Goal: Feedback & Contribution: Leave review/rating

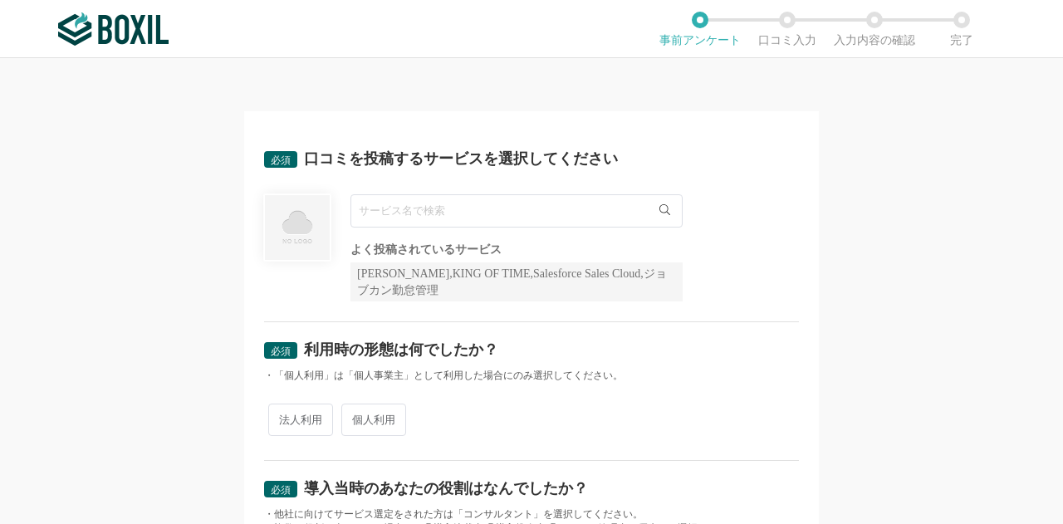
click at [555, 205] on input "text" at bounding box center [517, 210] width 332 height 33
click at [530, 215] on input "text" at bounding box center [517, 210] width 332 height 33
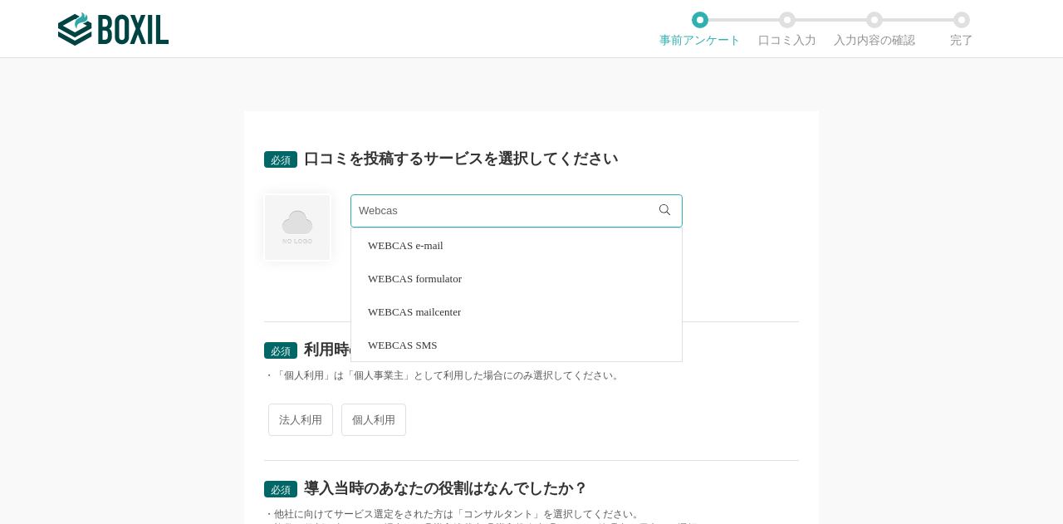
click at [493, 280] on li "WEBCAS formulator" at bounding box center [516, 278] width 331 height 33
type input "WEBCAS formulator"
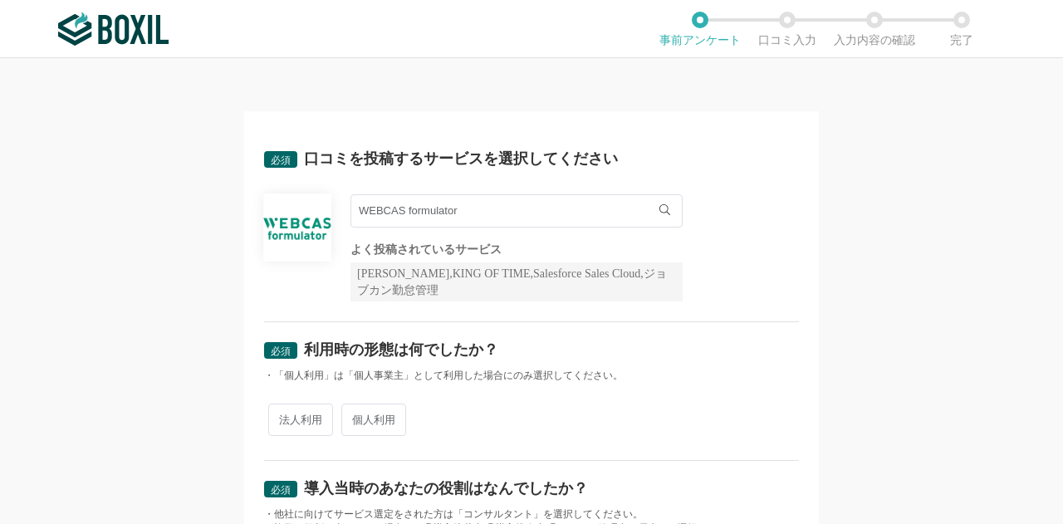
scroll to position [83, 0]
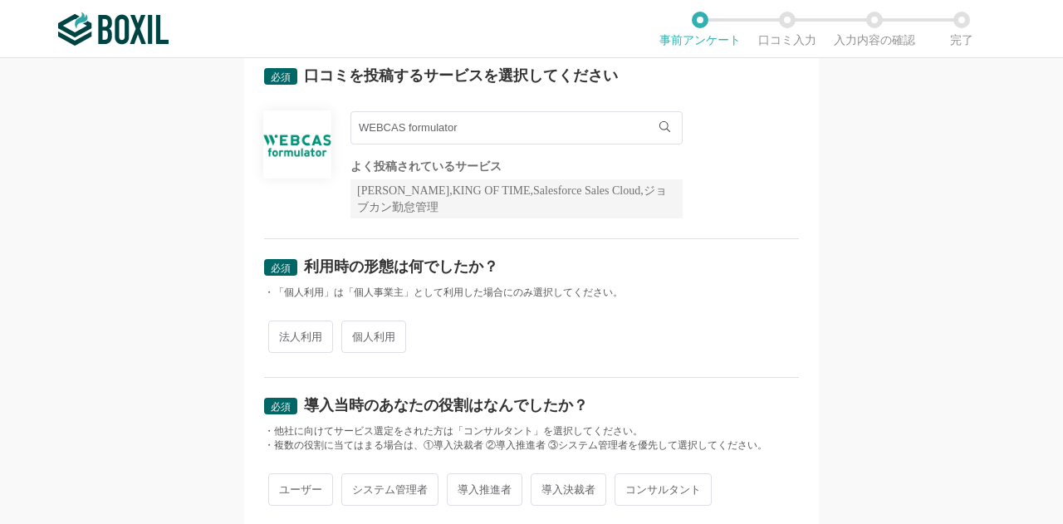
click at [314, 328] on span "法人利用" at bounding box center [300, 337] width 65 height 32
click at [283, 328] on input "法人利用" at bounding box center [277, 328] width 11 height 11
radio input "true"
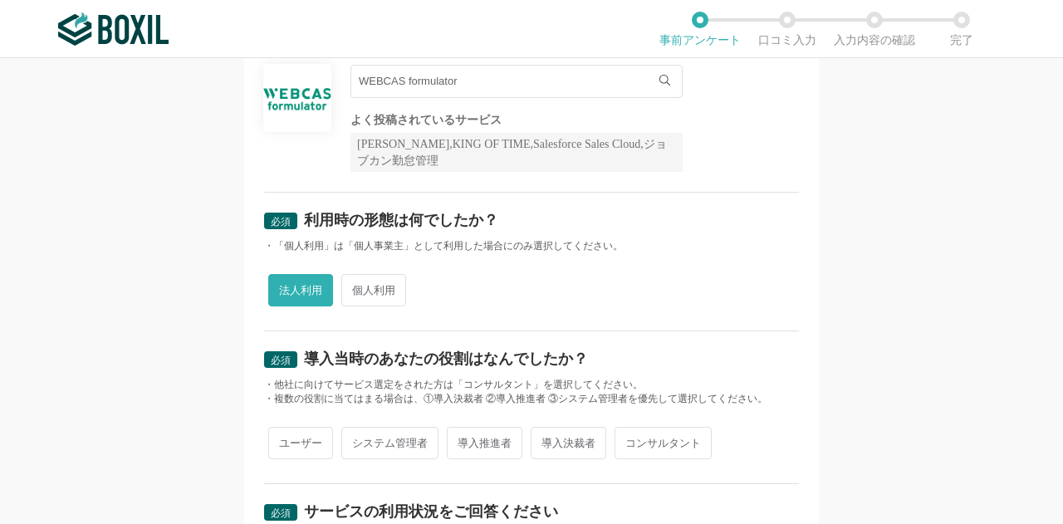
scroll to position [249, 0]
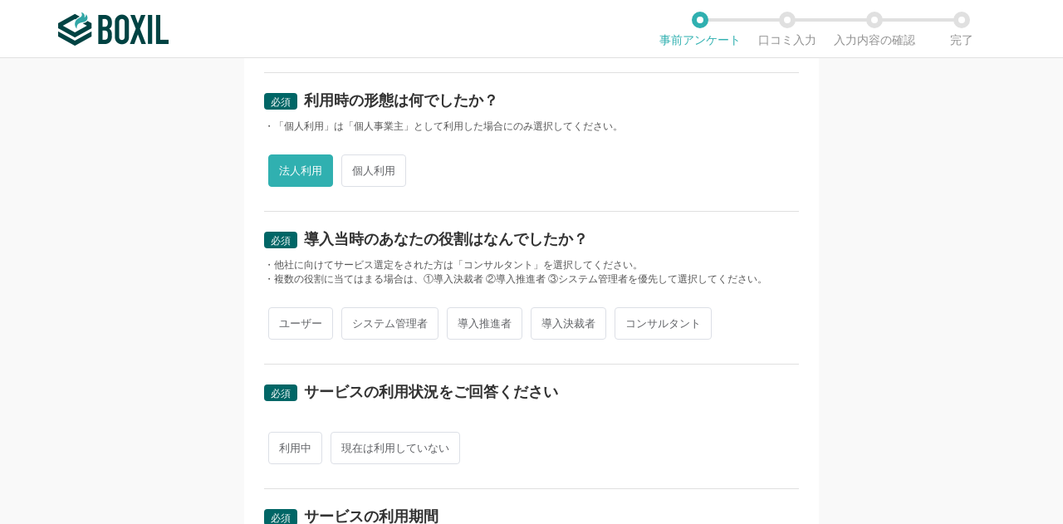
click at [377, 329] on span "システム管理者" at bounding box center [389, 323] width 97 height 32
click at [356, 321] on input "システム管理者" at bounding box center [351, 315] width 11 height 11
radio input "true"
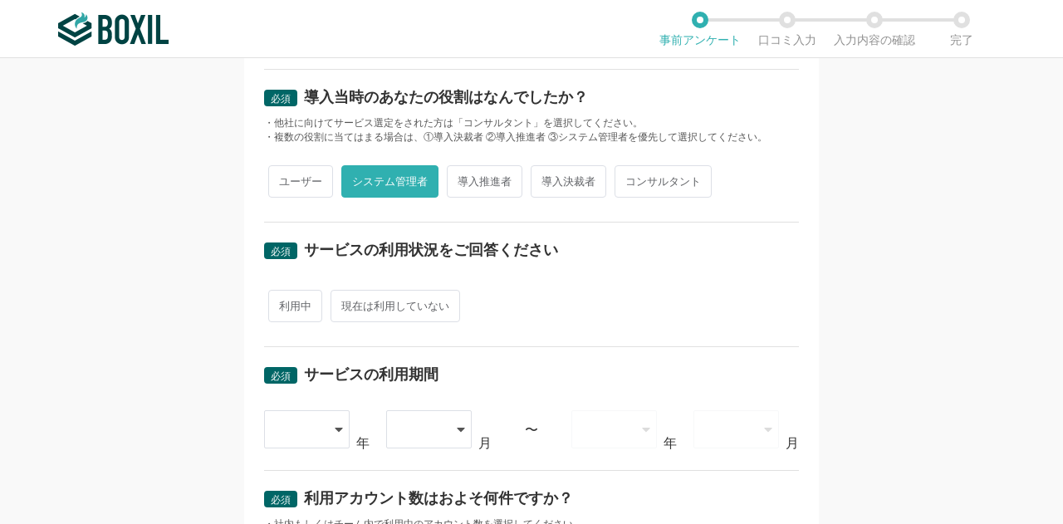
scroll to position [415, 0]
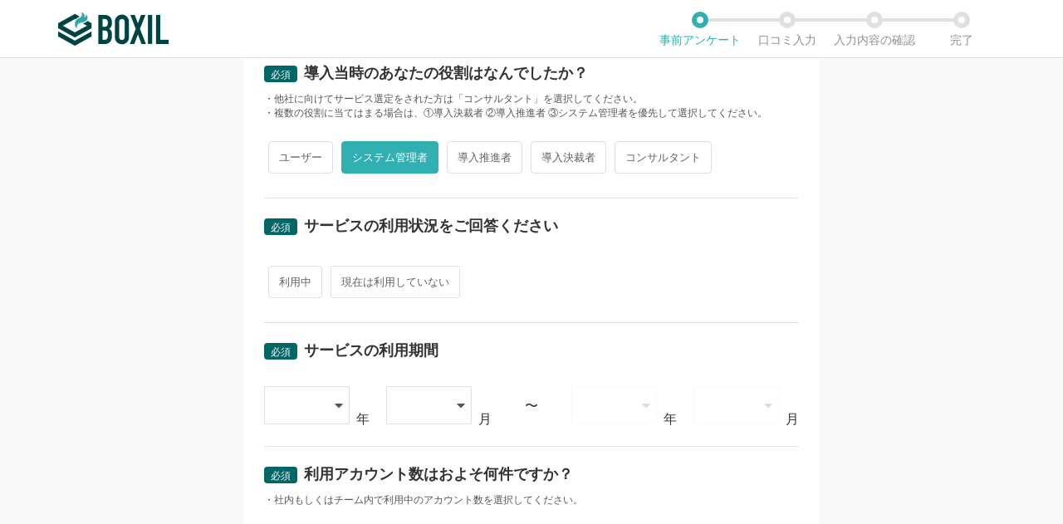
click at [302, 287] on span "利用中" at bounding box center [295, 282] width 54 height 32
click at [283, 279] on input "利用中" at bounding box center [277, 273] width 11 height 11
radio input "true"
click at [275, 409] on div at bounding box center [299, 405] width 49 height 37
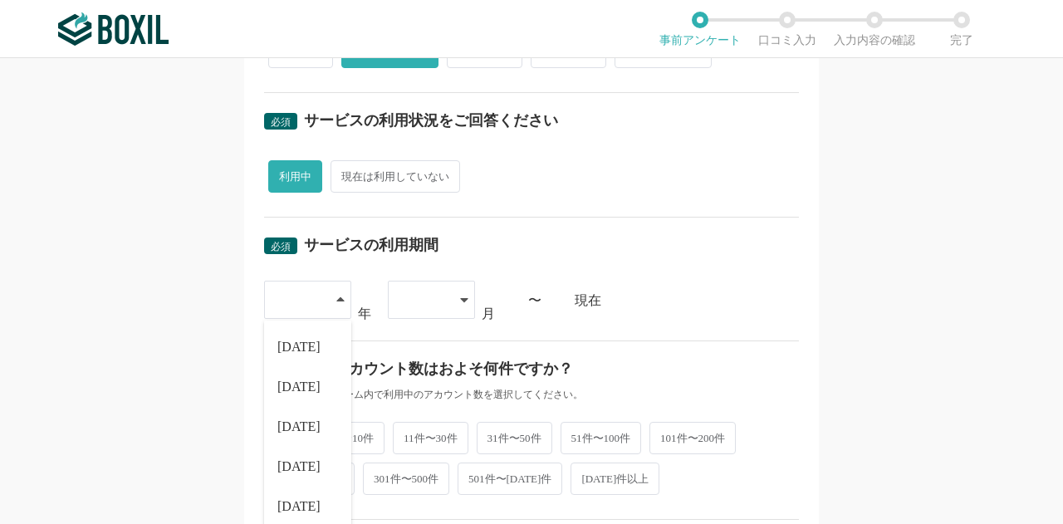
scroll to position [582, 0]
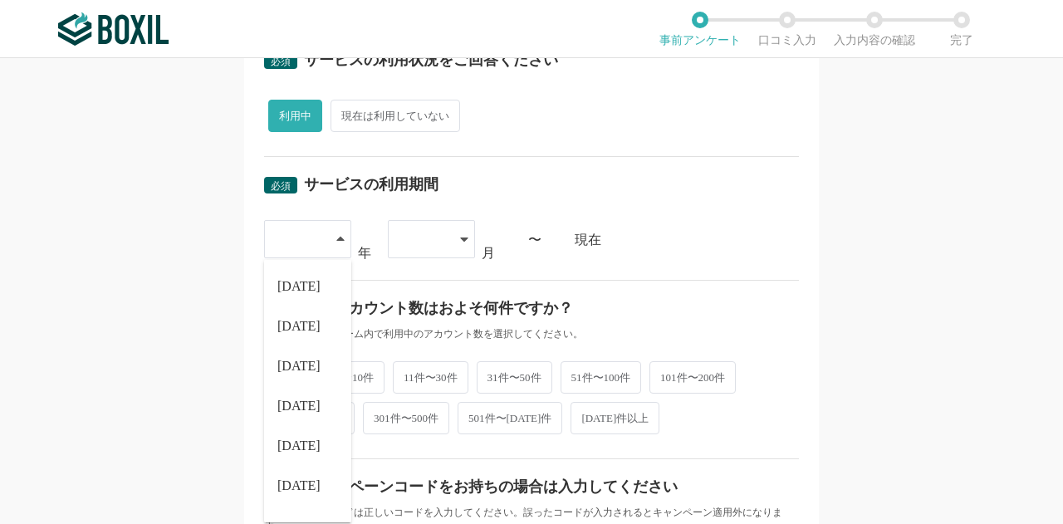
click at [626, 194] on div "必須 サービスの利用期間" at bounding box center [531, 190] width 535 height 27
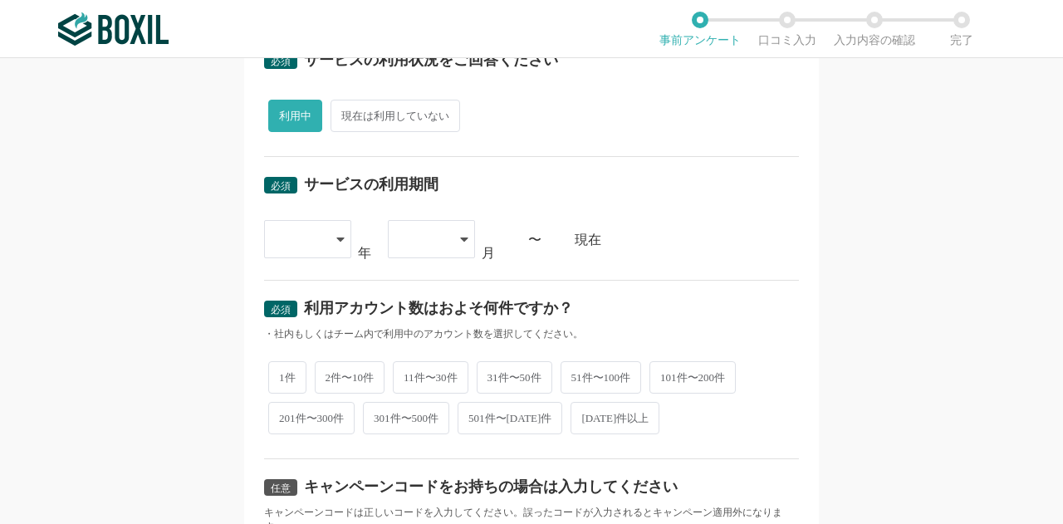
click at [282, 373] on span "1件" at bounding box center [287, 377] width 38 height 32
click at [282, 373] on input "1件" at bounding box center [277, 369] width 11 height 11
radio input "true"
click at [306, 254] on div at bounding box center [307, 239] width 87 height 38
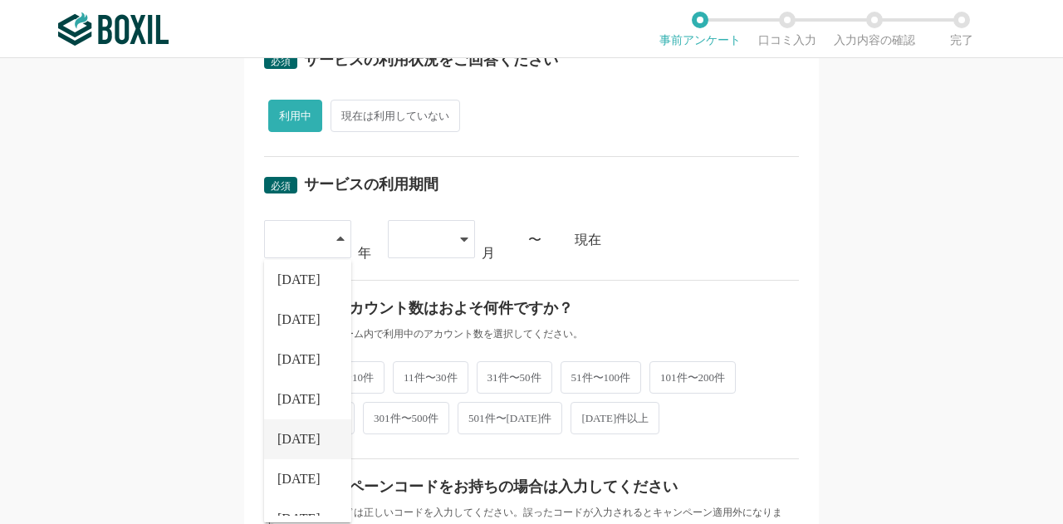
scroll to position [189, 0]
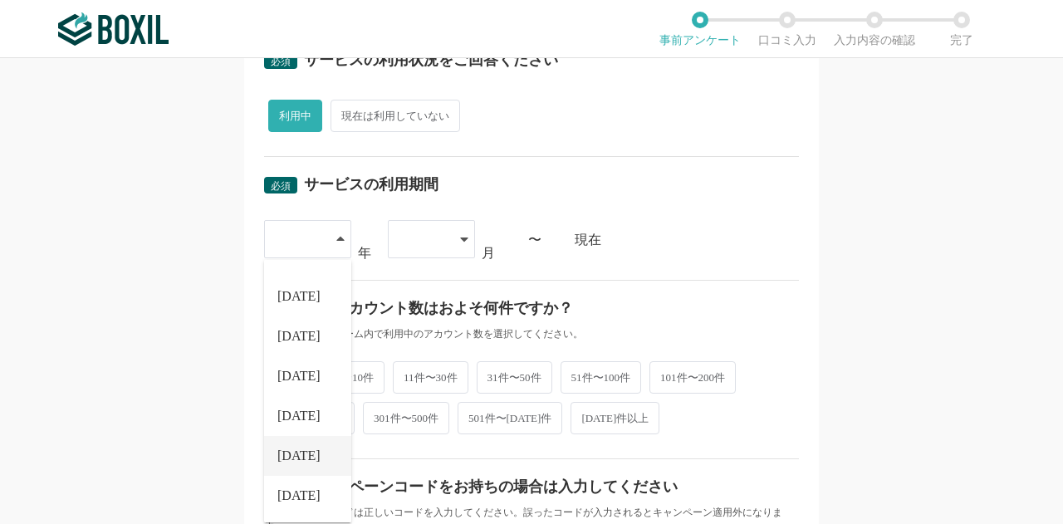
click at [299, 449] on span "[DATE]" at bounding box center [298, 455] width 43 height 13
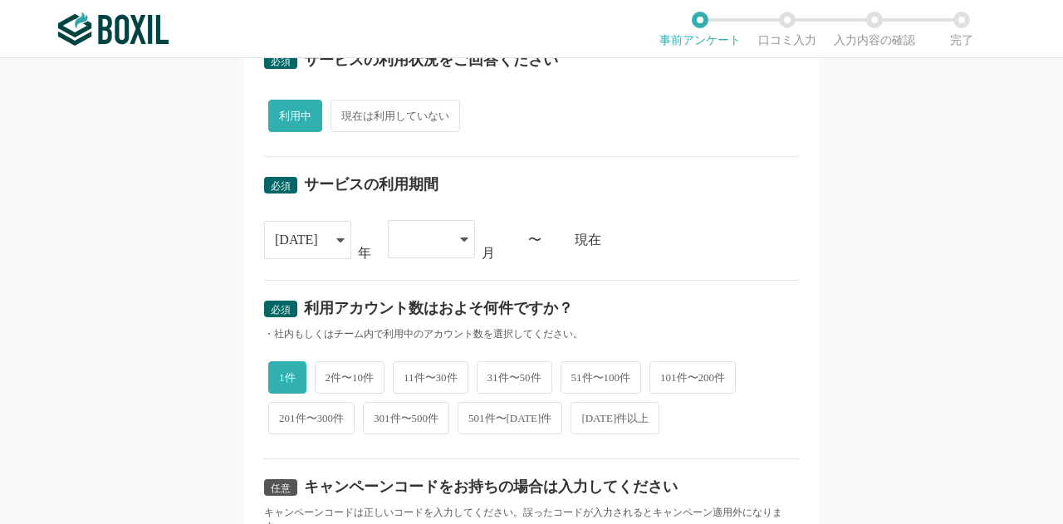
click at [434, 227] on div at bounding box center [423, 239] width 49 height 37
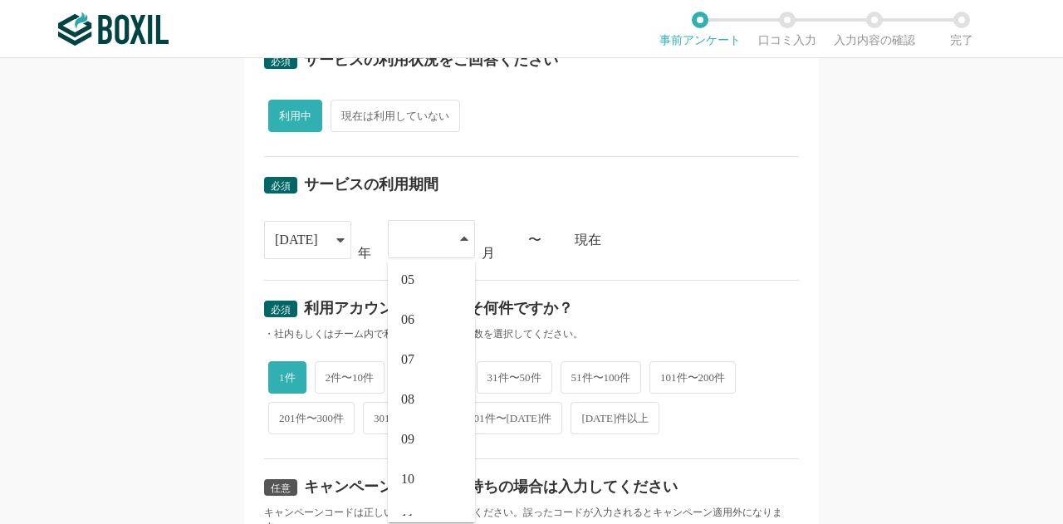
click at [402, 385] on li "08" at bounding box center [431, 400] width 87 height 40
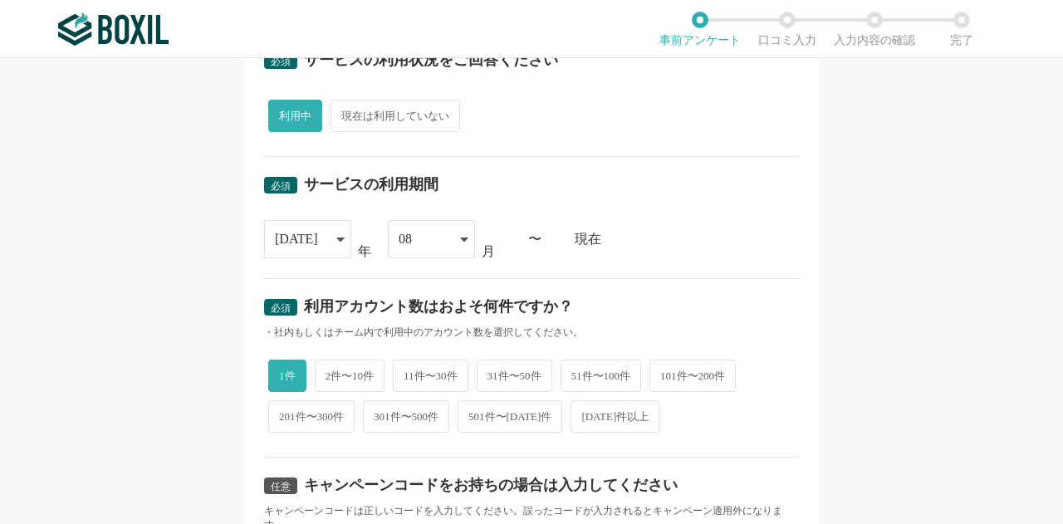
click at [743, 247] on div "[DATE] [DATE] [DATE] [DATE] [DATE] [DATE] [DATE] [DATE] [DATE] [DATE] [DATE] [D…" at bounding box center [531, 239] width 535 height 38
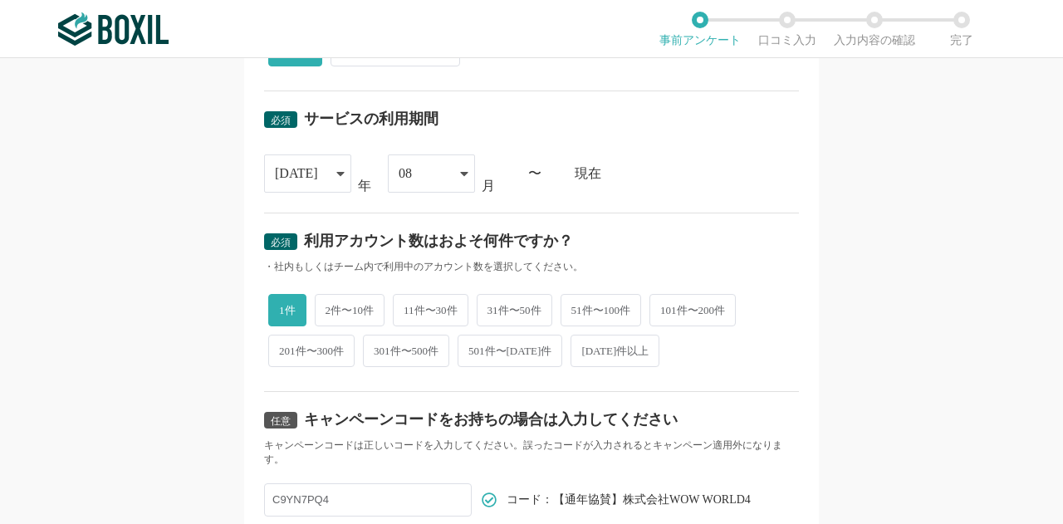
scroll to position [794, 0]
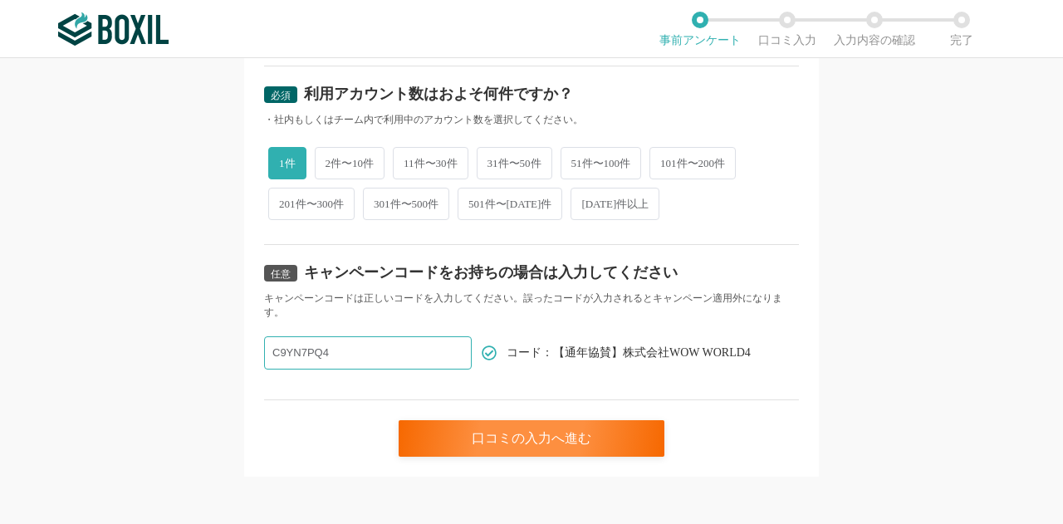
click at [407, 353] on input "C9YN7PQ4" at bounding box center [368, 352] width 208 height 33
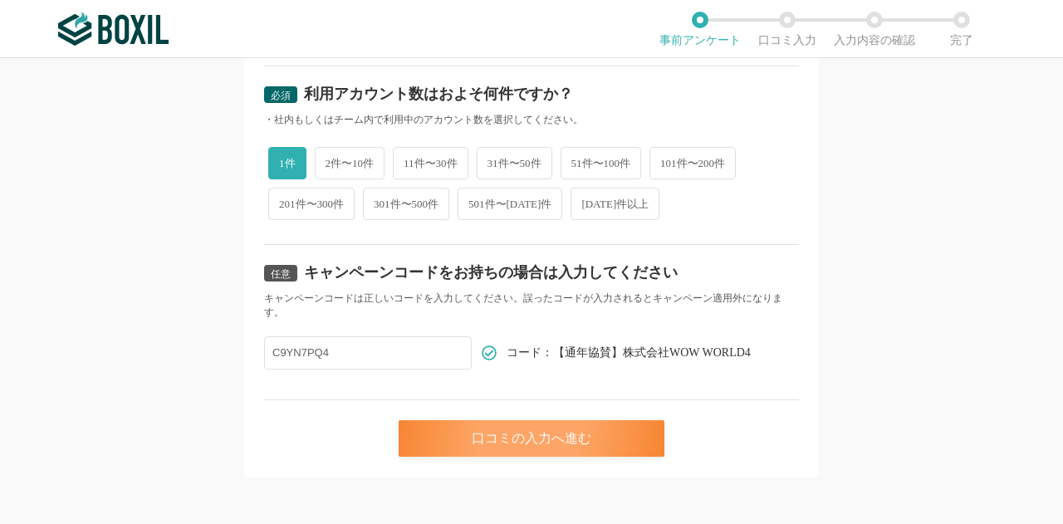
click at [512, 436] on div "口コミの入力へ進む" at bounding box center [532, 438] width 266 height 37
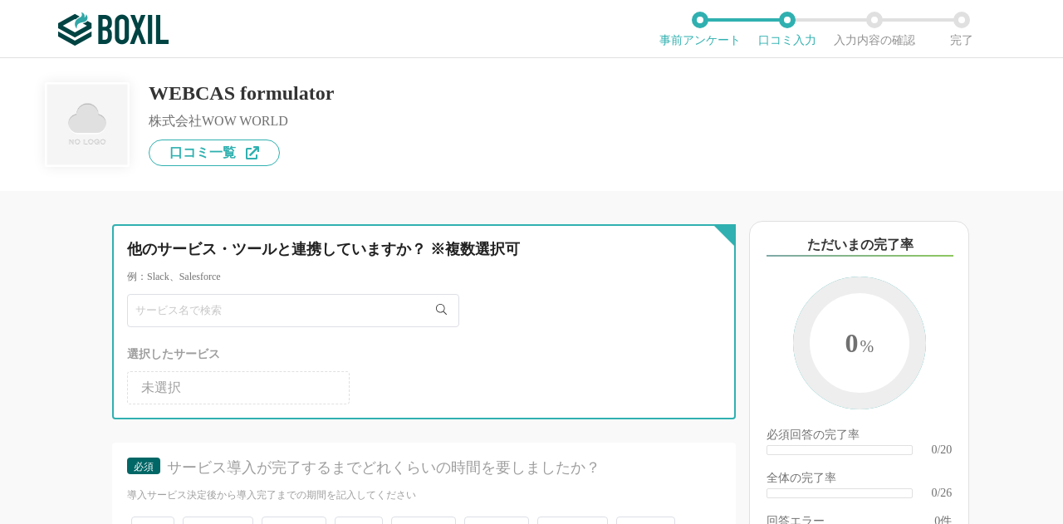
click at [322, 319] on input "text" at bounding box center [293, 310] width 332 height 33
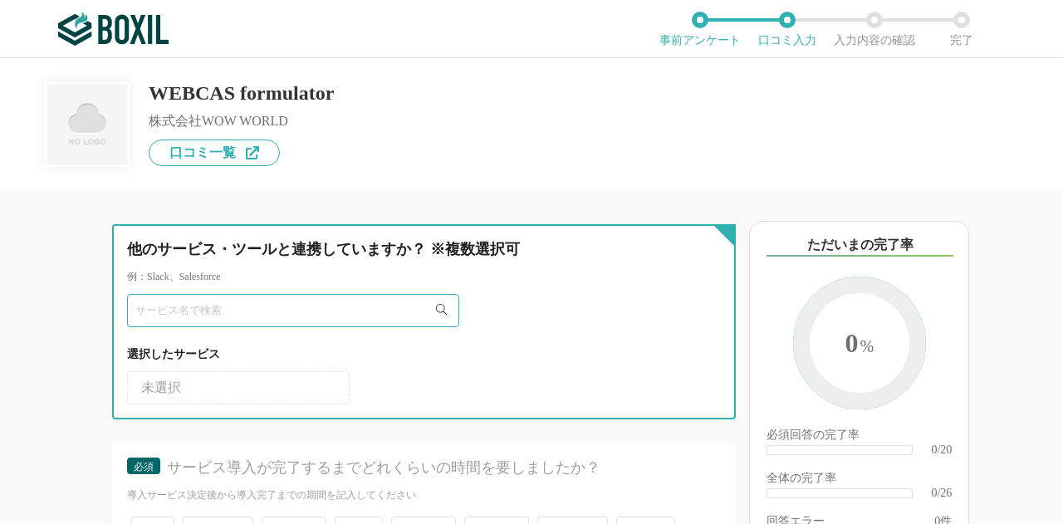
click at [131, 298] on input "text" at bounding box center [293, 310] width 332 height 33
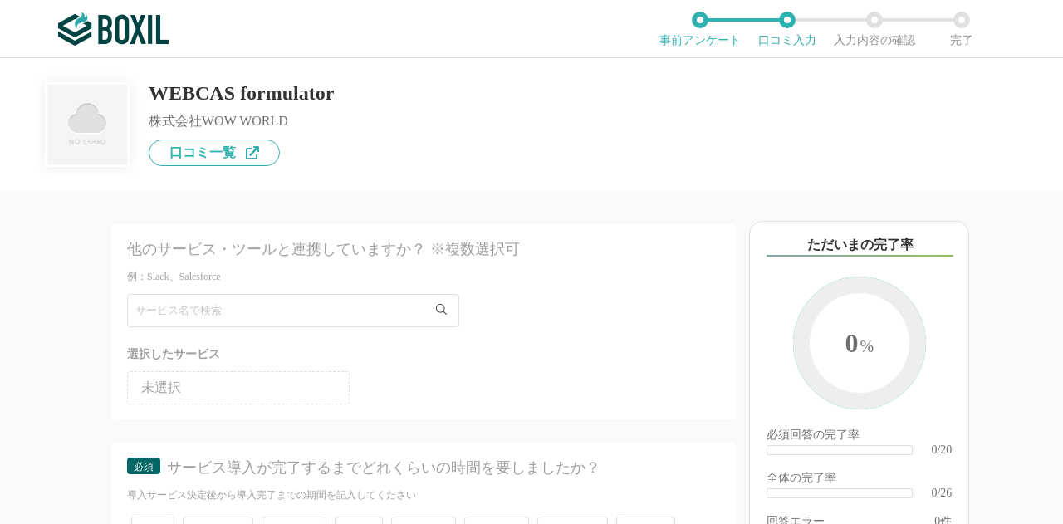
click at [75, 299] on div "他のサービス・ツールと連携していますか？ ※複数選択可 例：Slack、Salesforce 選択したサービス 未選択 必須 サービス導入が完了するまでどれく…" at bounding box center [368, 357] width 736 height 333
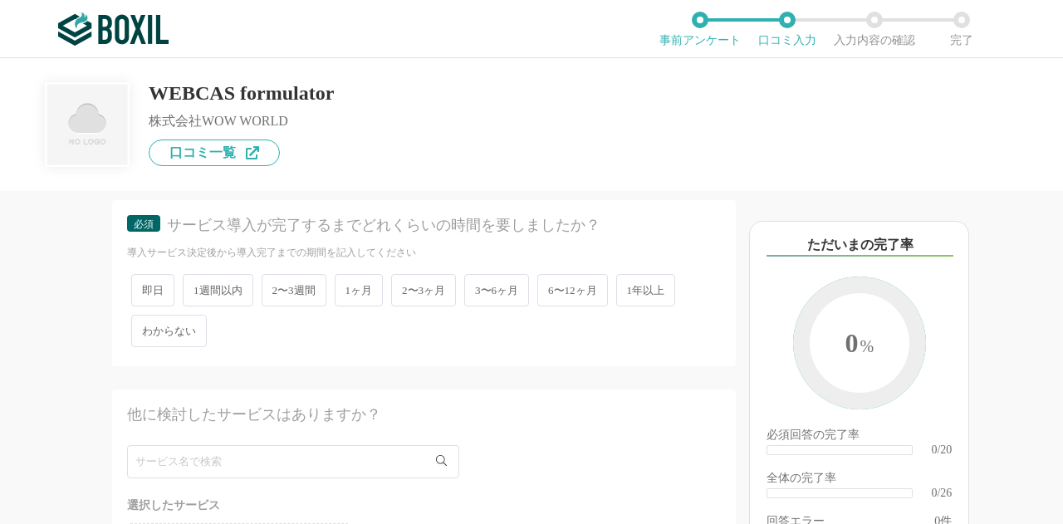
scroll to position [249, 0]
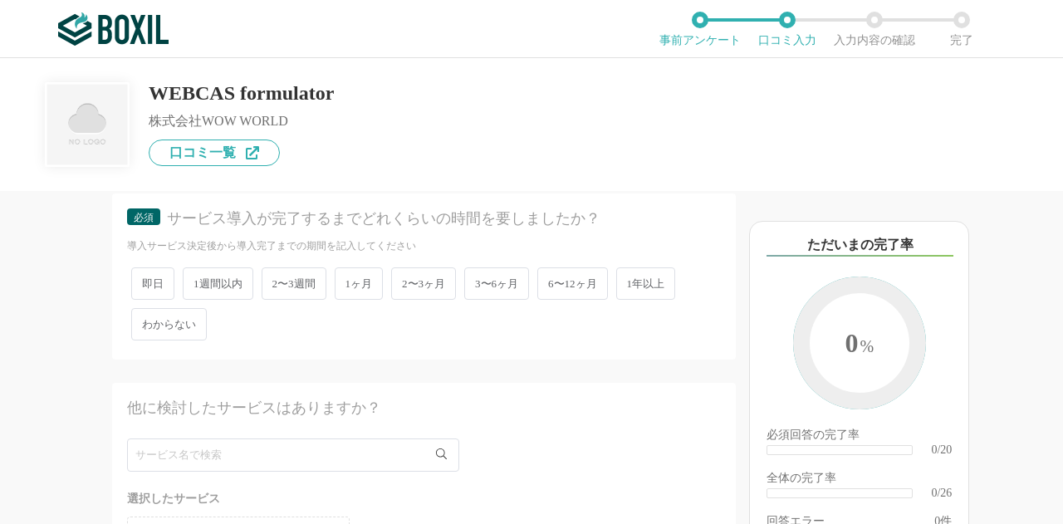
click at [346, 284] on span "1ヶ月" at bounding box center [359, 284] width 49 height 32
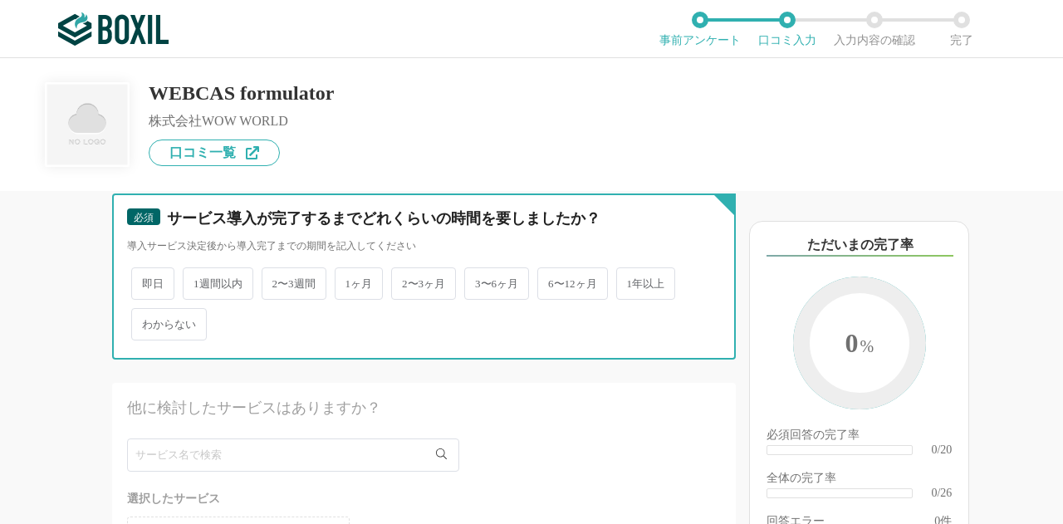
click at [346, 281] on input "1ヶ月" at bounding box center [344, 275] width 11 height 11
radio input "true"
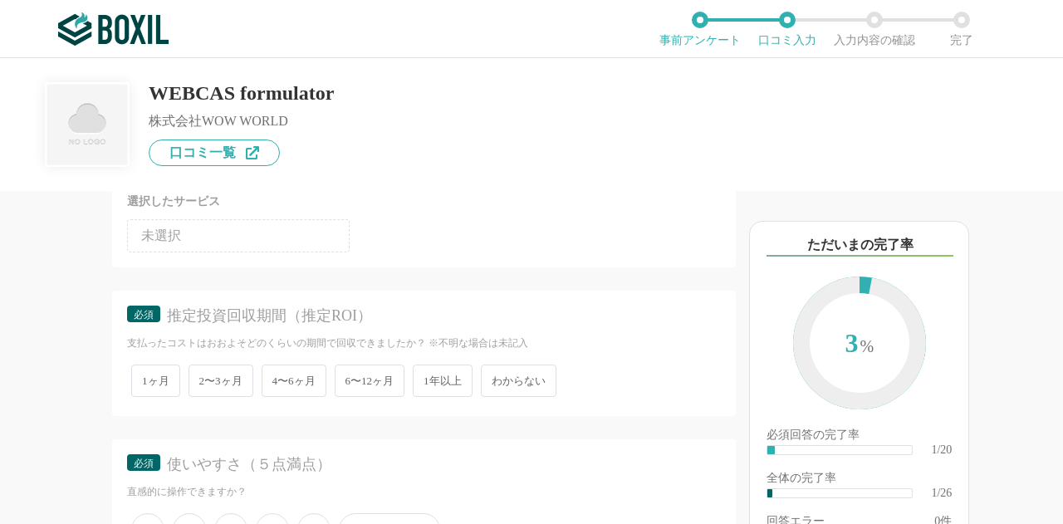
scroll to position [582, 0]
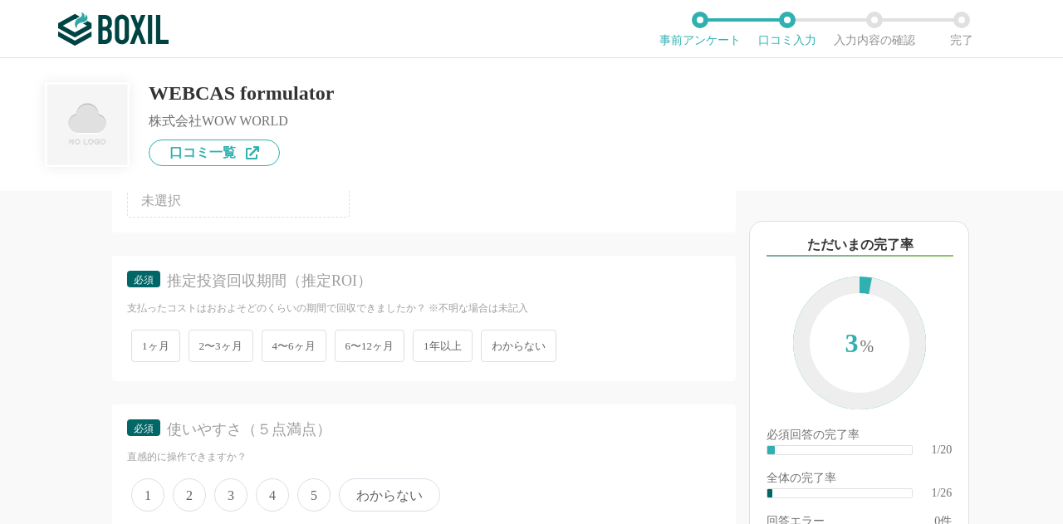
click at [540, 338] on span "わからない" at bounding box center [519, 346] width 76 height 32
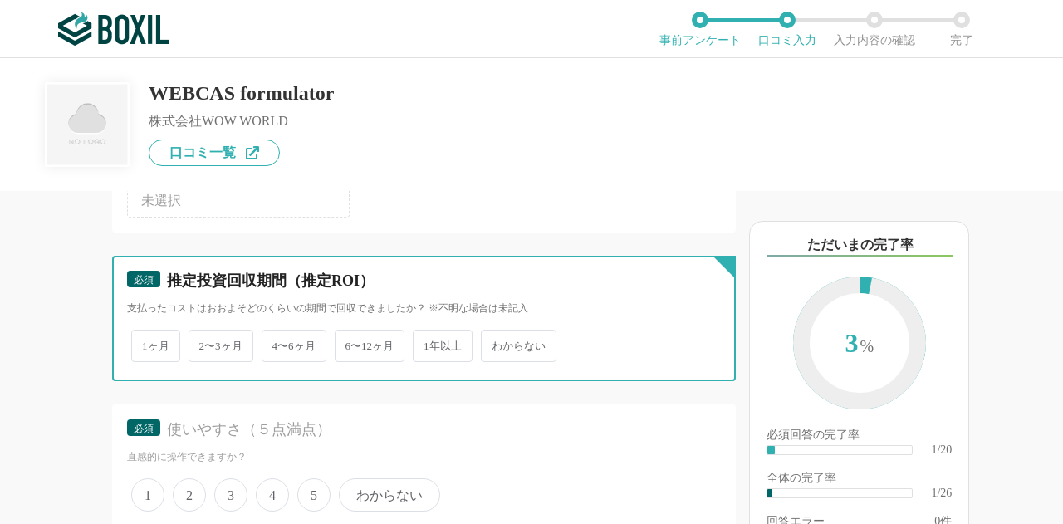
click at [496, 338] on input "わからない" at bounding box center [490, 337] width 11 height 11
radio input "true"
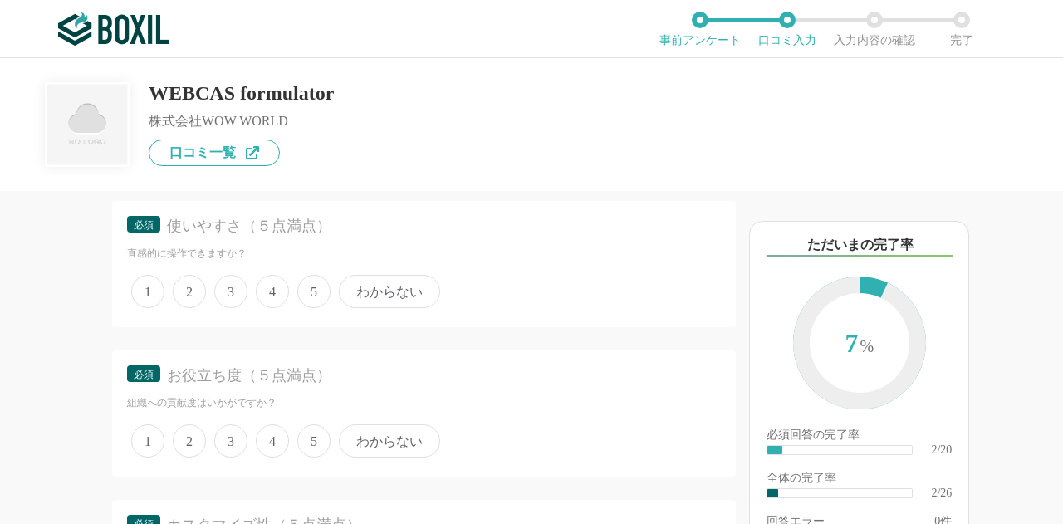
scroll to position [748, 0]
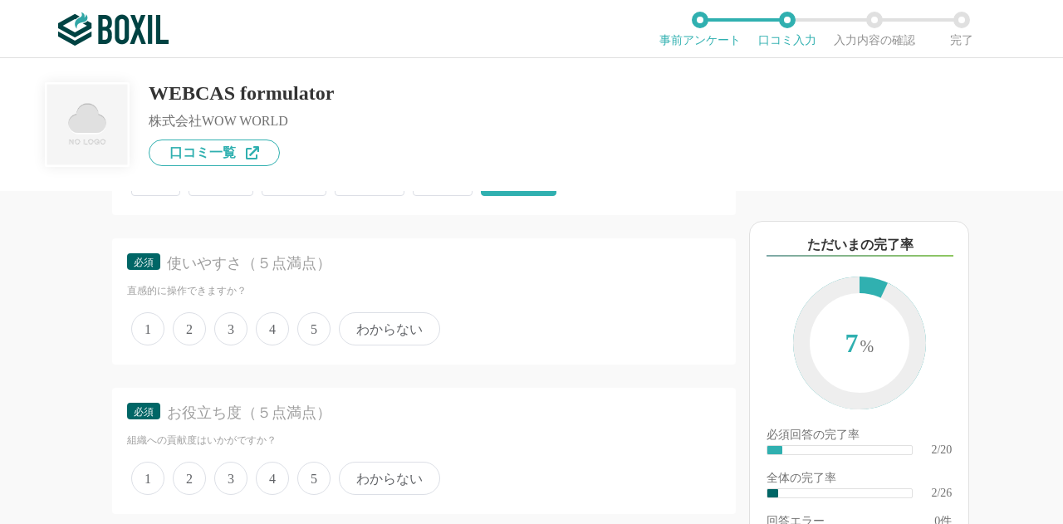
click at [274, 333] on span "4" at bounding box center [272, 328] width 33 height 33
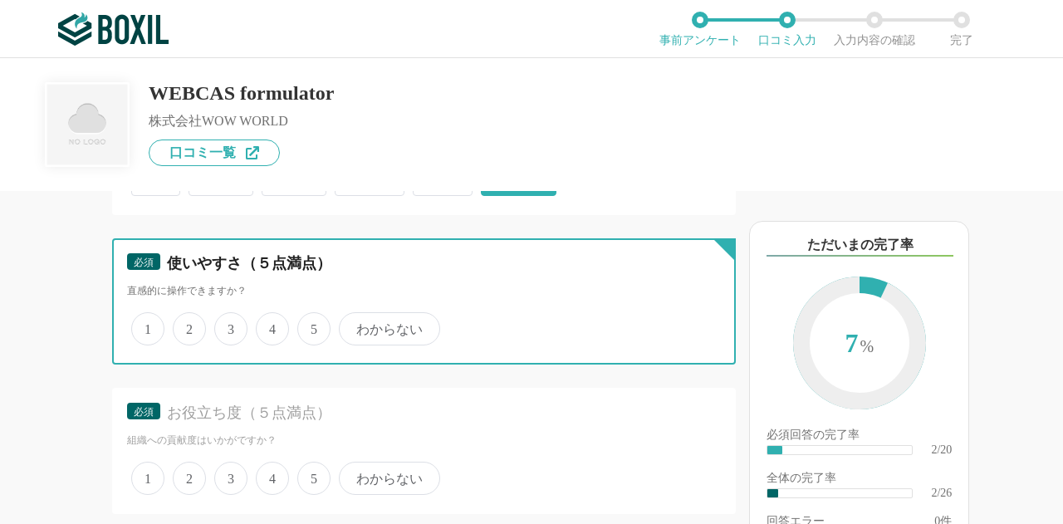
click at [271, 326] on input "4" at bounding box center [265, 320] width 11 height 11
radio input "true"
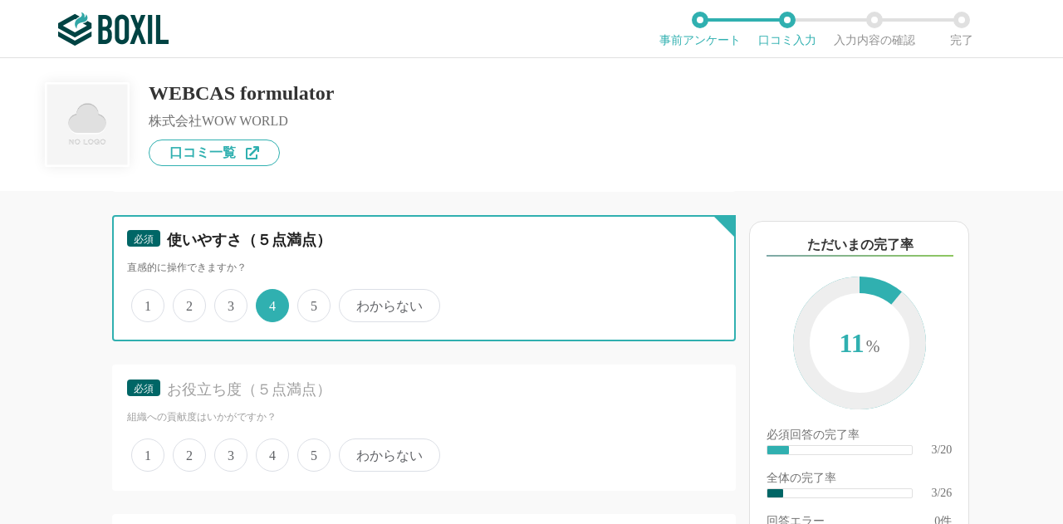
scroll to position [831, 0]
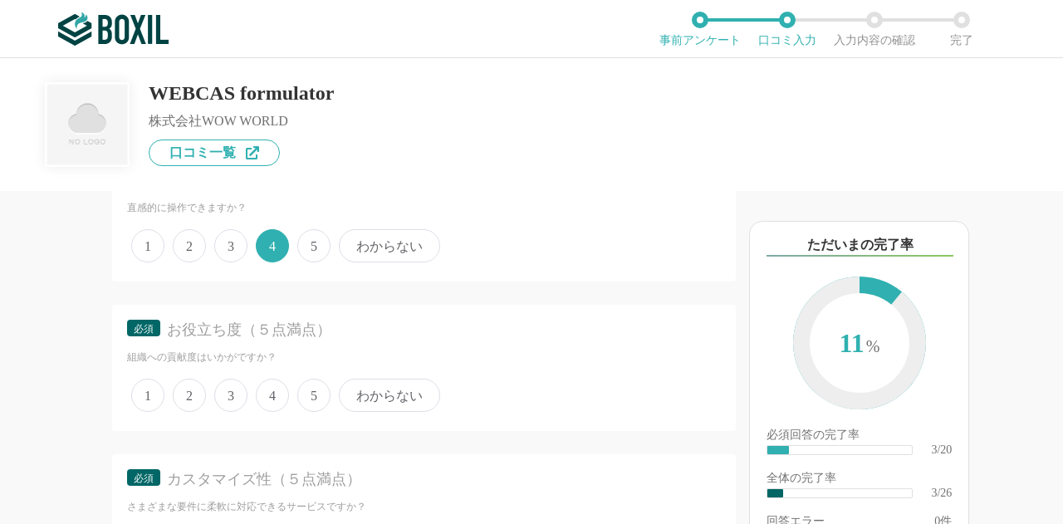
click at [316, 397] on span "5" at bounding box center [313, 395] width 33 height 33
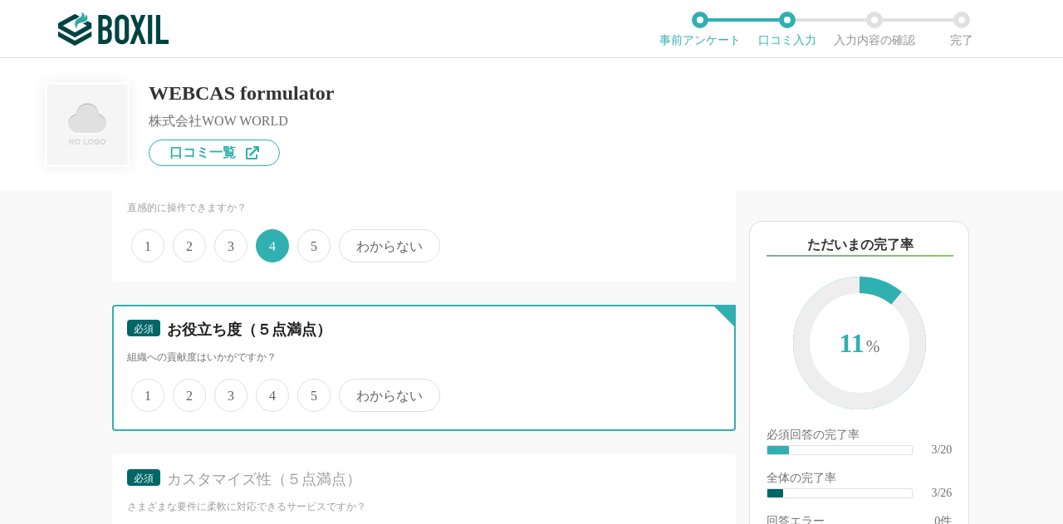
click at [312, 392] on input "5" at bounding box center [307, 386] width 11 height 11
radio input "true"
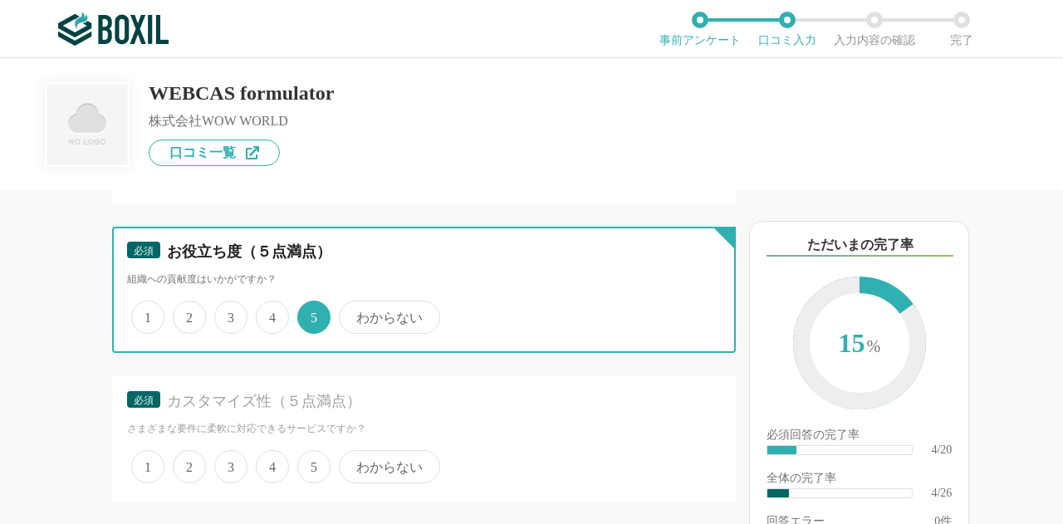
scroll to position [997, 0]
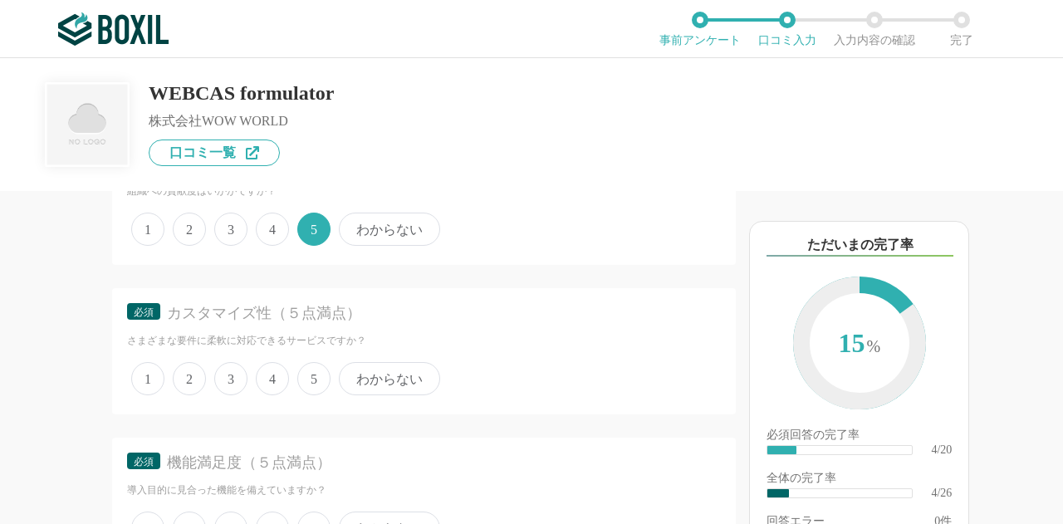
click at [281, 370] on span "4" at bounding box center [272, 378] width 33 height 33
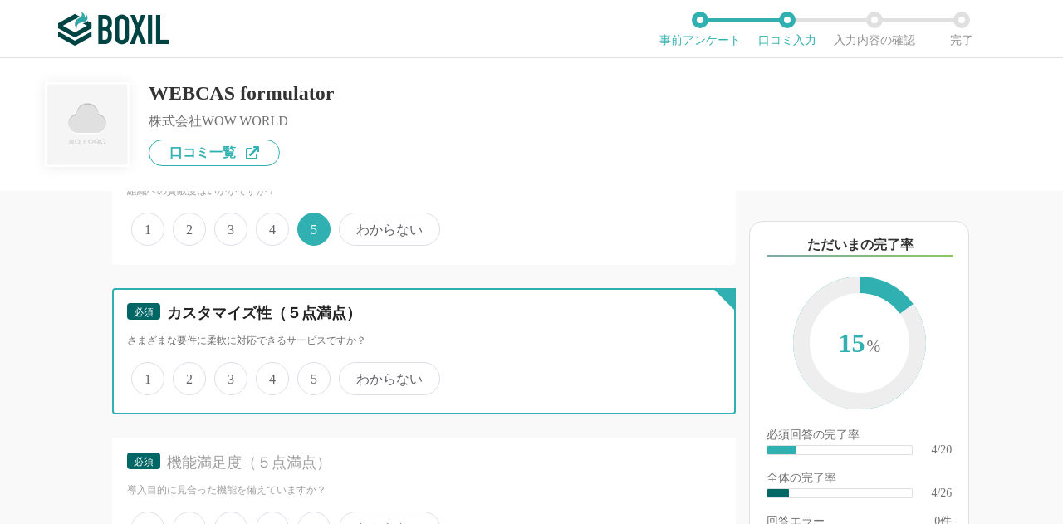
click at [271, 370] on input "4" at bounding box center [265, 370] width 11 height 11
radio input "true"
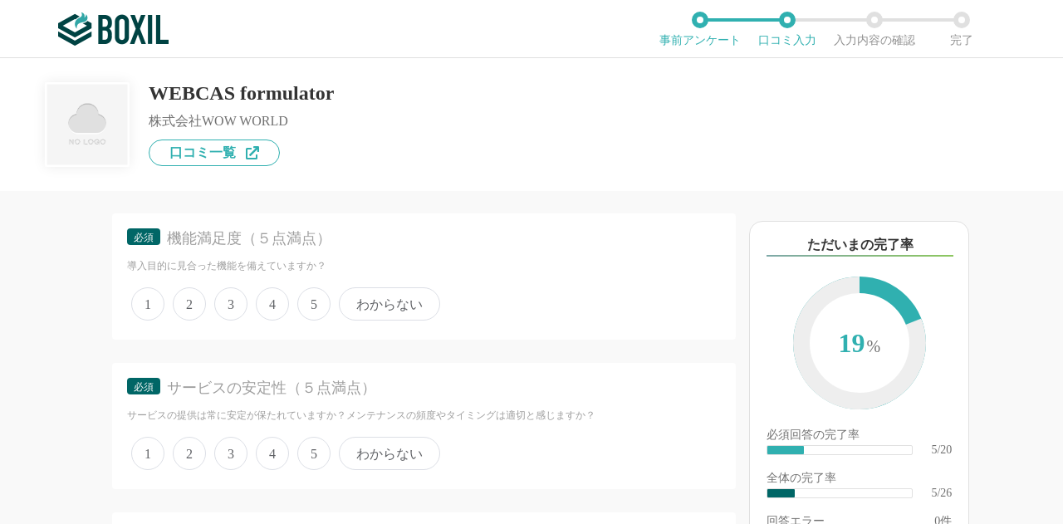
scroll to position [1246, 0]
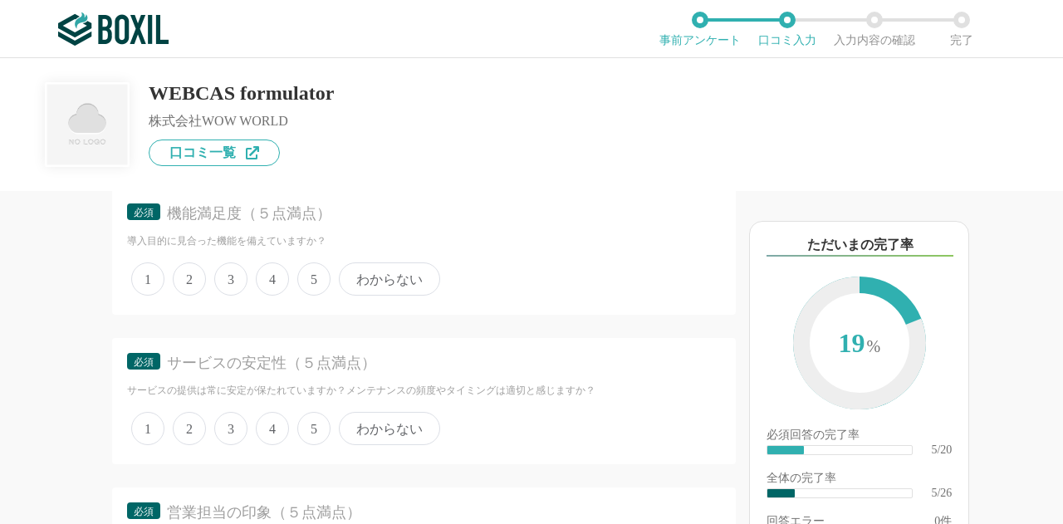
click at [277, 277] on span "4" at bounding box center [272, 279] width 33 height 33
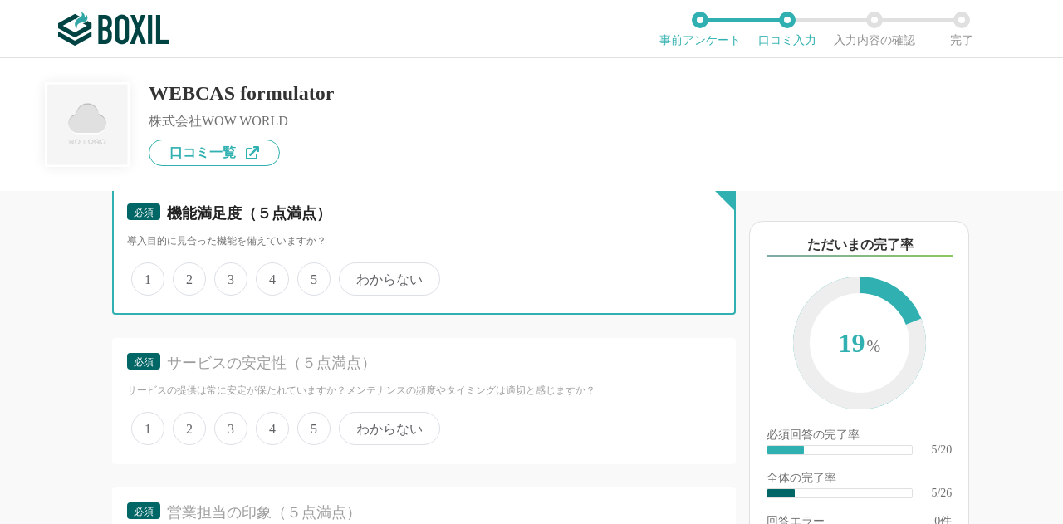
click at [271, 276] on input "4" at bounding box center [265, 270] width 11 height 11
radio input "true"
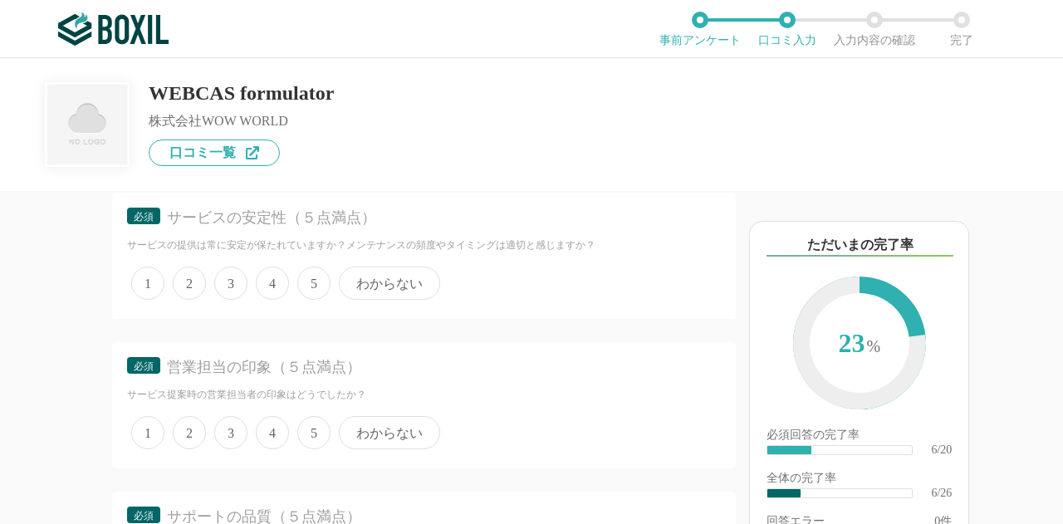
scroll to position [1412, 0]
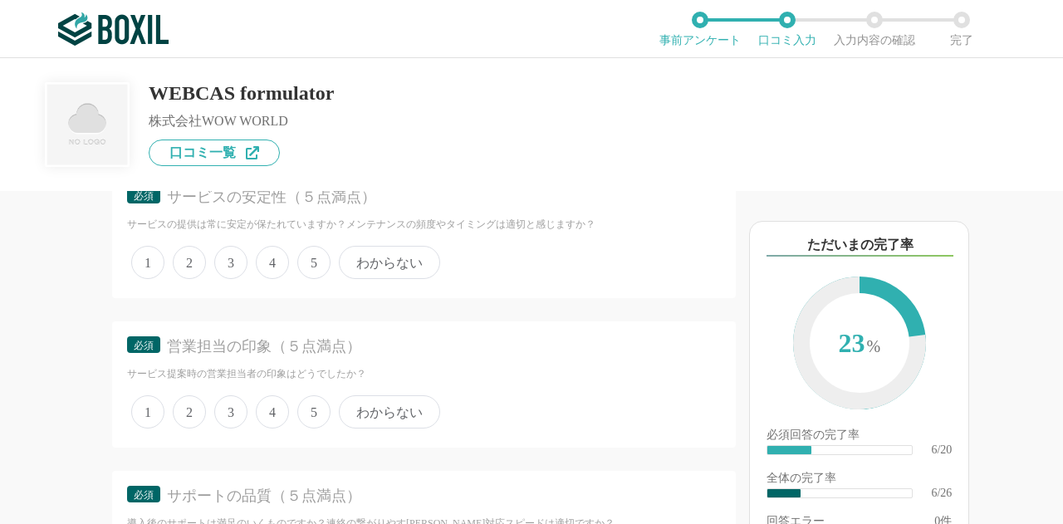
click at [263, 263] on span "4" at bounding box center [272, 262] width 33 height 33
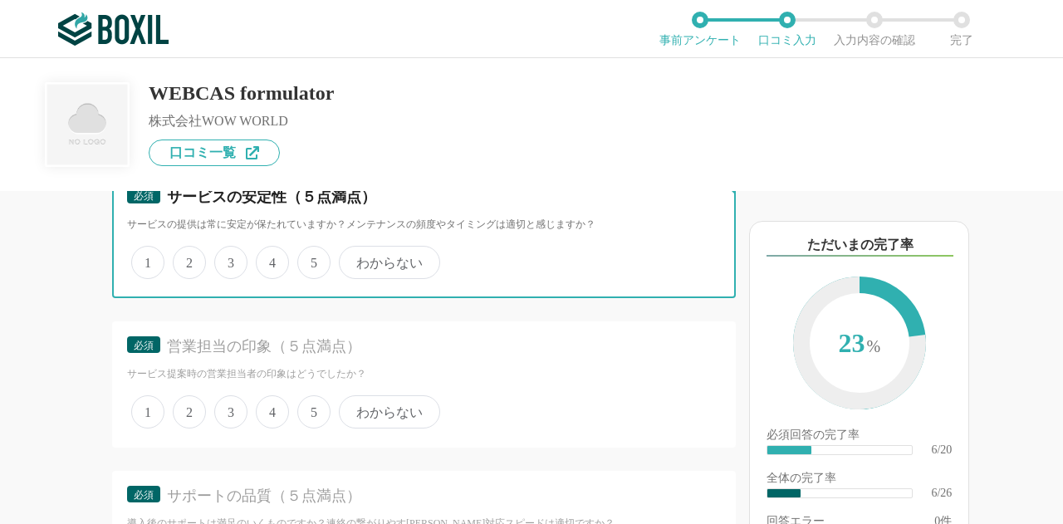
click at [263, 259] on input "4" at bounding box center [265, 253] width 11 height 11
radio input "true"
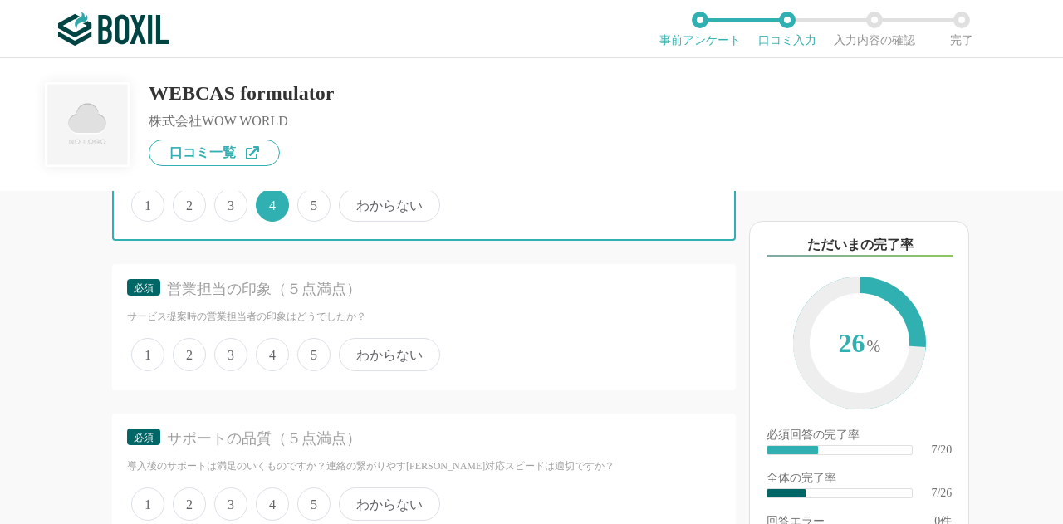
scroll to position [1495, 0]
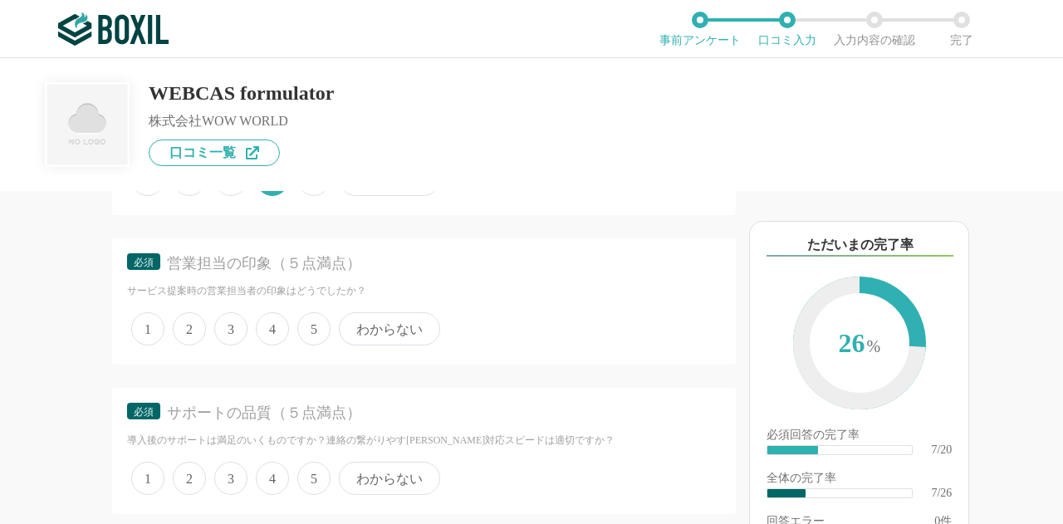
click at [276, 322] on span "4" at bounding box center [272, 328] width 33 height 33
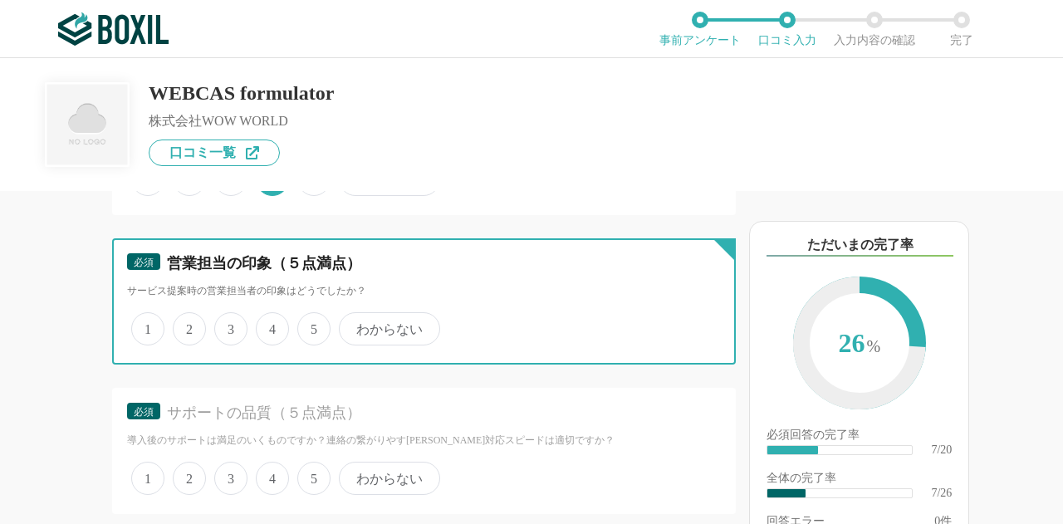
click at [271, 322] on input "4" at bounding box center [265, 320] width 11 height 11
radio input "true"
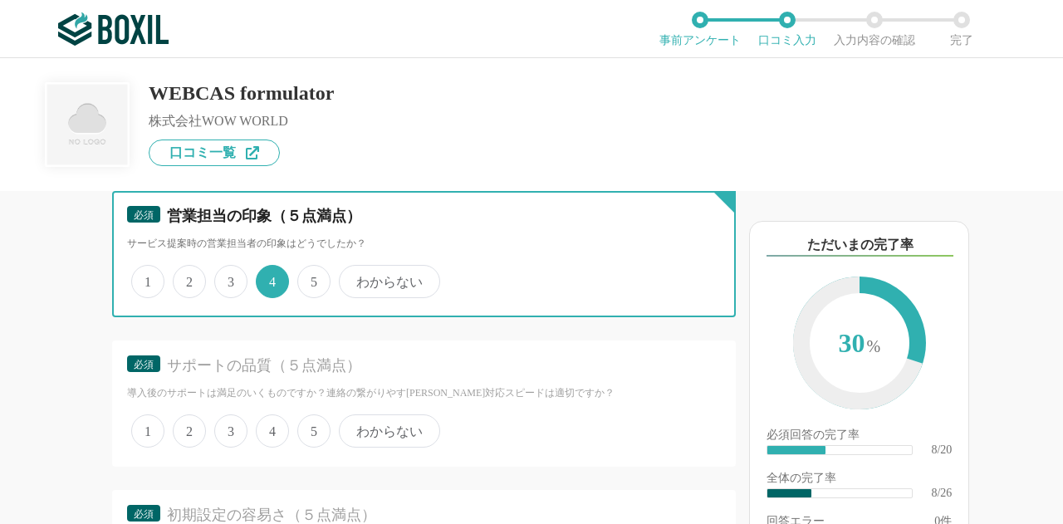
scroll to position [1578, 0]
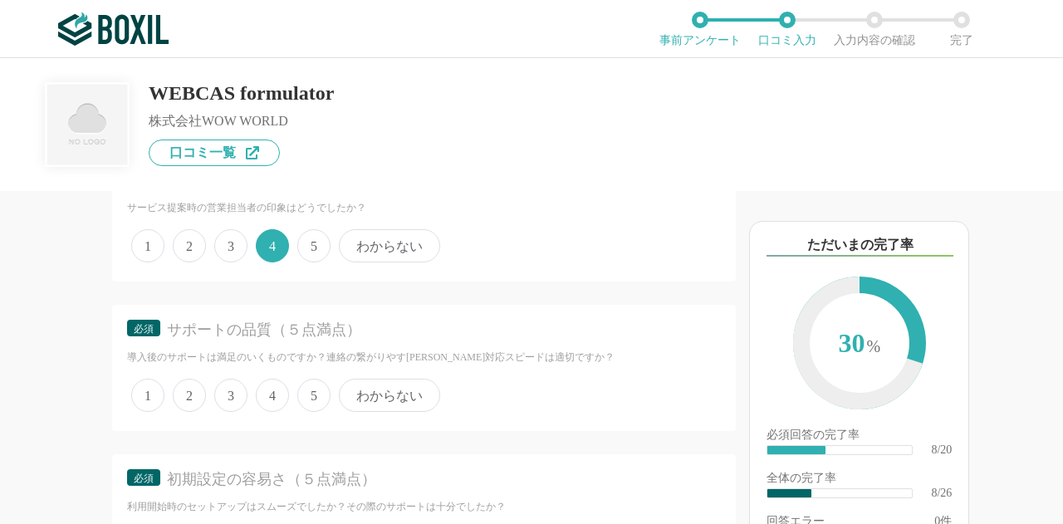
click at [280, 393] on span "4" at bounding box center [272, 395] width 33 height 33
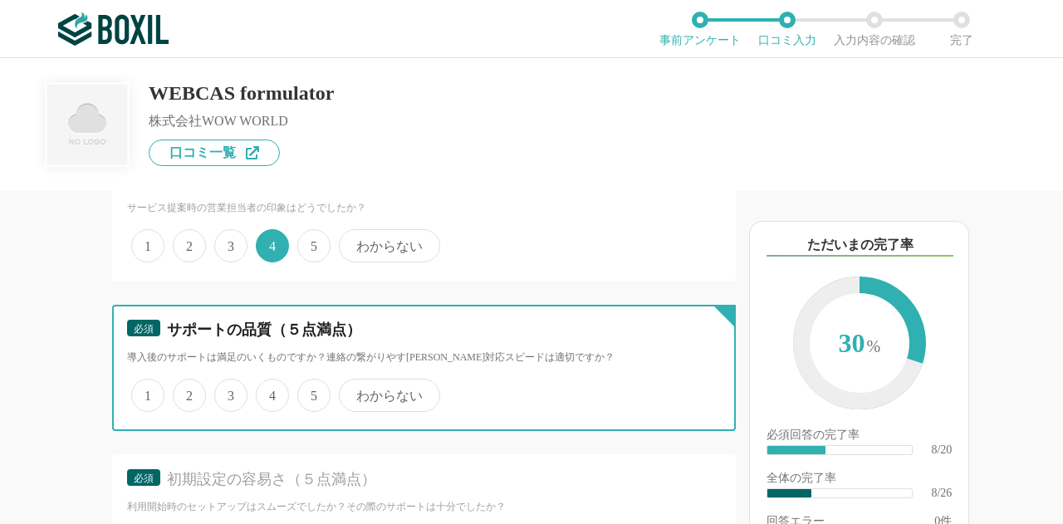
click at [271, 392] on input "4" at bounding box center [265, 386] width 11 height 11
radio input "true"
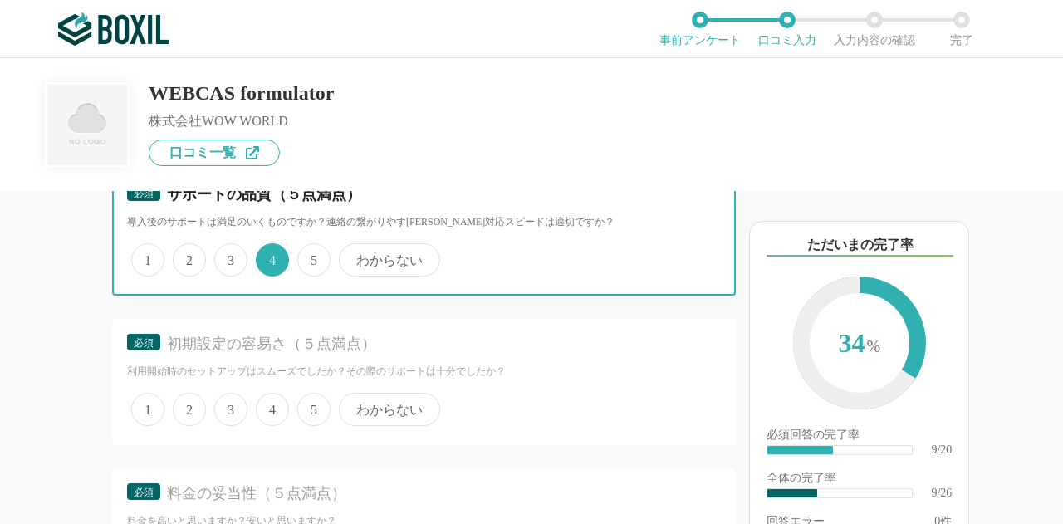
scroll to position [1745, 0]
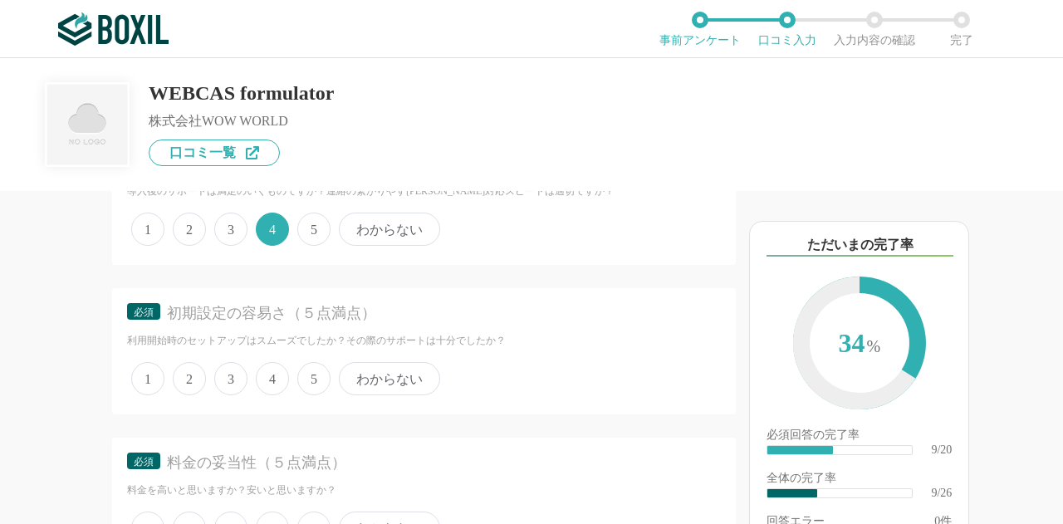
click at [238, 225] on span "3" at bounding box center [230, 229] width 33 height 33
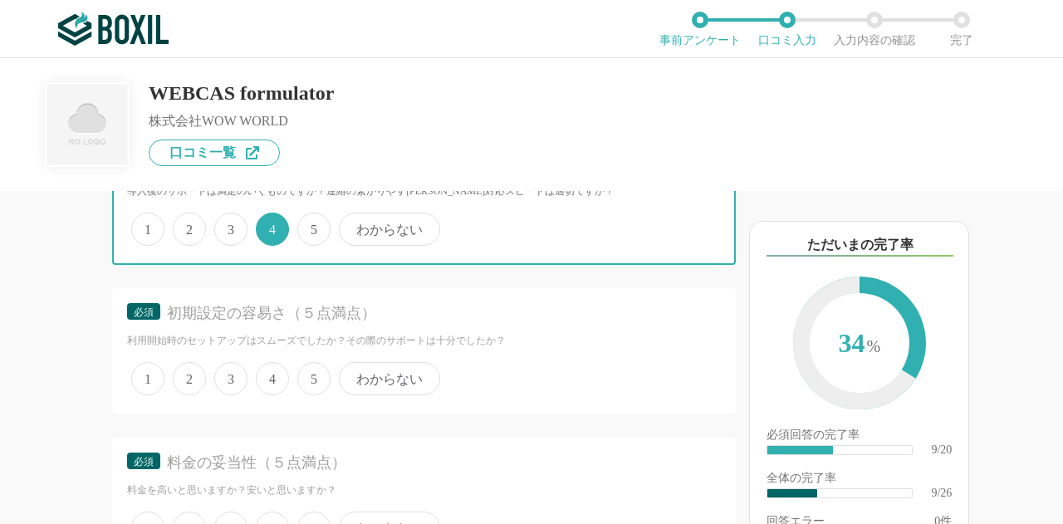
click at [229, 225] on input "3" at bounding box center [223, 220] width 11 height 11
radio input "true"
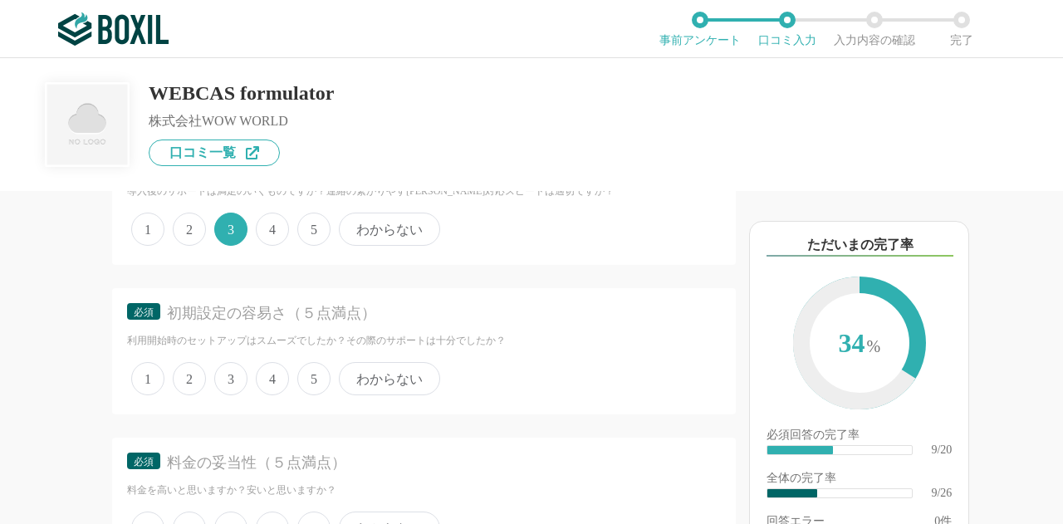
click at [258, 382] on span "4" at bounding box center [272, 378] width 33 height 33
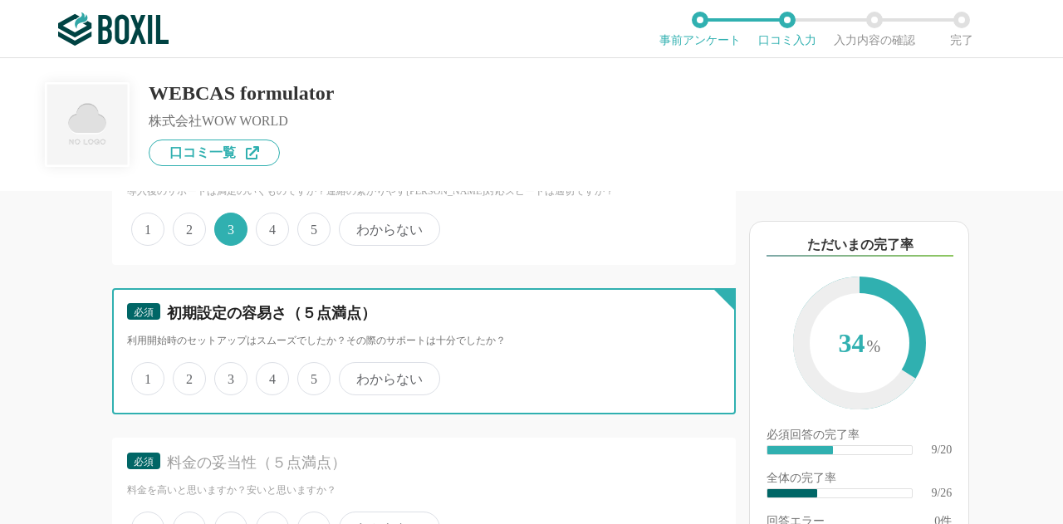
click at [260, 376] on input "4" at bounding box center [265, 370] width 11 height 11
radio input "true"
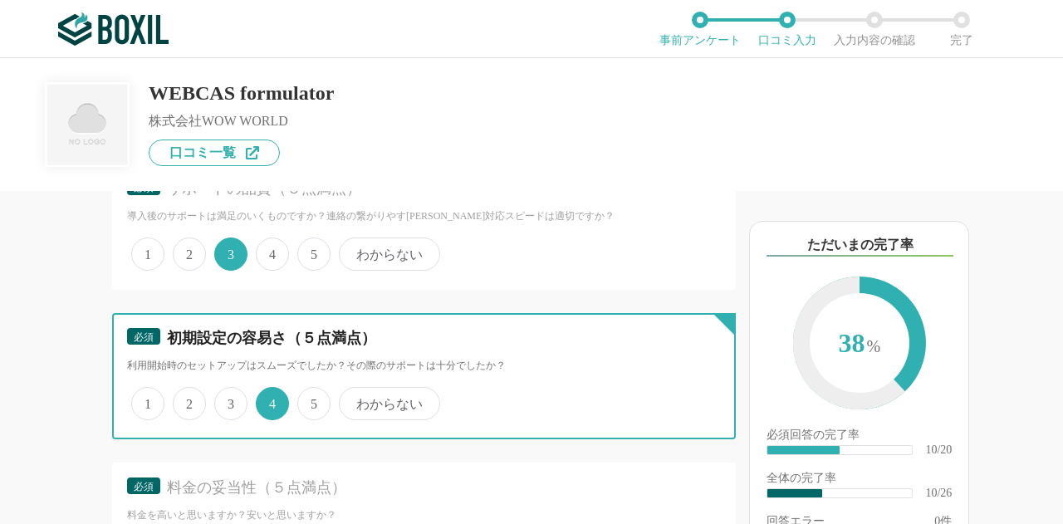
scroll to position [1911, 0]
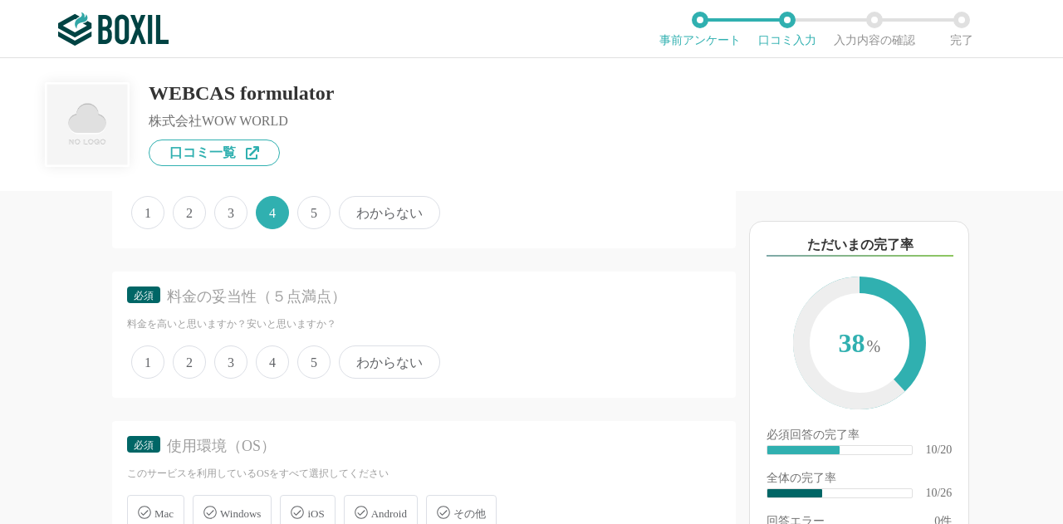
click at [289, 361] on div "1 2 3 4 5 わからない" at bounding box center [424, 362] width 594 height 42
click at [288, 361] on span "4" at bounding box center [272, 362] width 33 height 33
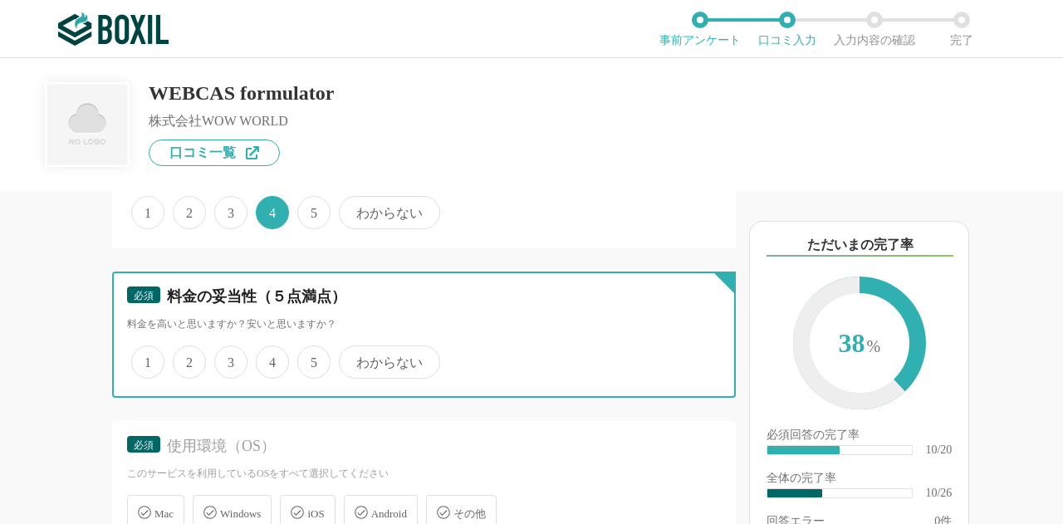
click at [271, 359] on input "4" at bounding box center [265, 353] width 11 height 11
radio input "true"
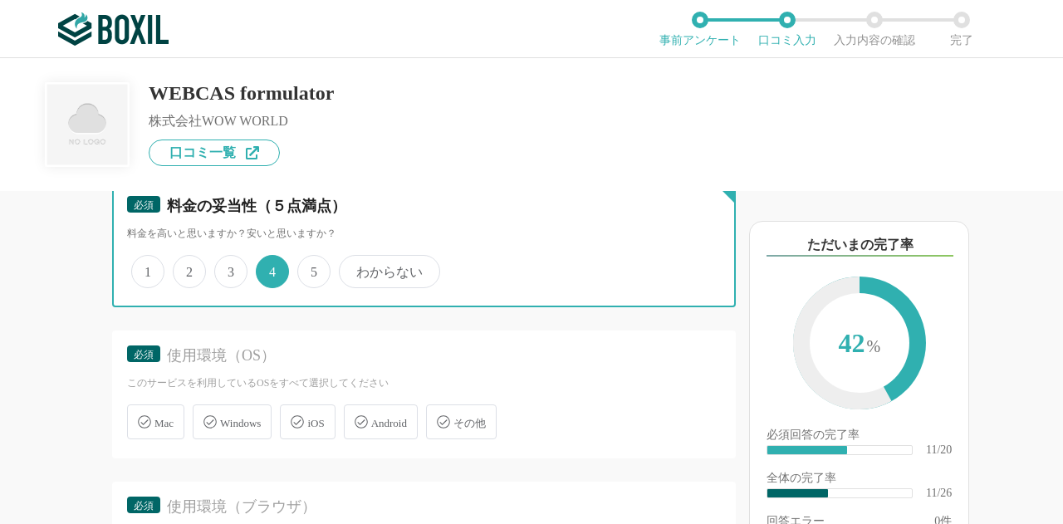
scroll to position [2077, 0]
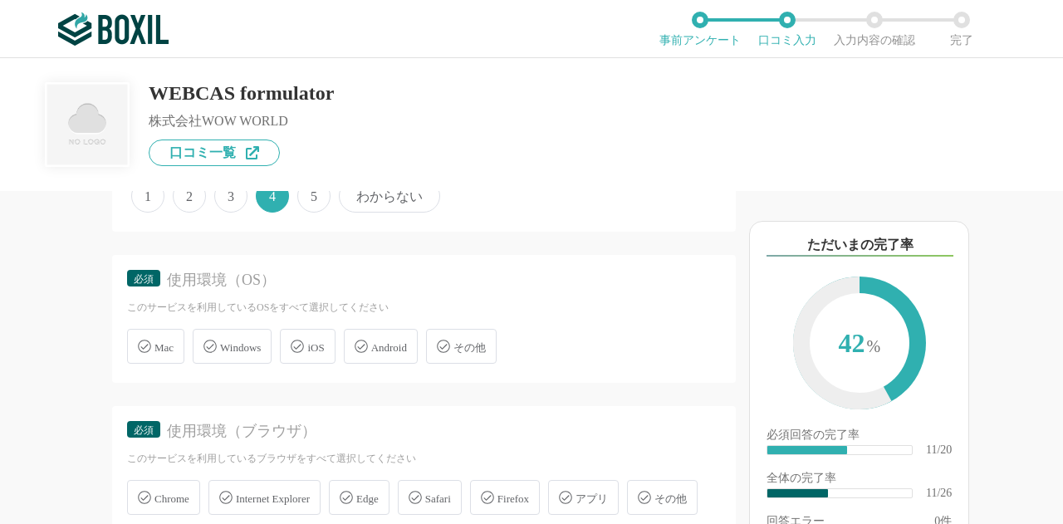
click at [271, 345] on div "Windows" at bounding box center [232, 346] width 79 height 35
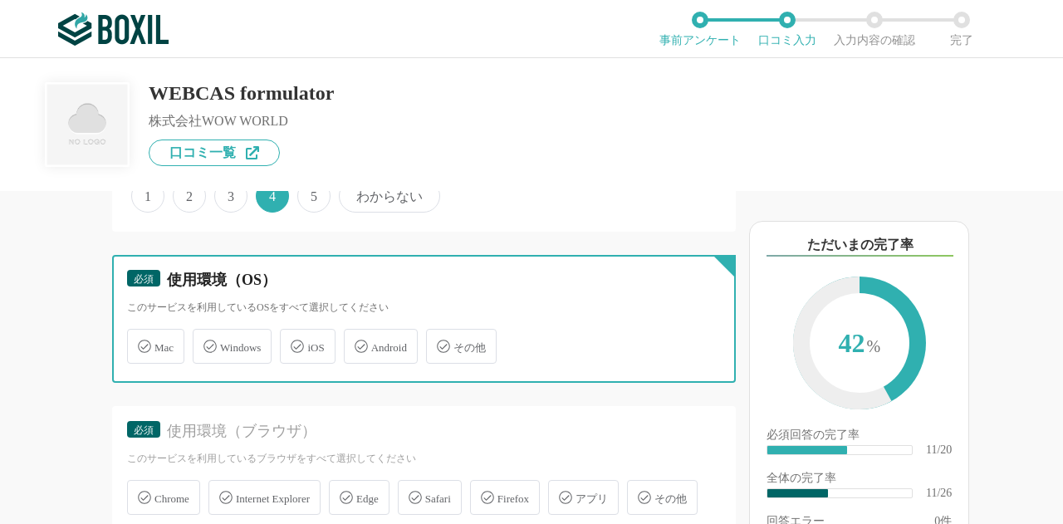
click at [207, 342] on input "Windows" at bounding box center [201, 336] width 11 height 11
checkbox input "true"
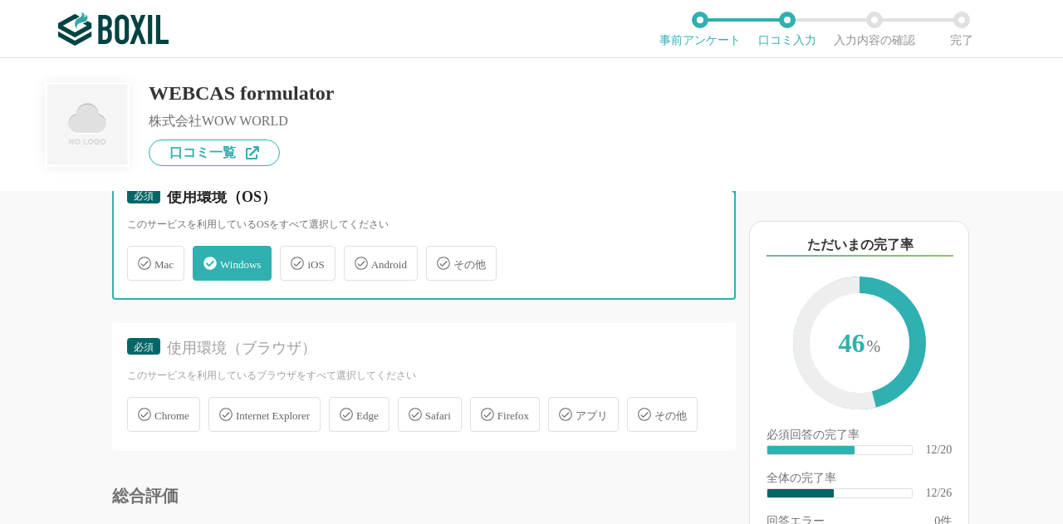
scroll to position [2243, 0]
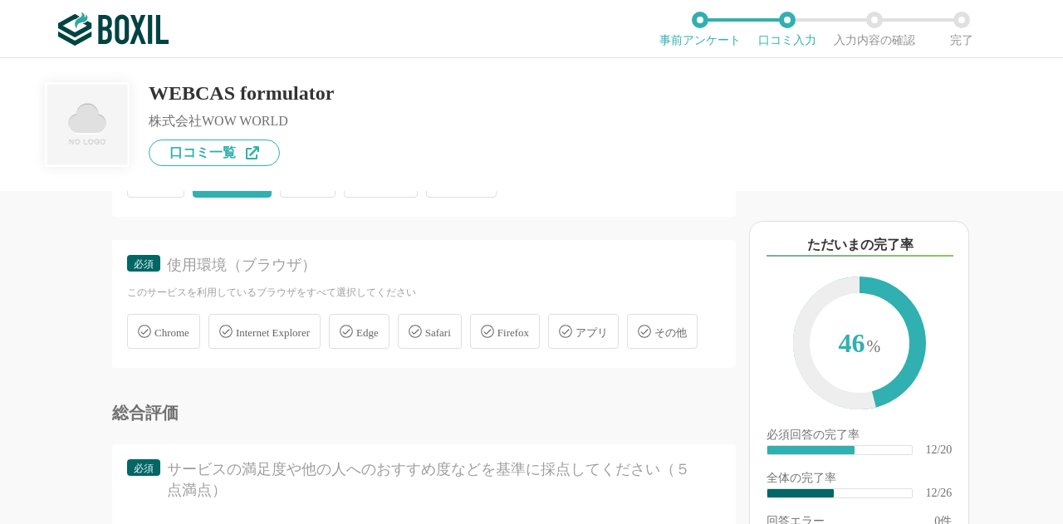
click at [178, 326] on span "Chrome" at bounding box center [172, 332] width 35 height 12
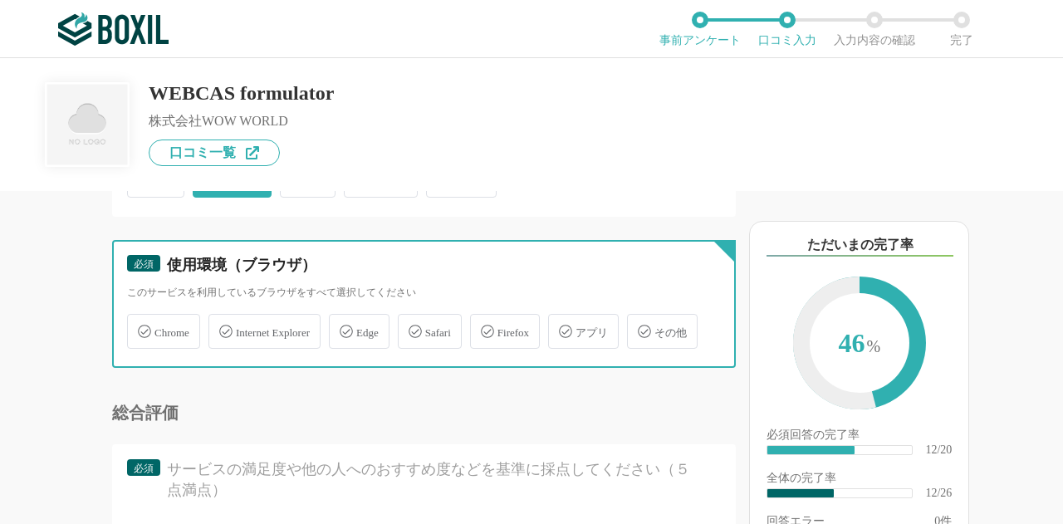
click at [141, 326] on input "Chrome" at bounding box center [135, 322] width 11 height 11
checkbox input "true"
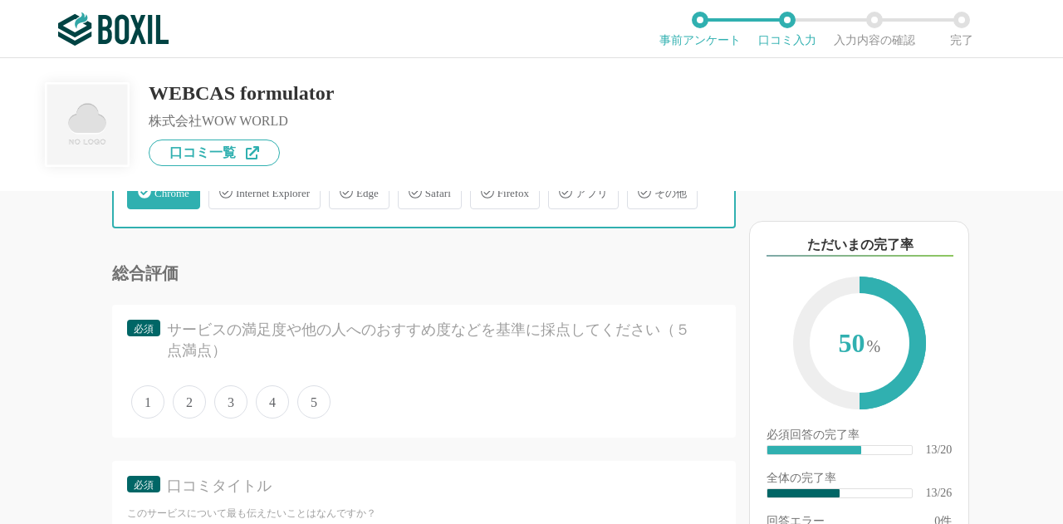
scroll to position [2409, 0]
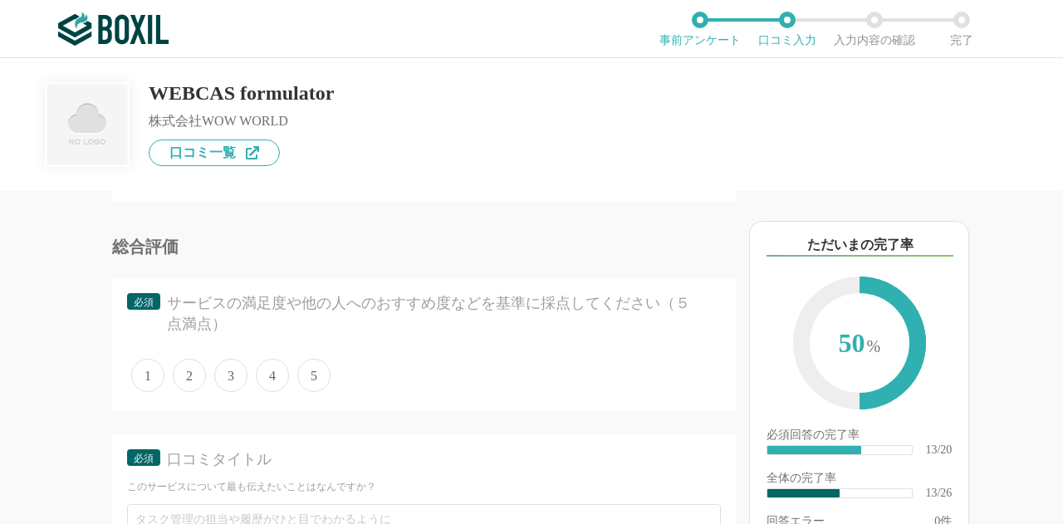
click at [291, 396] on div "1 2 3 4 5" at bounding box center [424, 376] width 594 height 42
click at [282, 392] on span "4" at bounding box center [272, 375] width 33 height 33
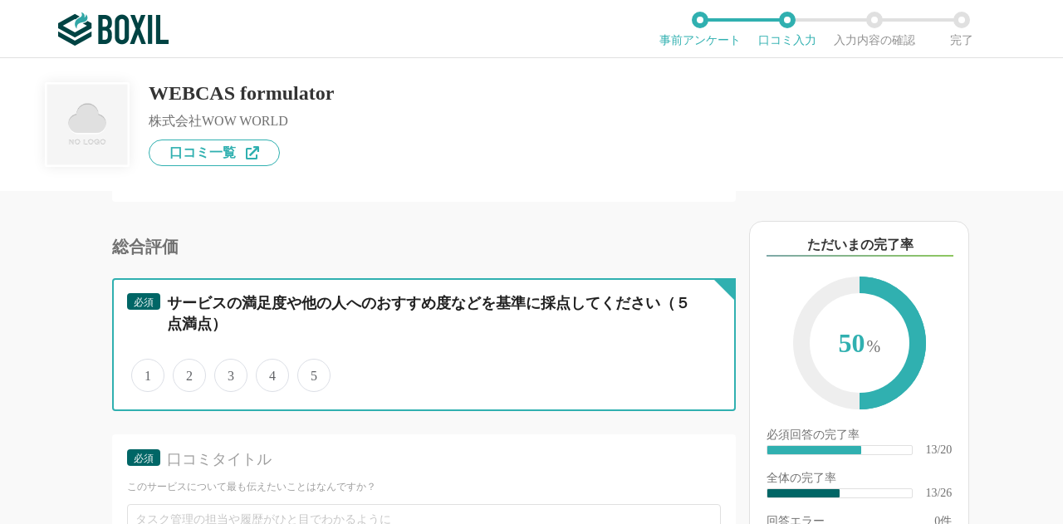
click at [271, 372] on input "4" at bounding box center [265, 366] width 11 height 11
radio input "true"
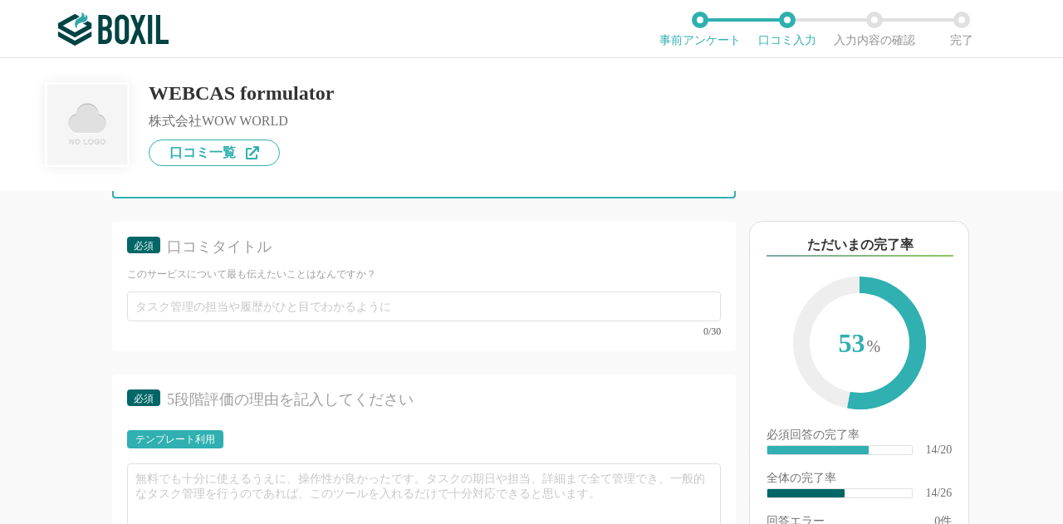
scroll to position [2658, 0]
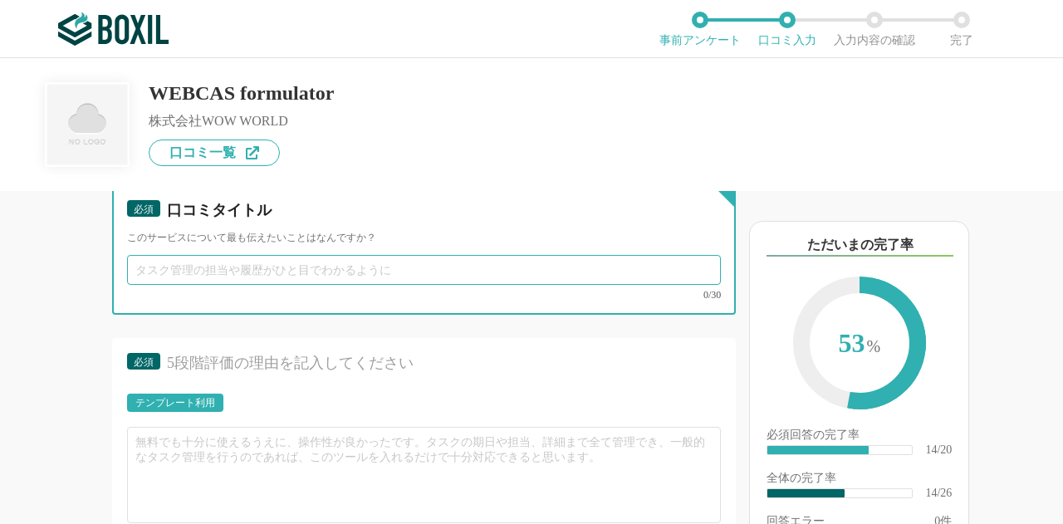
click at [305, 285] on input "text" at bounding box center [424, 270] width 594 height 30
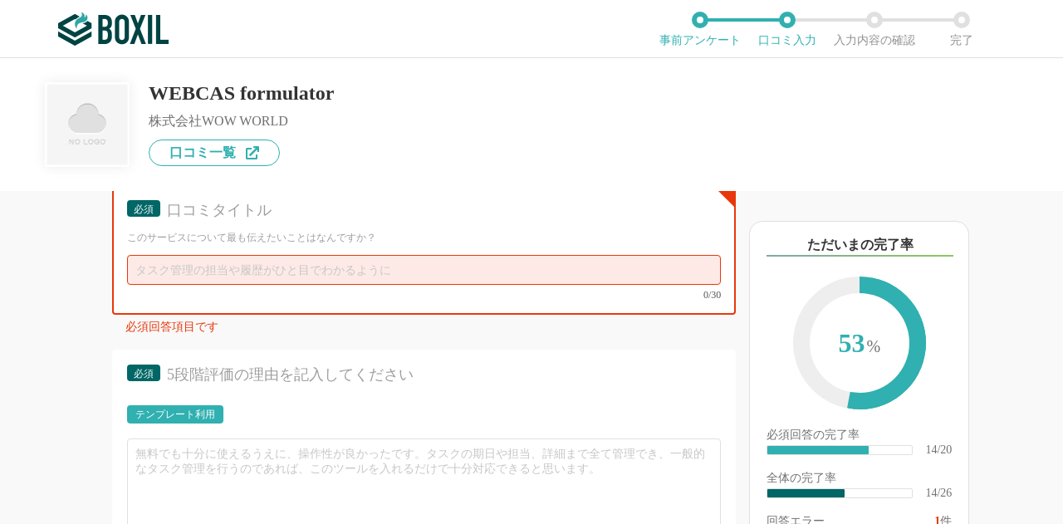
click at [207, 293] on div "必須 口コミタイトル このサービスについて最も伝えたいことはなんですか？ 0/30" at bounding box center [424, 250] width 624 height 130
click at [198, 285] on input "text" at bounding box center [424, 270] width 594 height 30
paste input "フォーム作成を内製化でき、コストも時間も削減できた"
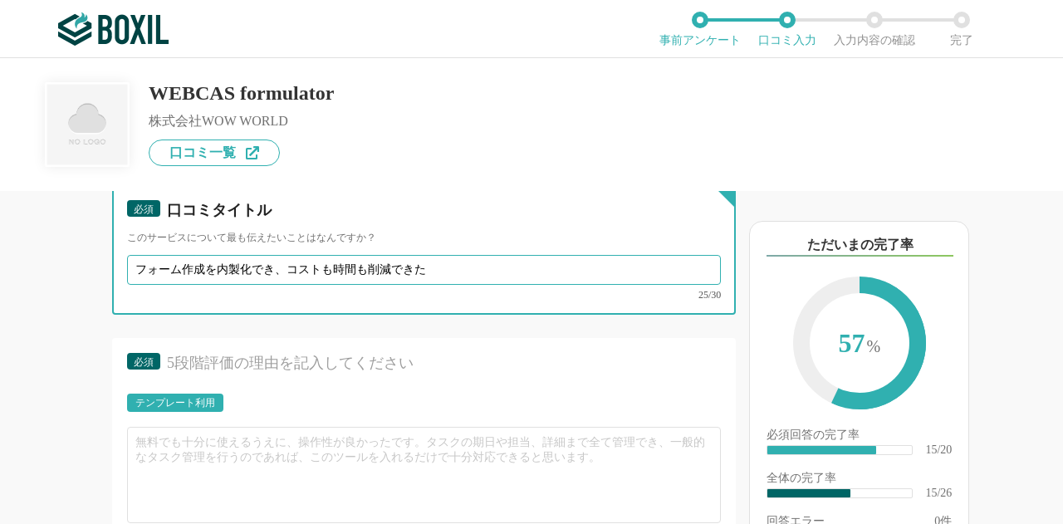
type input "フォーム作成を内製化でき、コストも時間も削減できた"
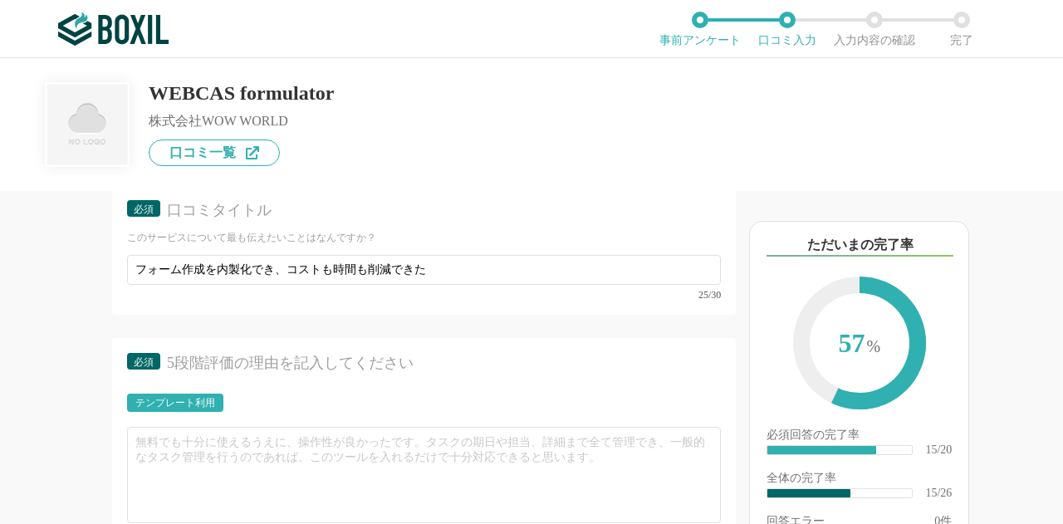
click at [21, 331] on div "他のサービス・ツールと連携していますか？ ※複数選択可 例：Slack、Salesforce 選択したサービス 未選択 必須 サービス導入が完了するまでどれく…" at bounding box center [368, 357] width 736 height 333
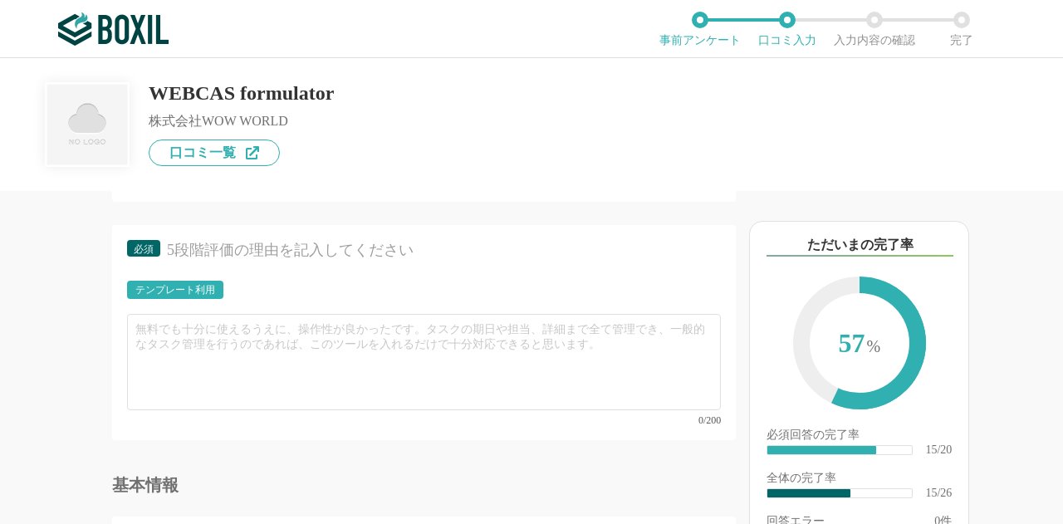
scroll to position [2825, 0]
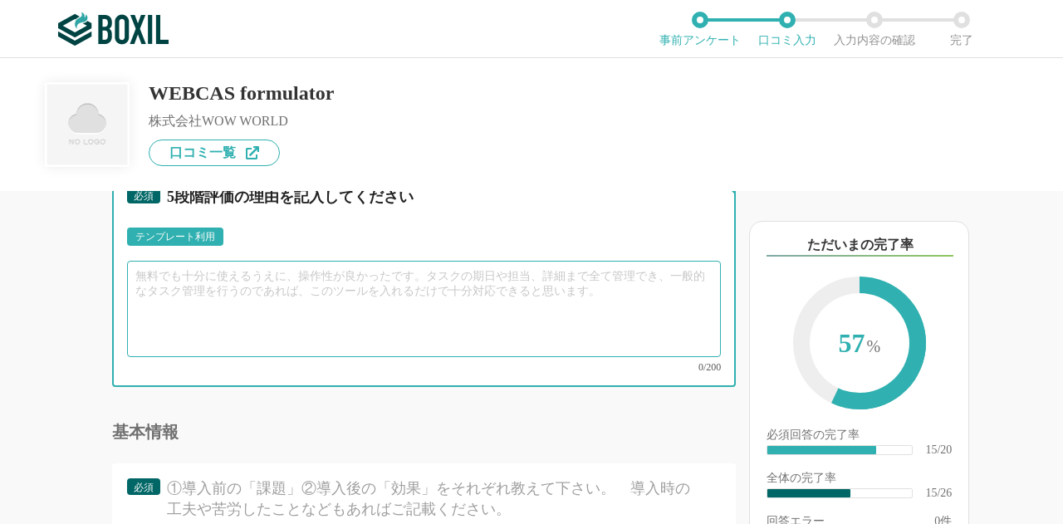
click at [162, 330] on textarea at bounding box center [424, 309] width 594 height 96
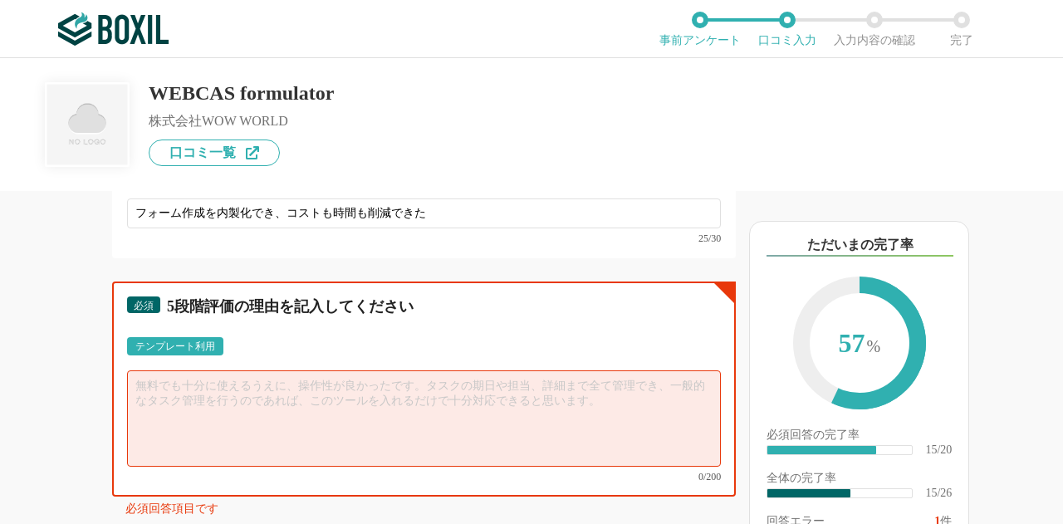
scroll to position [2693, 0]
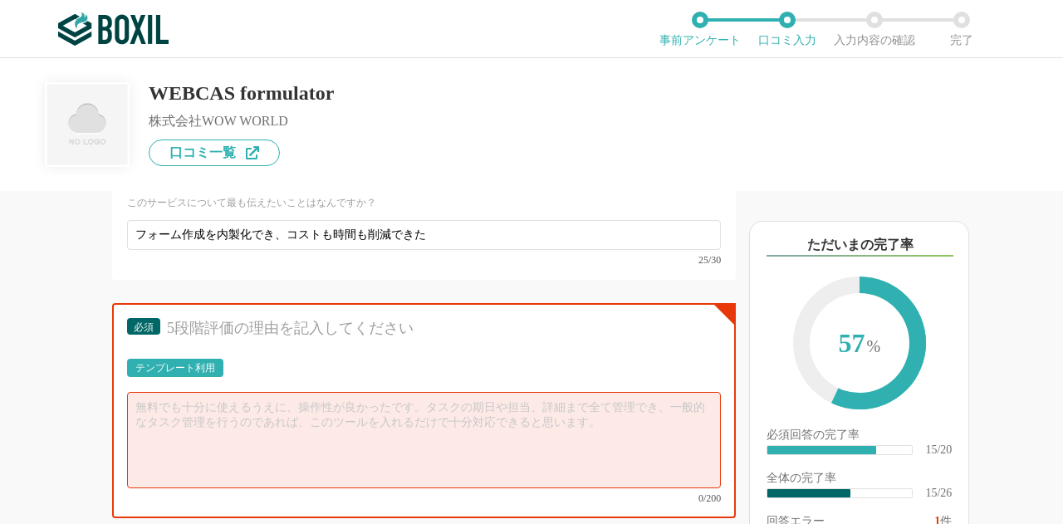
click at [45, 325] on div "他のサービス・ツールと連携していますか？ ※複数選択可 例：Slack、Salesforce 選択したサービス 未選択 必須 サービス導入が完了するまでどれく…" at bounding box center [368, 357] width 736 height 333
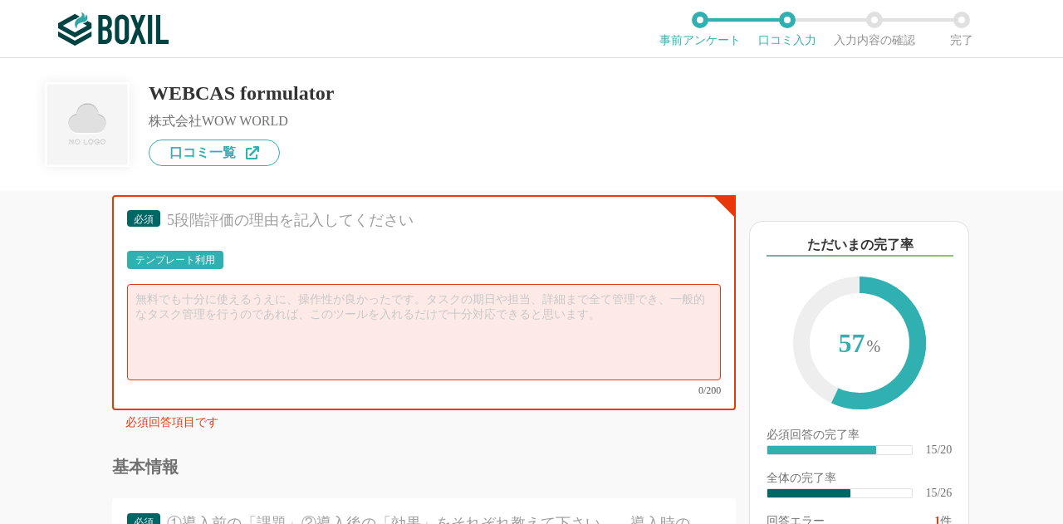
scroll to position [2776, 0]
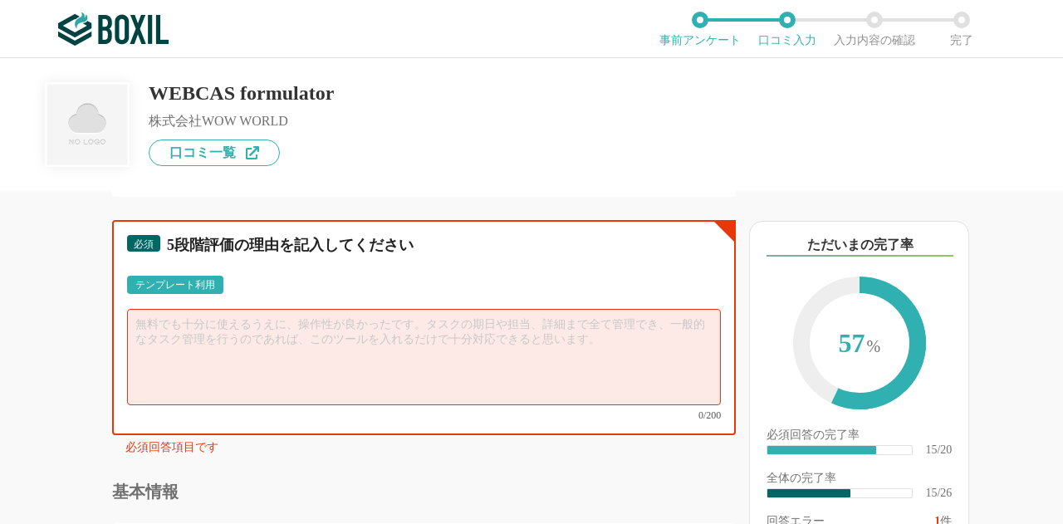
click at [356, 351] on textarea at bounding box center [424, 357] width 594 height 96
type textarea "汎用性が当た∟"
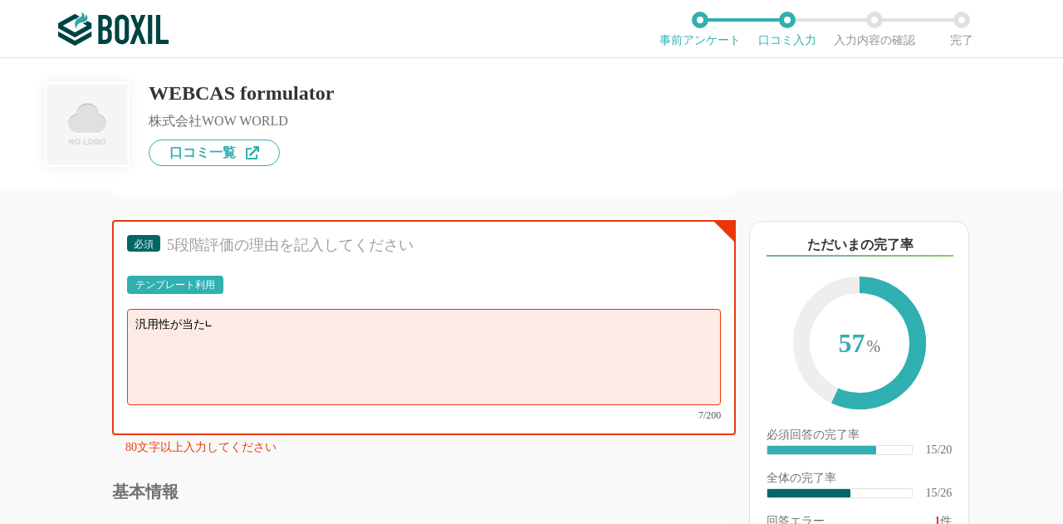
click at [172, 290] on div "テンプレート利用" at bounding box center [175, 285] width 80 height 10
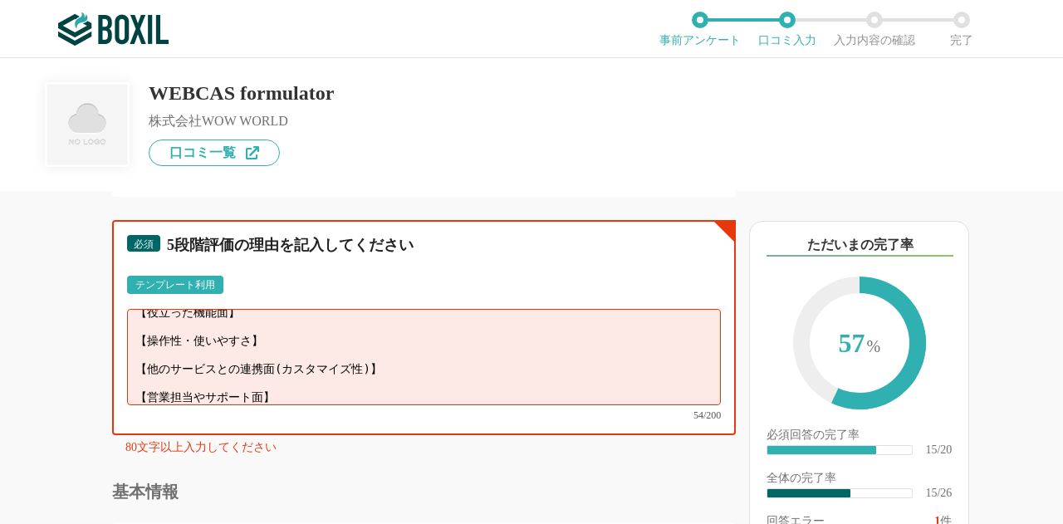
scroll to position [0, 0]
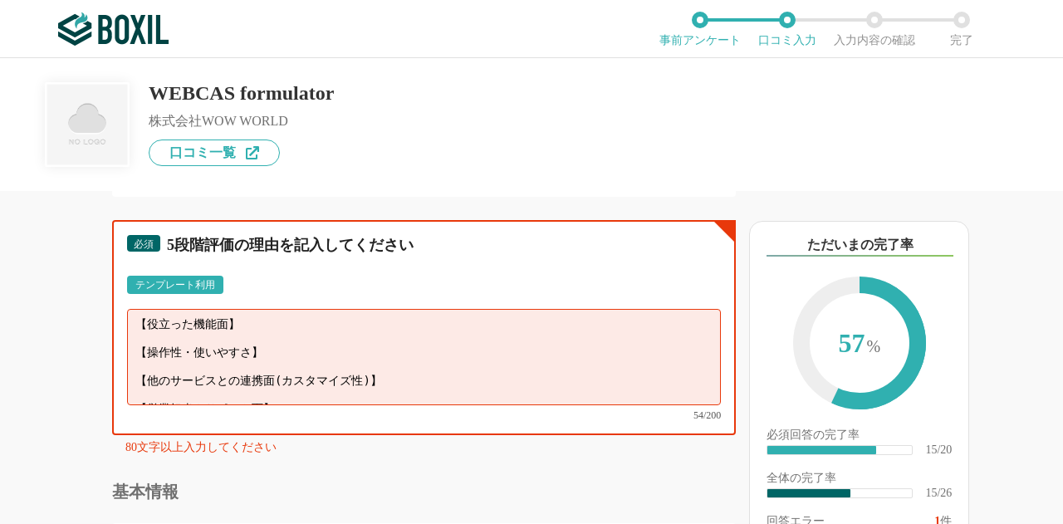
drag, startPoint x: 288, startPoint y: 420, endPoint x: 108, endPoint y: 334, distance: 199.6
click at [108, 334] on div "他のサービス・ツールと連携していますか？ ※複数選択可 例：Slack、Salesforce 選択したサービス 未選択 必須 サービス導入が完了するまでどれく…" at bounding box center [368, 357] width 736 height 333
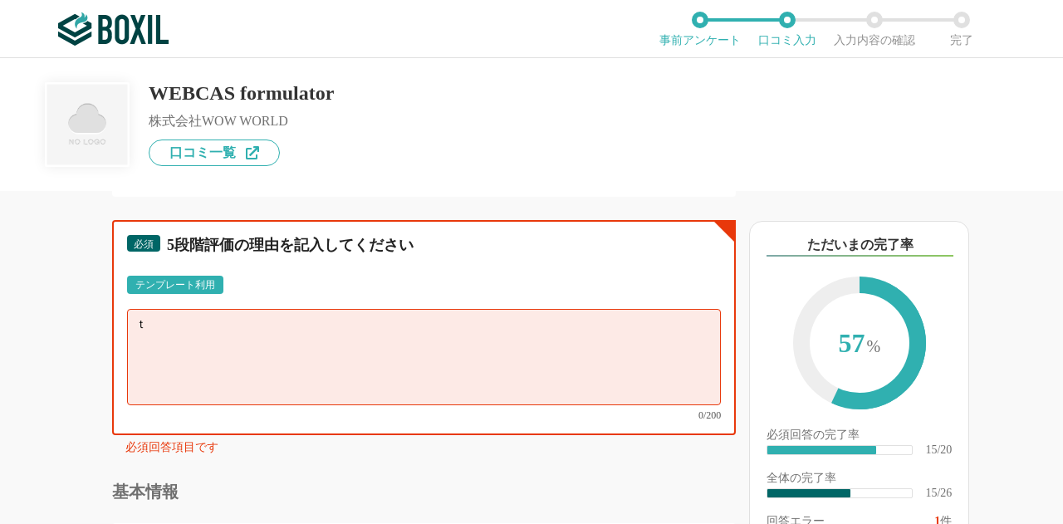
type textarea "た"
type textarea "汎用性が高く"
drag, startPoint x: 200, startPoint y: 361, endPoint x: 128, endPoint y: 364, distance: 72.4
click at [128, 364] on textarea "汎用性が高く" at bounding box center [424, 357] width 594 height 96
click at [297, 379] on textarea "汎用性が高く" at bounding box center [424, 357] width 594 height 96
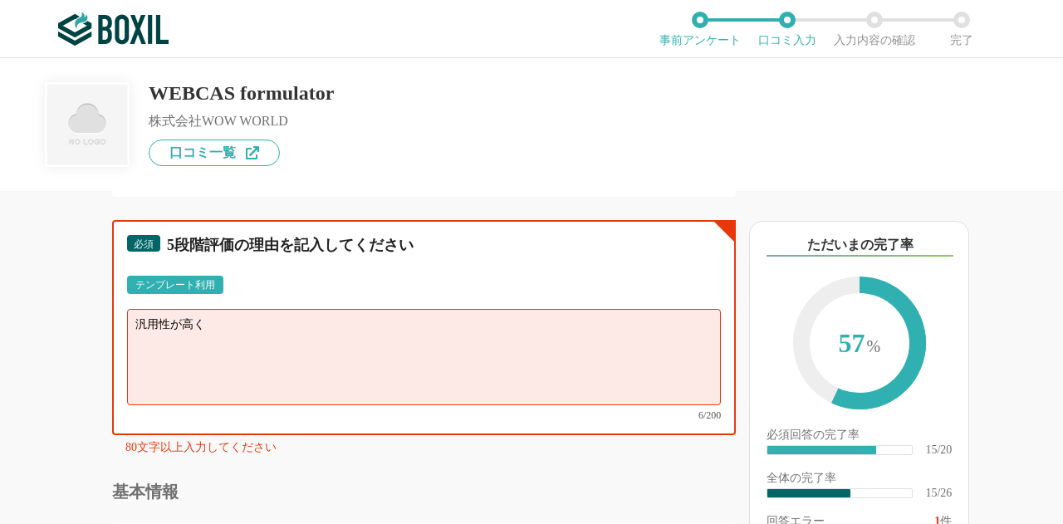
drag, startPoint x: 297, startPoint y: 379, endPoint x: 126, endPoint y: 345, distance: 174.5
click at [136, 363] on textarea "汎用性が高く" at bounding box center [424, 357] width 594 height 96
paste textarea "loremipsu、dolorsitametconsecteturadi。 elitseddoeiusmo、temporincidi、utlaboreetdo…"
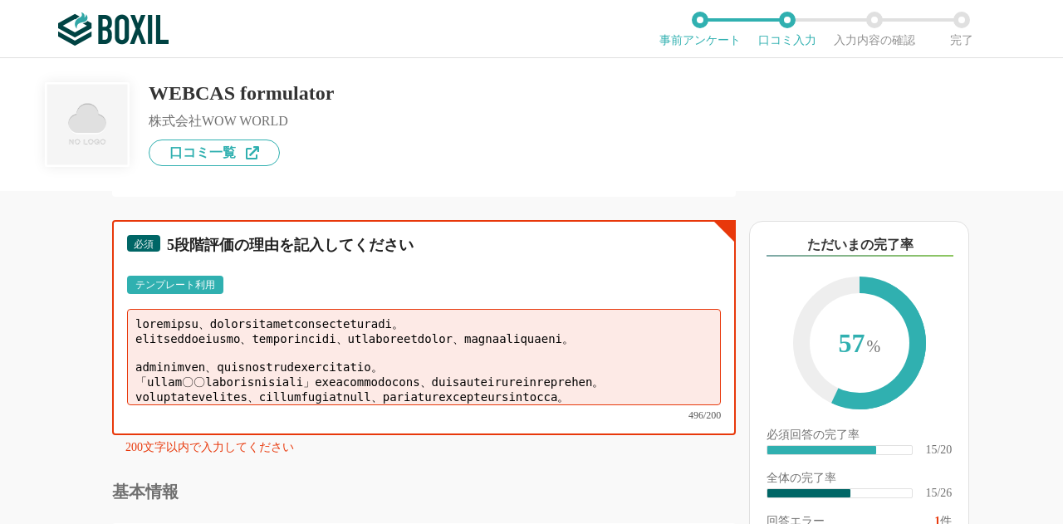
click at [277, 373] on textarea at bounding box center [424, 357] width 594 height 96
click at [369, 365] on textarea at bounding box center [424, 357] width 594 height 96
click at [518, 371] on textarea at bounding box center [424, 357] width 594 height 96
click at [569, 361] on textarea at bounding box center [424, 357] width 594 height 96
drag, startPoint x: 469, startPoint y: 376, endPoint x: 123, endPoint y: 376, distance: 345.6
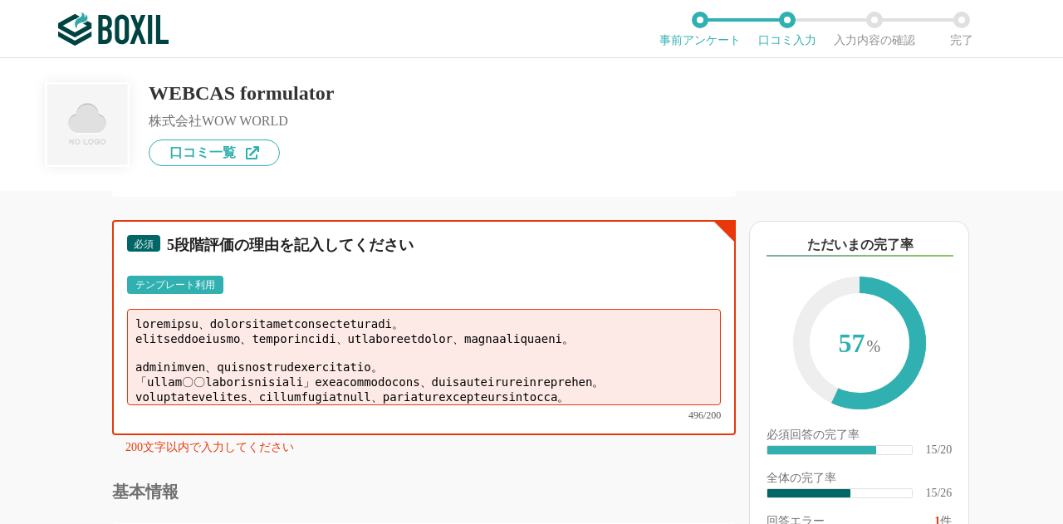
click at [123, 376] on div "必須 5段階評価の理由を記入してください テンプレート利用 ፠テンプレート文言が変更されてない箇所がある、または使用できないテキスト（記号）が含まれています。…" at bounding box center [424, 327] width 624 height 215
click at [259, 398] on textarea at bounding box center [424, 357] width 594 height 96
click at [393, 405] on textarea at bounding box center [424, 357] width 594 height 96
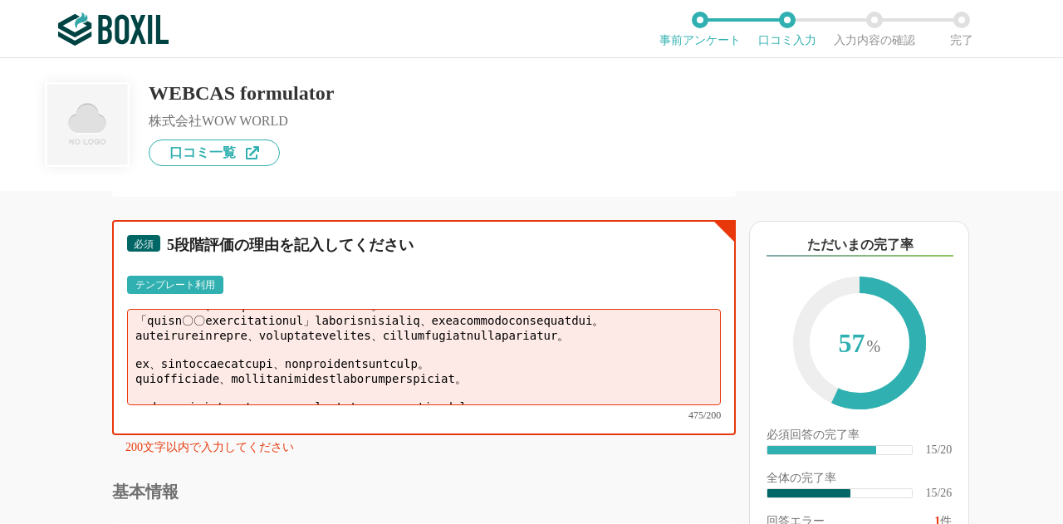
scroll to position [64, 0]
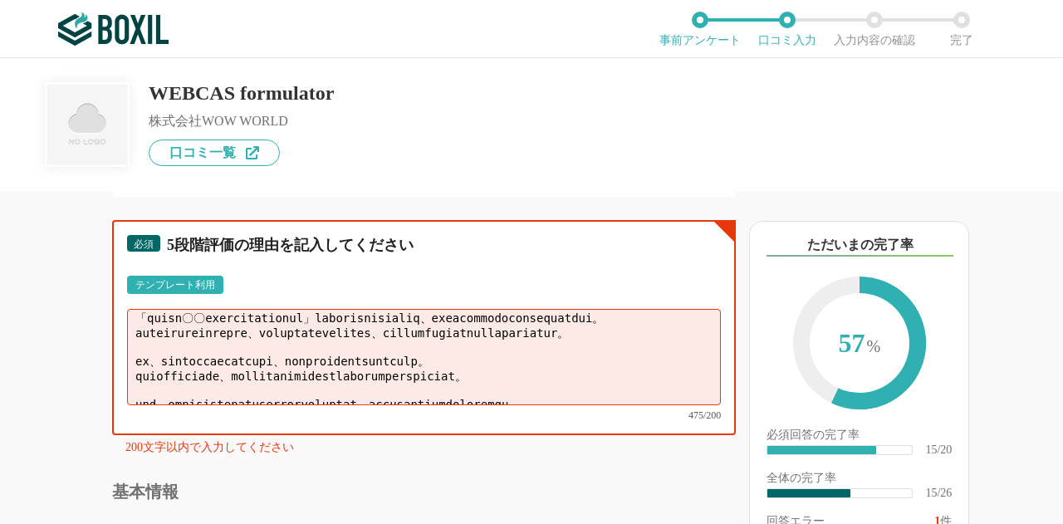
click at [465, 400] on textarea at bounding box center [424, 357] width 594 height 96
click at [583, 400] on textarea at bounding box center [424, 357] width 594 height 96
click at [648, 400] on textarea at bounding box center [424, 357] width 594 height 96
drag, startPoint x: 670, startPoint y: 414, endPoint x: 110, endPoint y: 413, distance: 559.9
click at [110, 413] on div "他のサービス・ツールと連携していますか？ ※複数選択可 例：Slack、Salesforce 選択したサービス 未選択 必須 サービス導入が完了するまでどれく…" at bounding box center [368, 357] width 736 height 333
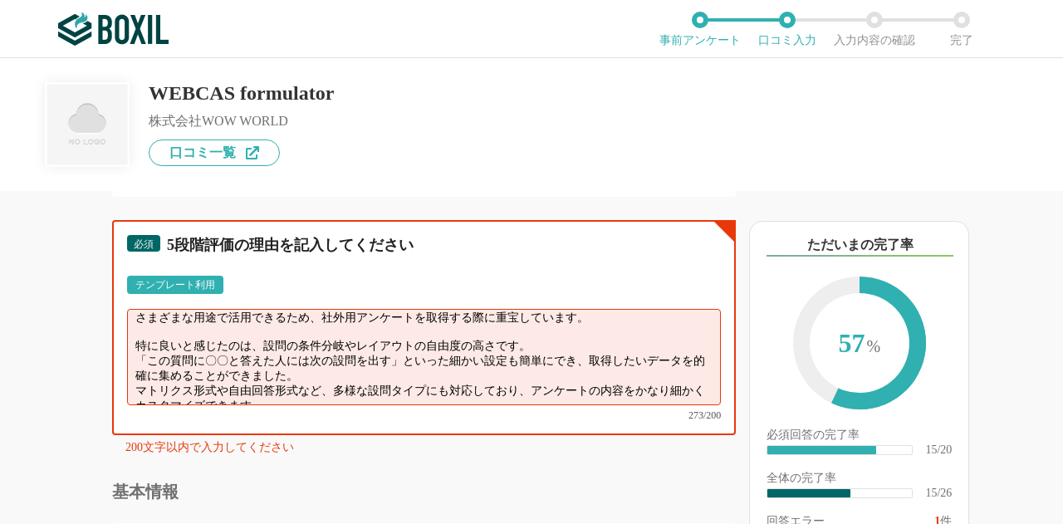
scroll to position [0, 0]
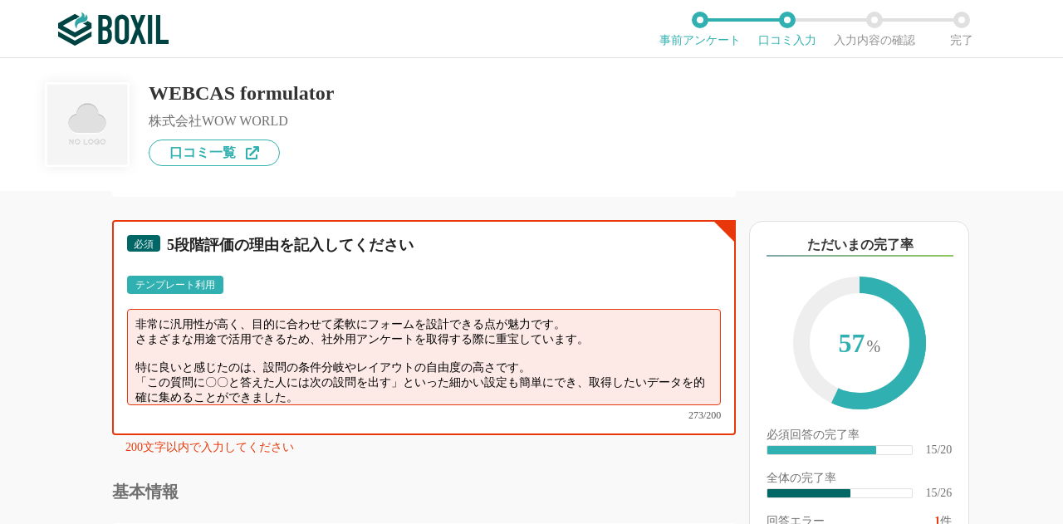
click at [260, 378] on textarea "非常に汎用性が高く、目的に合わせて柔軟にフォームを設計できる点が魅力です。 さまざまな用途で活用できるため、社外用アンケートを取得する際に重宝しています。 特…" at bounding box center [424, 357] width 594 height 96
click at [168, 377] on textarea "非常に汎用性が高く、目的に合わせて柔軟にフォームを設計できる点が魅力です。 さまざまな用途で活用できるため、社外用アンケートを取得する際に重宝しています。 特…" at bounding box center [424, 357] width 594 height 96
click at [248, 380] on textarea "非常に汎用性が高く、目的に合わせて柔軟にフォームを設計できる点が魅力です。 さまざまな用途で活用できるため、社外用アンケートを取得する際に重宝しています。 特…" at bounding box center [424, 357] width 594 height 96
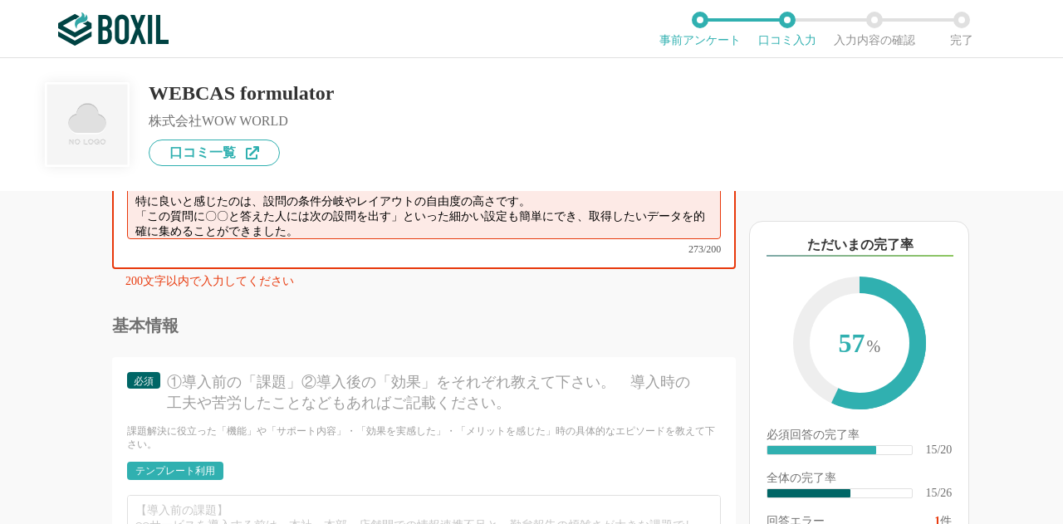
scroll to position [2859, 0]
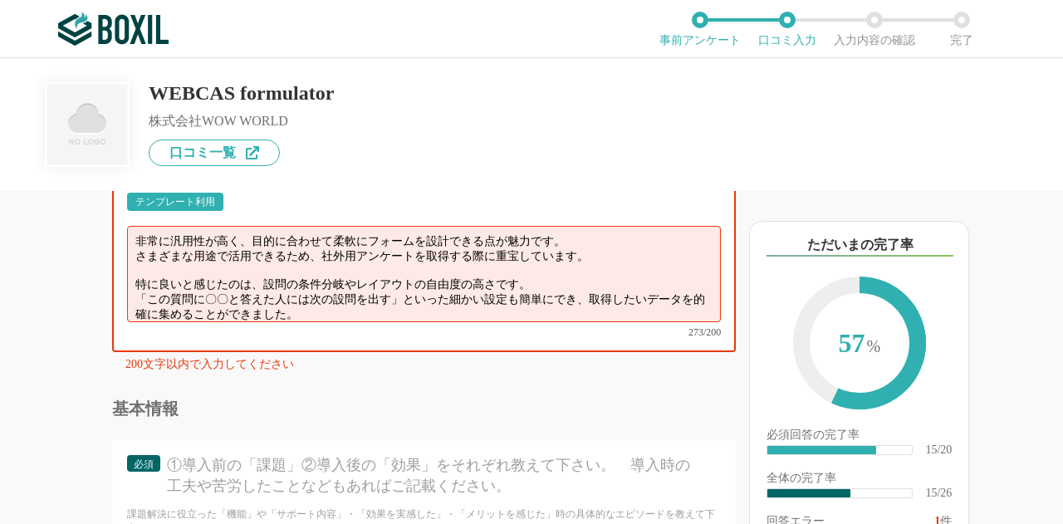
click at [338, 315] on textarea "非常に汎用性が高く、目的に合わせて柔軟にフォームを設計できる点が魅力です。 さまざまな用途で活用できるため、社外用アンケートを取得する際に重宝しています。 特…" at bounding box center [424, 274] width 594 height 96
click at [542, 310] on textarea "非常に汎用性が高く、目的に合わせて柔軟にフォームを設計できる点が魅力です。 さまざまな用途で活用できるため、社外用アンケートを取得する際に重宝しています。 特…" at bounding box center [424, 274] width 594 height 96
drag, startPoint x: 343, startPoint y: 312, endPoint x: 392, endPoint y: 312, distance: 49.0
click at [392, 312] on textarea "非常に汎用性が高く、目的に合わせて柔軟にフォームを設計できる点が魅力です。 さまざまな用途で活用できるため、社外用アンケートを取得する際に重宝しています。 特…" at bounding box center [424, 274] width 594 height 96
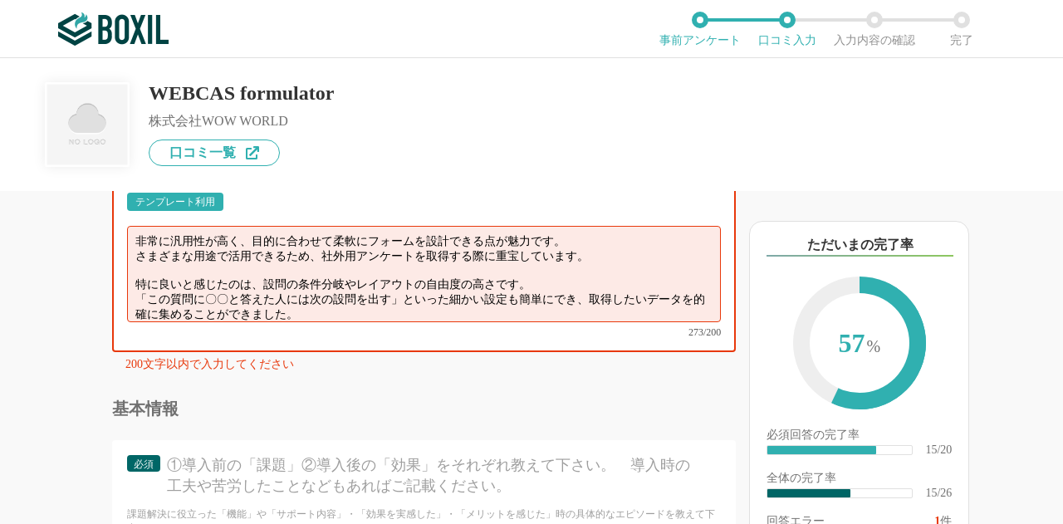
drag, startPoint x: 552, startPoint y: 308, endPoint x: 171, endPoint y: 306, distance: 381.3
click at [171, 306] on textarea "非常に汎用性が高く、目的に合わせて柔軟にフォームを設計できる点が魅力です。 さまざまな用途で活用できるため、社外用アンケートを取得する際に重宝しています。 特…" at bounding box center [424, 274] width 594 height 96
click at [577, 301] on textarea "非常に汎用性が高く、目的に合わせて柔軟にフォームを設計できる点が魅力です。 さまざまな用途で活用できるため、社外用アンケートを取得する際に重宝しています。 特…" at bounding box center [424, 274] width 594 height 96
drag, startPoint x: 533, startPoint y: 313, endPoint x: 169, endPoint y: 300, distance: 364.1
click at [169, 300] on textarea "非常に汎用性が高く、目的に合わせて柔軟にフォームを設計できる点が魅力です。 さまざまな用途で活用できるため、社外用アンケートを取得する際に重宝しています。 特…" at bounding box center [424, 274] width 594 height 96
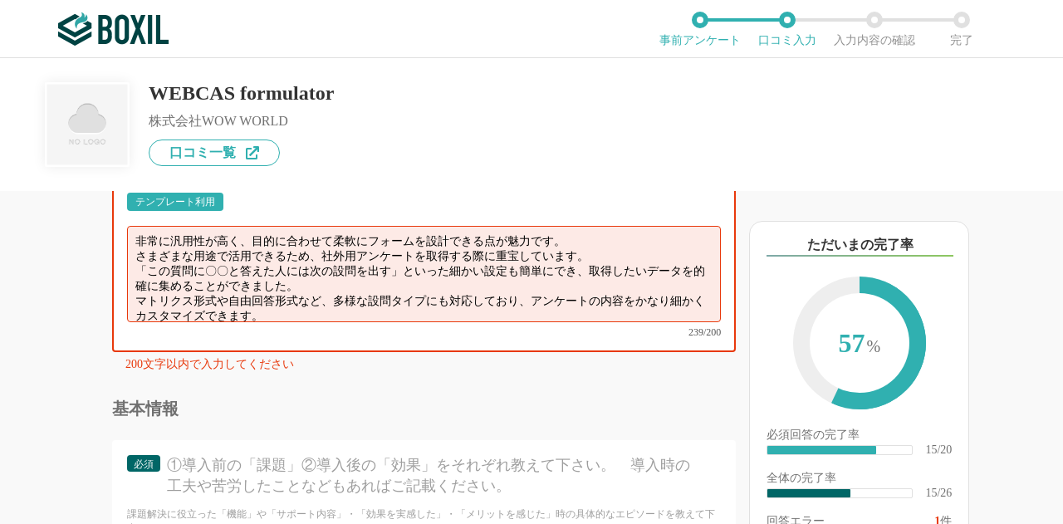
click at [464, 314] on textarea "非常に汎用性が高く、目的に合わせて柔軟にフォームを設計できる点が魅力です。 さまざまな用途で活用できるため、社外用アンケートを取得する際に重宝しています。 「…" at bounding box center [424, 274] width 594 height 96
drag, startPoint x: 296, startPoint y: 336, endPoint x: 90, endPoint y: 331, distance: 206.1
click at [90, 331] on div "他のサービス・ツールと連携していますか？ ※複数選択可 例：Slack、Salesforce 選択したサービス 未選択 必須 サービス導入が完了するまでどれく…" at bounding box center [368, 357] width 736 height 333
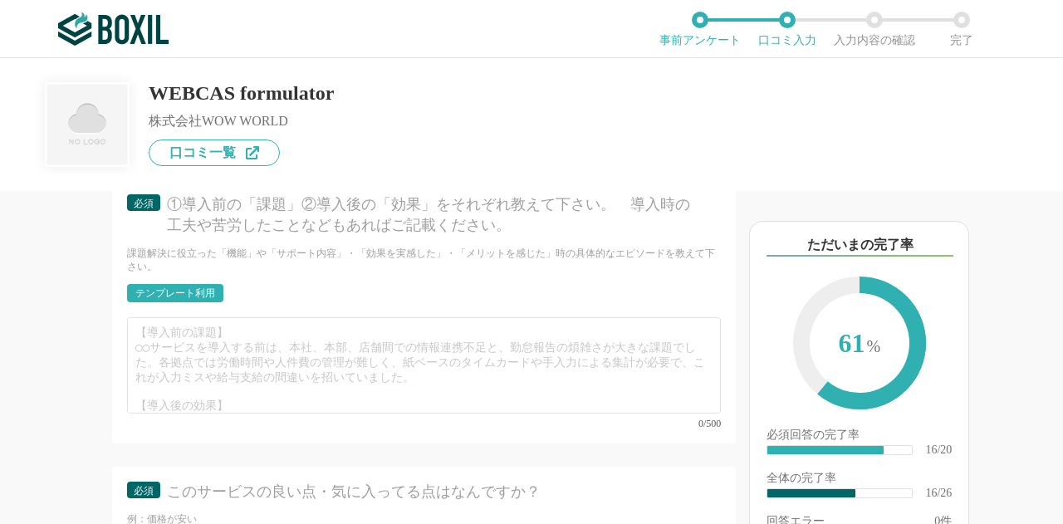
scroll to position [3026, 0]
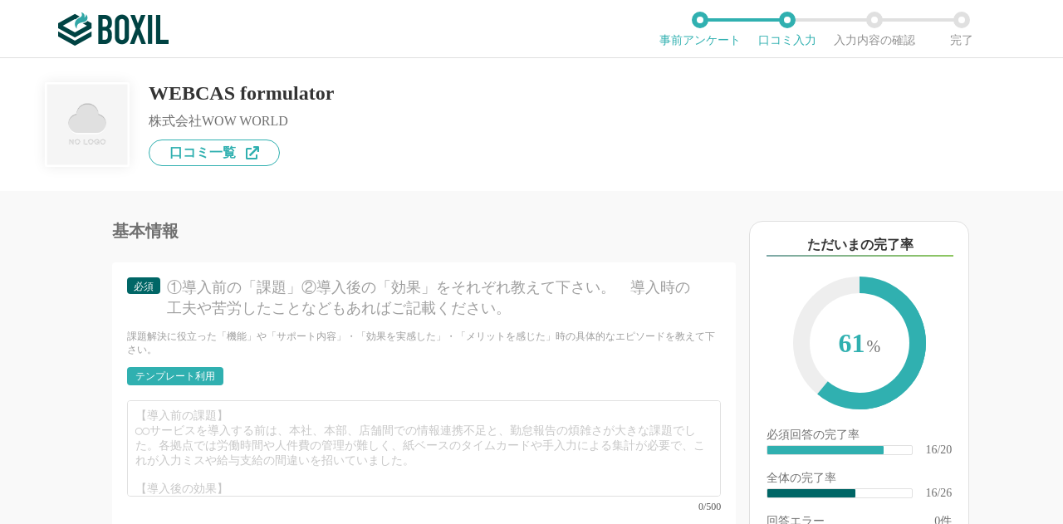
type textarea "非常に汎用性が高く、目的に合わせて柔軟にフォームを設計できる点が魅力です。 さまざまな用途で活用できるため、社外用アンケートを取得する際に重宝しています。 「…"
click at [314, 428] on div "テンプレート利用 0/500" at bounding box center [424, 439] width 594 height 145
click at [188, 316] on div "①導入前の「課題」②導入後の「効果」をそれぞれ教えて下さい。　導入時の工夫や苦労したことなどもあればご記載ください。" at bounding box center [434, 298] width 535 height 42
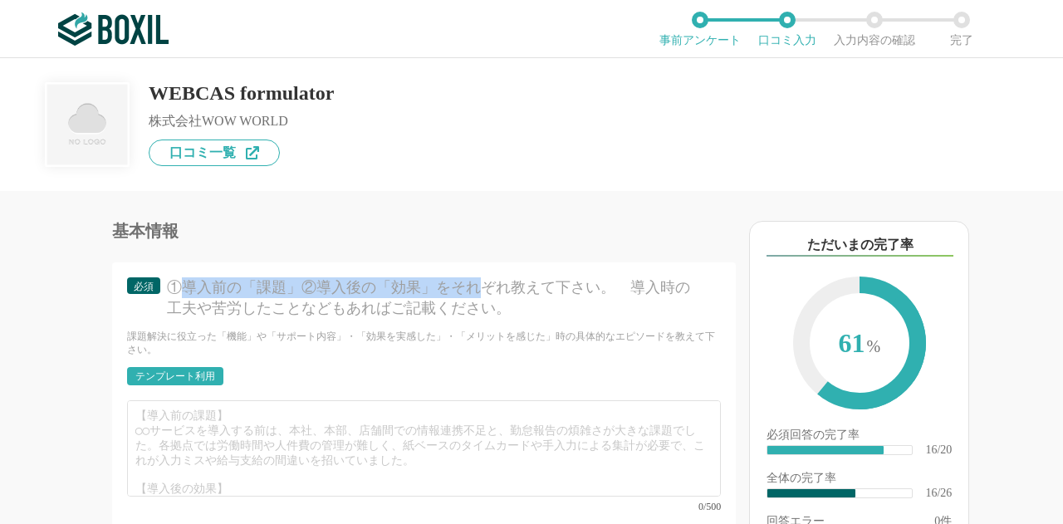
drag, startPoint x: 174, startPoint y: 321, endPoint x: 476, endPoint y: 326, distance: 301.6
click at [476, 319] on div "①導入前の「課題」②導入後の「効果」をそれぞれ教えて下さい。　導入時の工夫や苦労したことなどもあればご記載ください。" at bounding box center [434, 298] width 535 height 42
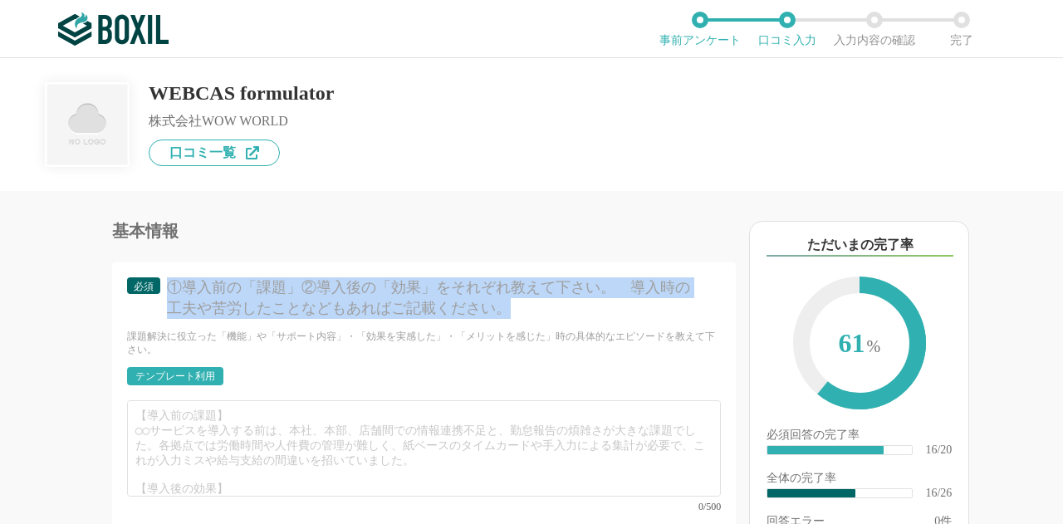
drag, startPoint x: 168, startPoint y: 317, endPoint x: 616, endPoint y: 332, distance: 448.9
click at [616, 319] on div "①導入前の「課題」②導入後の「効果」をそれぞれ教えて下さい。　導入時の工夫や苦労したことなどもあればご記載ください。" at bounding box center [434, 298] width 535 height 42
copy div "①導入前の「課題」②導入後の「効果」をそれぞれ教えて下さい。　導入時の工夫や苦労したことなどもあればご記載ください。"
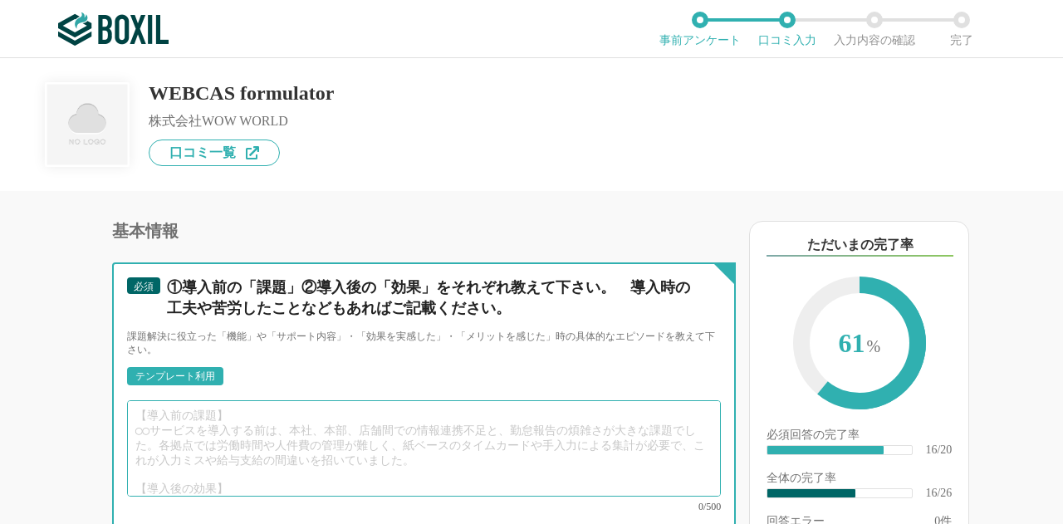
click at [282, 462] on textarea at bounding box center [424, 448] width 594 height 96
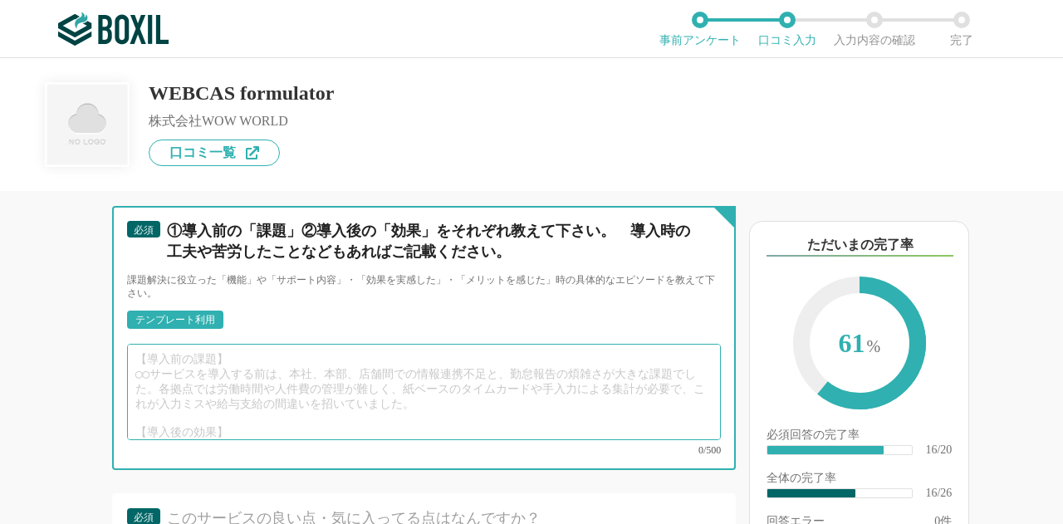
scroll to position [3109, 0]
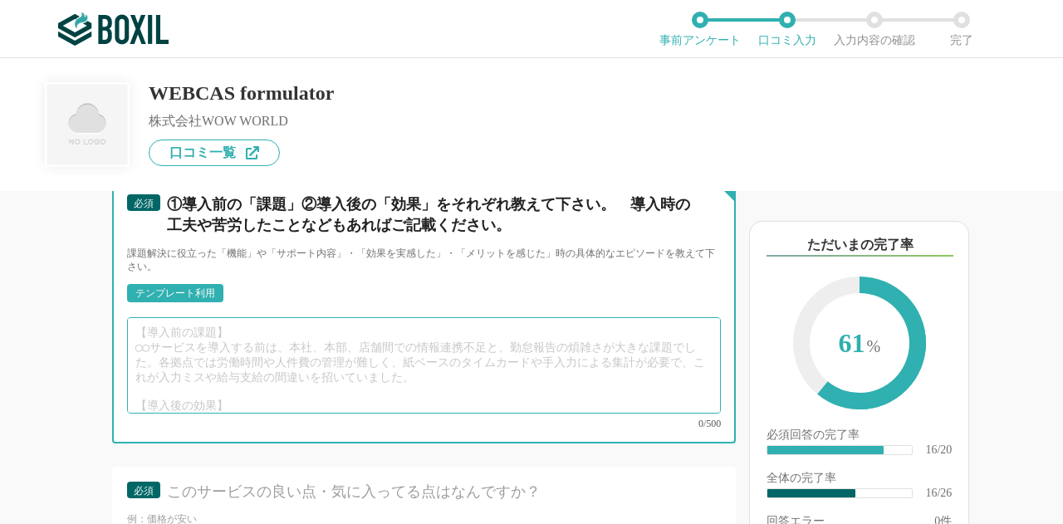
paste textarea "導入前は、社内アンケートや顧客満足度調査をExcelやGoogleフォームで実施していましたが、"
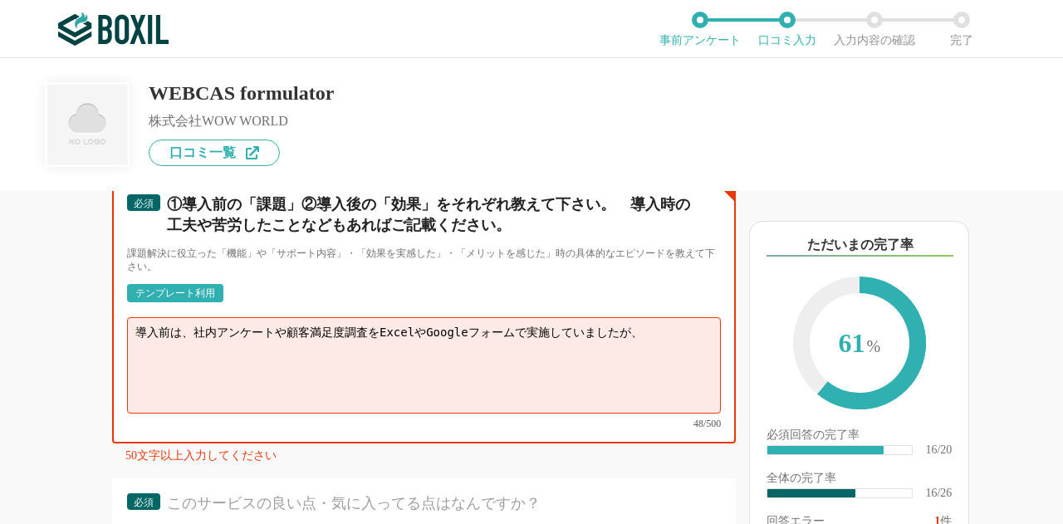
click at [298, 362] on textarea "導入前は、社内アンケートや顧客満足度調査をExcelやGoogleフォームで実施していましたが、" at bounding box center [424, 365] width 594 height 96
click at [191, 361] on textarea "導入前は、社内アンケートや顧客満足度調査をExcelやGoogleフォームで実施していましたが、" at bounding box center [424, 365] width 594 height 96
click at [211, 360] on textarea "導入前は、社内アンケートや顧客満足度調査をExcelやGoogleフォームで実施していましたが、" at bounding box center [424, 365] width 594 height 96
click at [193, 366] on textarea "導入前は、アンケートの取得をGoogleフォームで実施していましたが、" at bounding box center [424, 365] width 594 height 96
click at [493, 367] on textarea "導入前はアンケートの取得をGoogleフォームで実施していましたが、" at bounding box center [424, 365] width 594 height 96
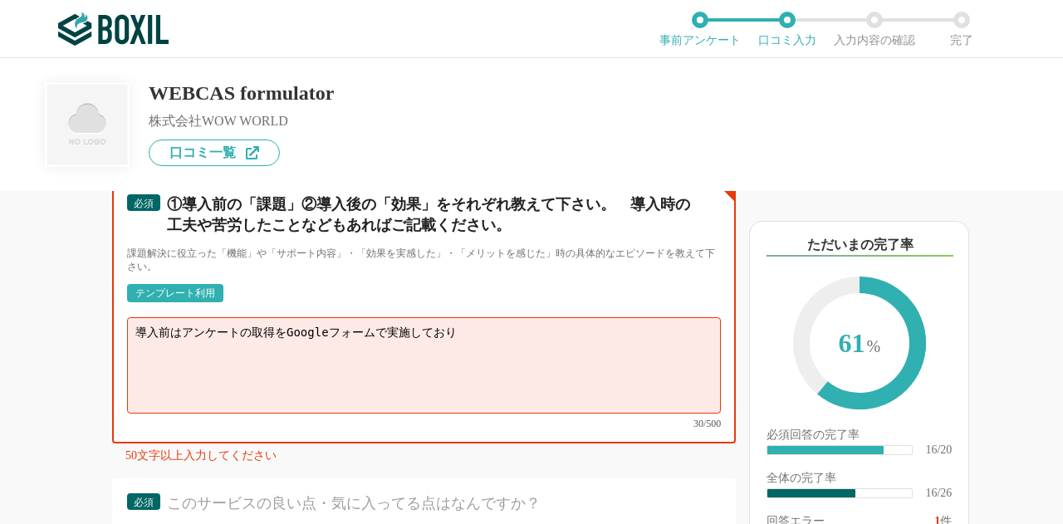
click at [524, 368] on textarea "導入前はアンケートの取得をGoogleフォームで実施しており" at bounding box center [424, 365] width 594 height 96
paste textarea "複雑な設問分岐や回答者ごとの条件設定が難しく"
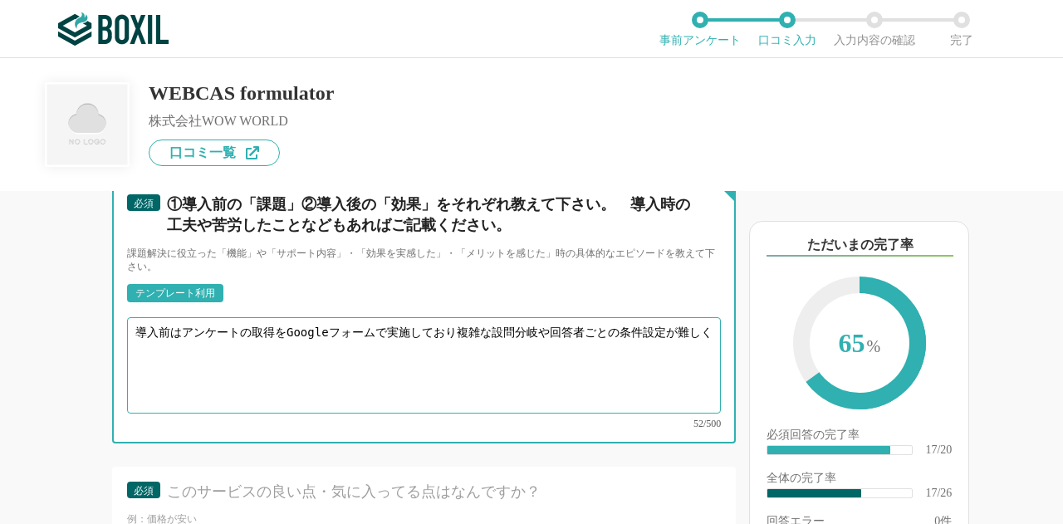
paste textarea "欲しいデータを正確に取得できていませんでした。"
paste textarea "WEBCAS formulatorを導入したことで、アンケート設計の自由度が格段に向上しました。 条件分岐やマトリクス設問など、従来のツールでは難しかった構成…"
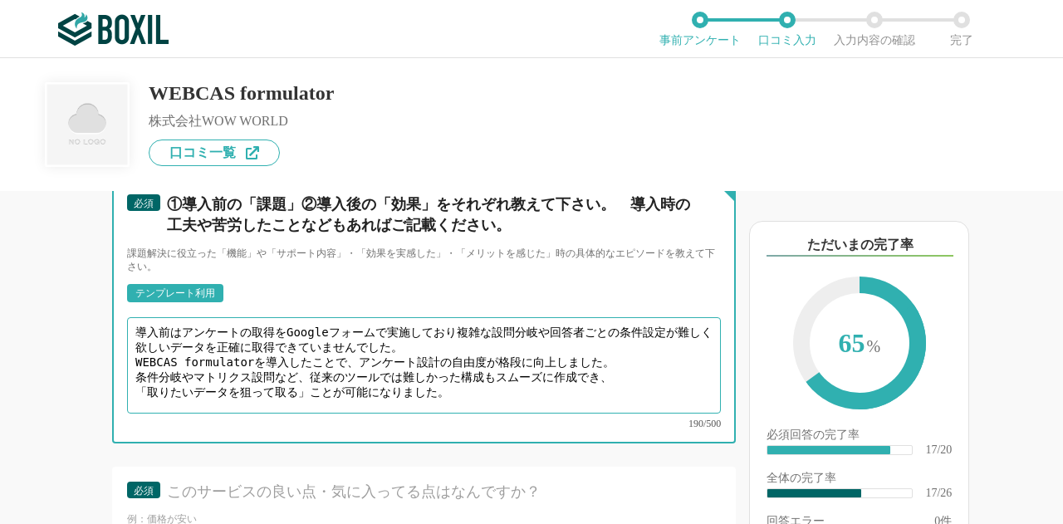
click at [591, 395] on textarea "導入前はアンケートの取得をGoogleフォームで実施しており複雑な設問分岐や回答者ごとの条件設定が難しく欲しいデータを正確に取得できていませんでした。 WEB…" at bounding box center [424, 365] width 594 height 96
click at [617, 395] on textarea "導入前はアンケートの取得をGoogleフォームで実施しており複雑な設問分岐や回答者ごとの条件設定が難しく欲しいデータを正確に取得できていませんでした。 WEB…" at bounding box center [424, 365] width 594 height 96
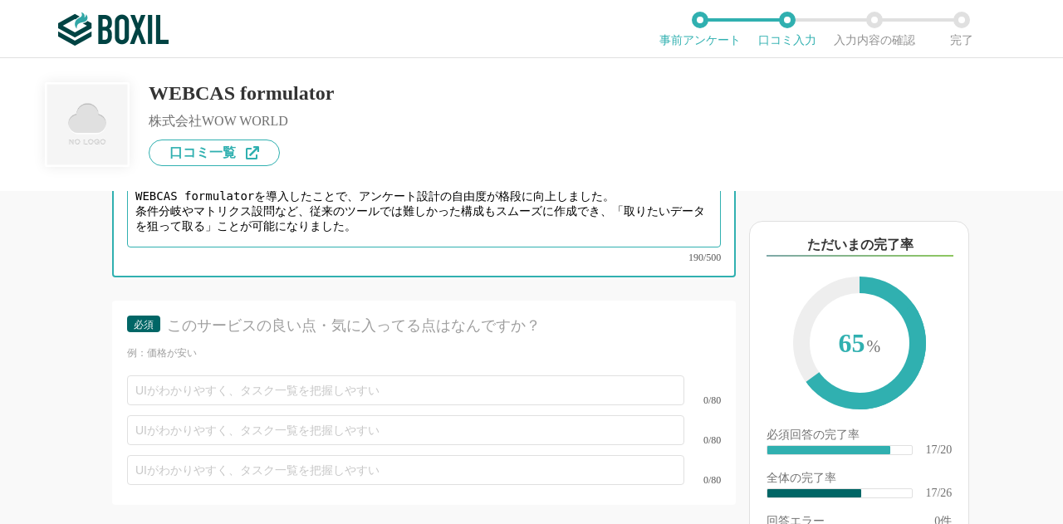
scroll to position [3358, 0]
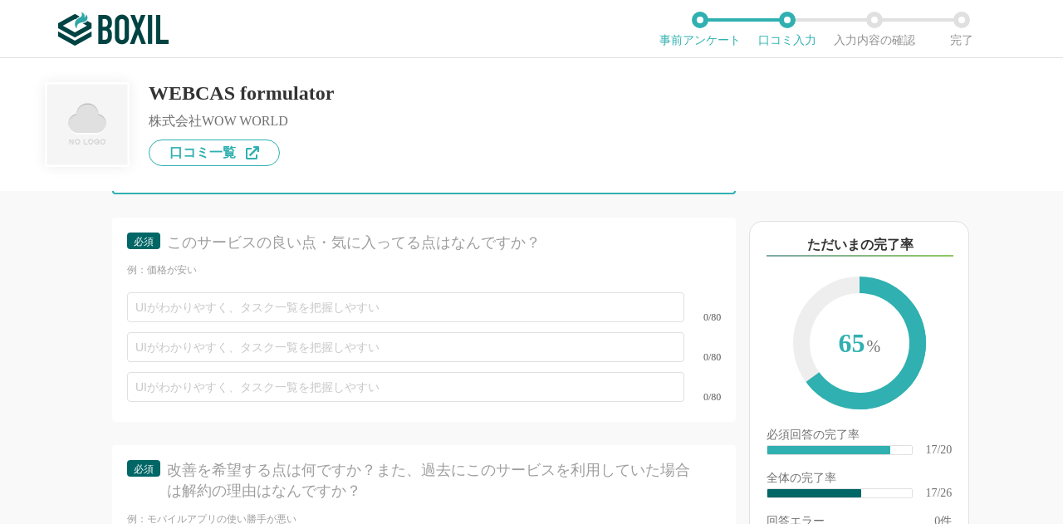
type textarea "導入前はアンケートの取得をGoogleフォームで実施しており複雑な設問分岐や回答者ごとの条件設定が難しく欲しいデータを正確に取得できていませんでした。 WEB…"
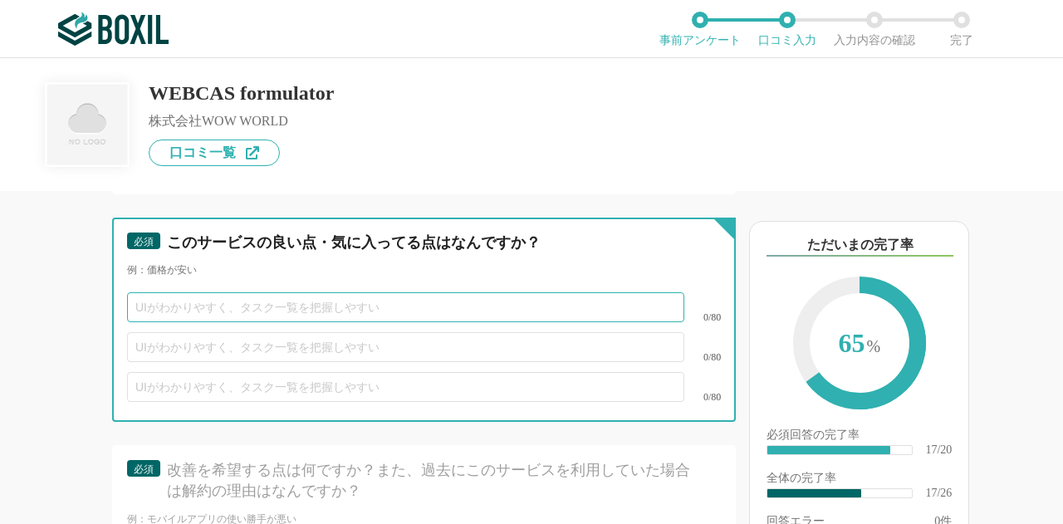
click at [303, 322] on input "text" at bounding box center [405, 307] width 557 height 30
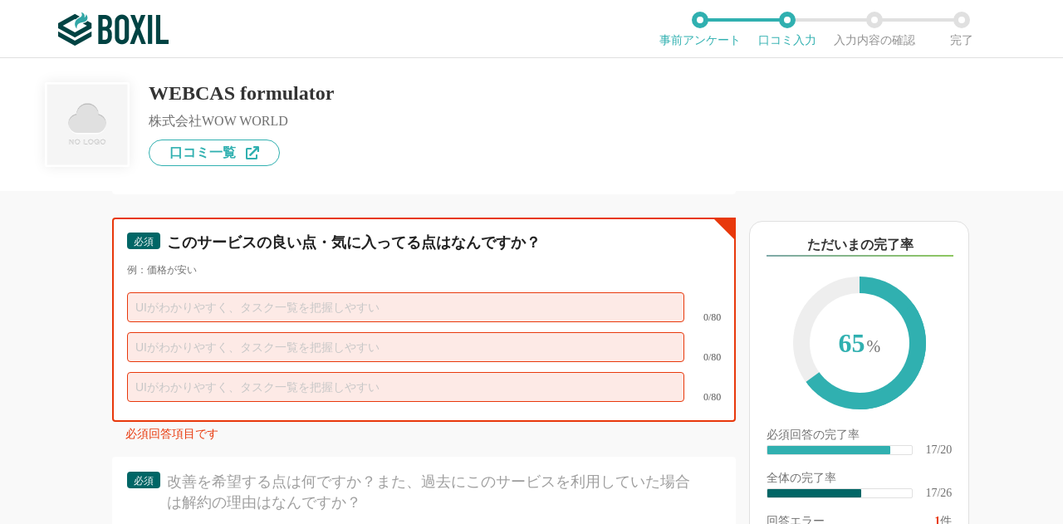
click at [301, 322] on input "text" at bounding box center [405, 307] width 557 height 30
paste input "操作画面がシンプルで直感的に使え、初心者でもすぐ使えた"
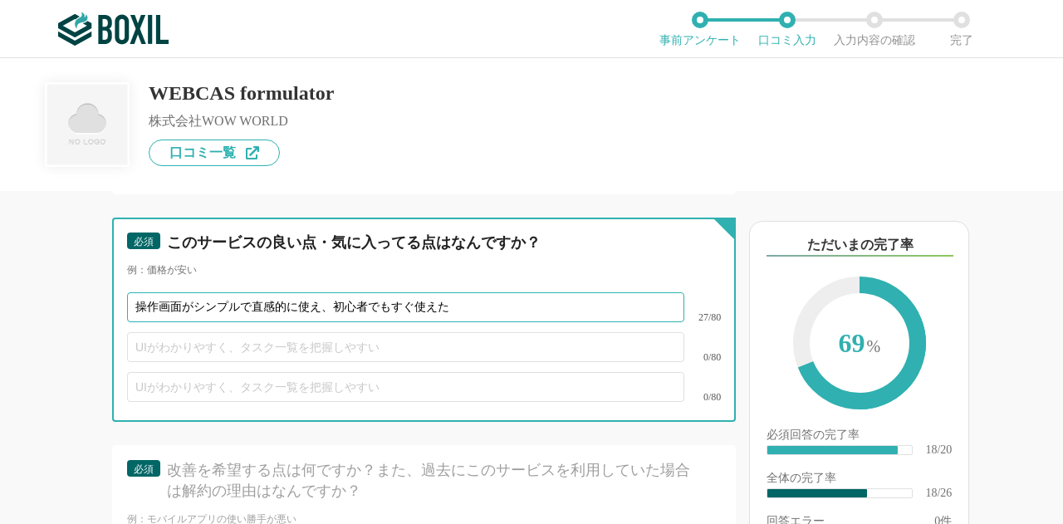
drag, startPoint x: 337, startPoint y: 321, endPoint x: 252, endPoint y: 320, distance: 85.6
click at [252, 320] on input "操作画面がシンプルで直感的に使え、初心者でもすぐ使えた" at bounding box center [405, 307] width 557 height 30
type input "操作画面がシンプルで初心者でもすぐ使える"
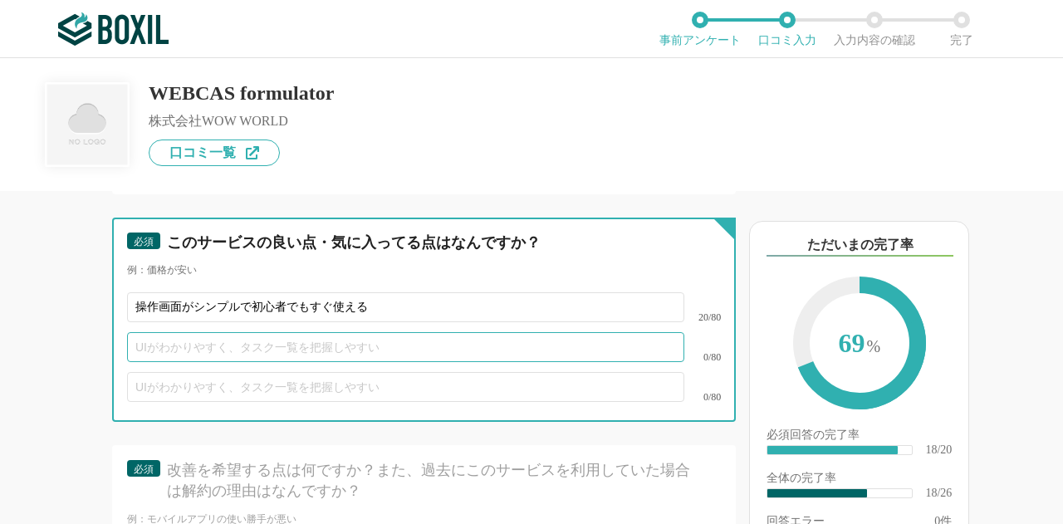
click at [289, 355] on input "text" at bounding box center [405, 347] width 557 height 30
paste input "条件分岐や複数ページ対応、マトリクス設問なども設定できて柔軟性あり"
type input "条件分岐や複数ページ対応、マトリクス設問なども設定できて柔軟性がある"
click at [287, 362] on input "条件分岐や複数ページ対応、マトリクス設問なども設定できて柔軟性がある" at bounding box center [405, 347] width 557 height 30
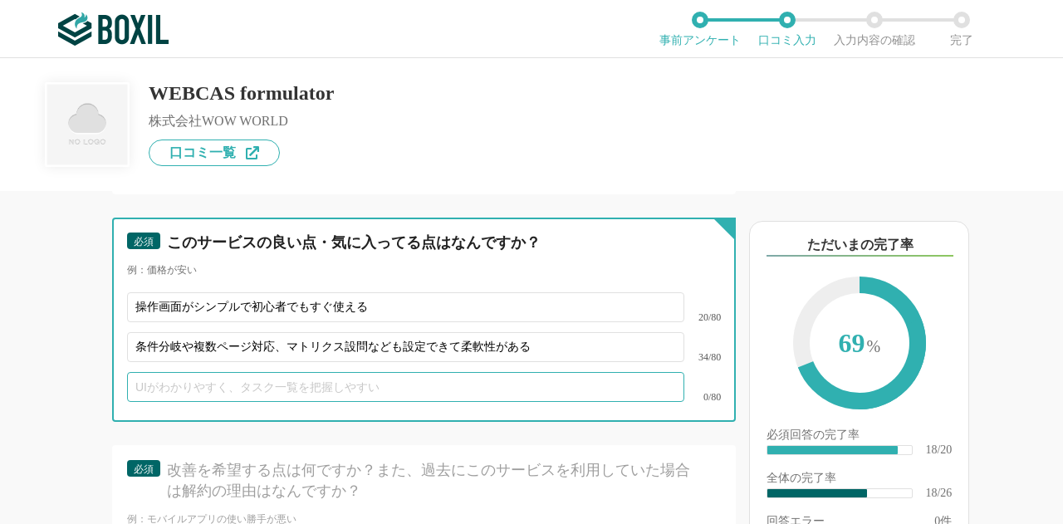
click at [290, 391] on input "text" at bounding box center [405, 387] width 557 height 30
click at [312, 402] on input "text" at bounding box center [405, 387] width 557 height 30
paste input "セキュリティ面でも安心感があった"
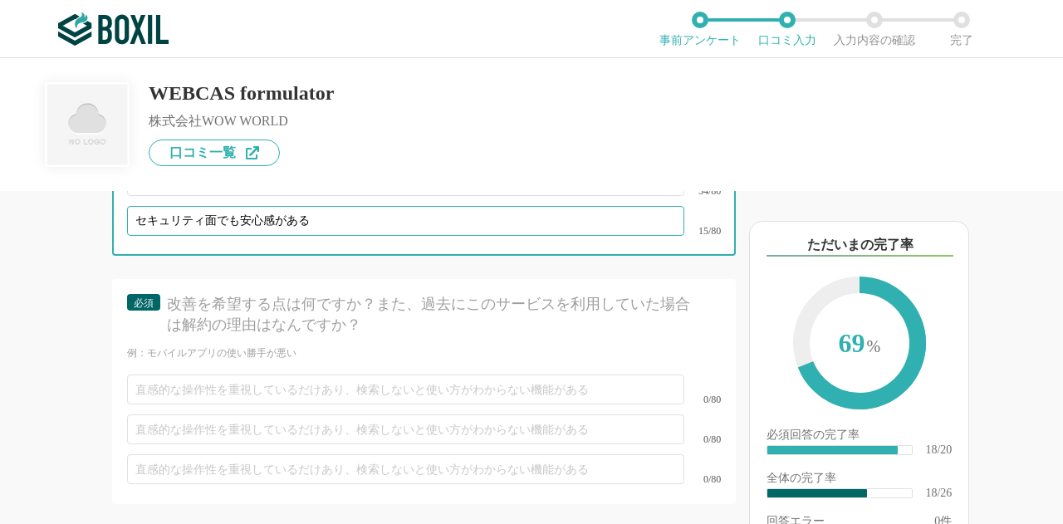
scroll to position [3607, 0]
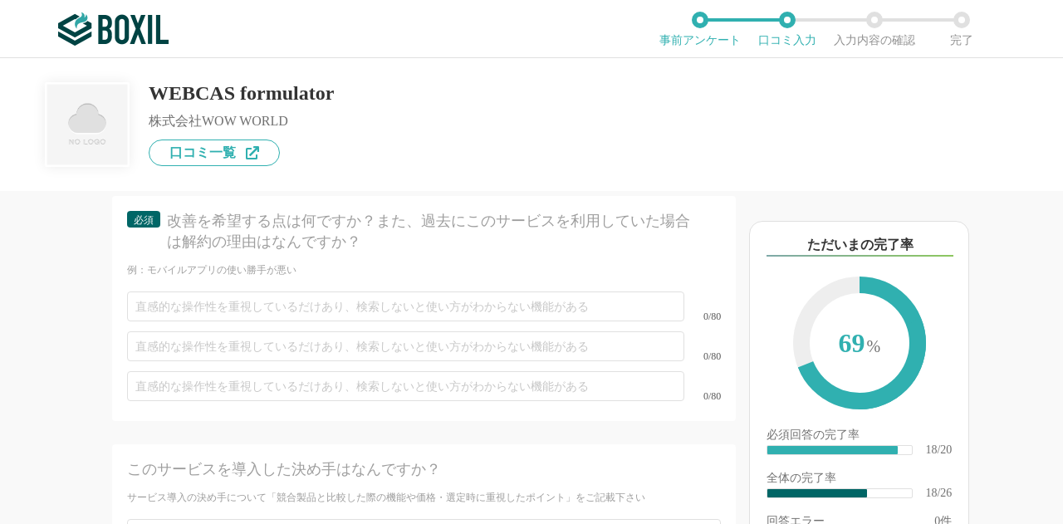
type input "セキュリティ面でも安心感がある"
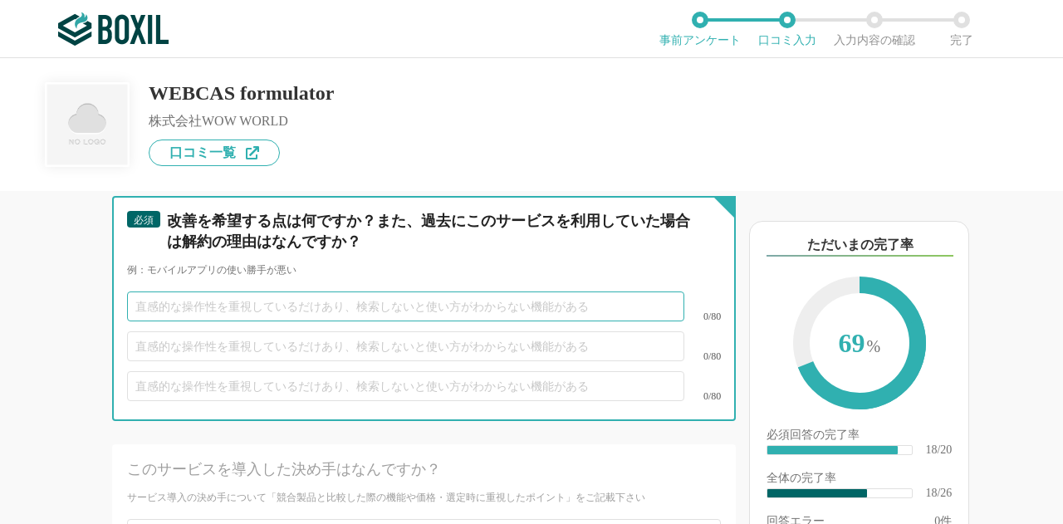
click at [246, 322] on input "text" at bounding box center [405, 307] width 557 height 30
paste input "テンプレートのバリエーションをもっと増やしてほしい"
type input "テンプレートのバリエーションをもっと増やしてほしい"
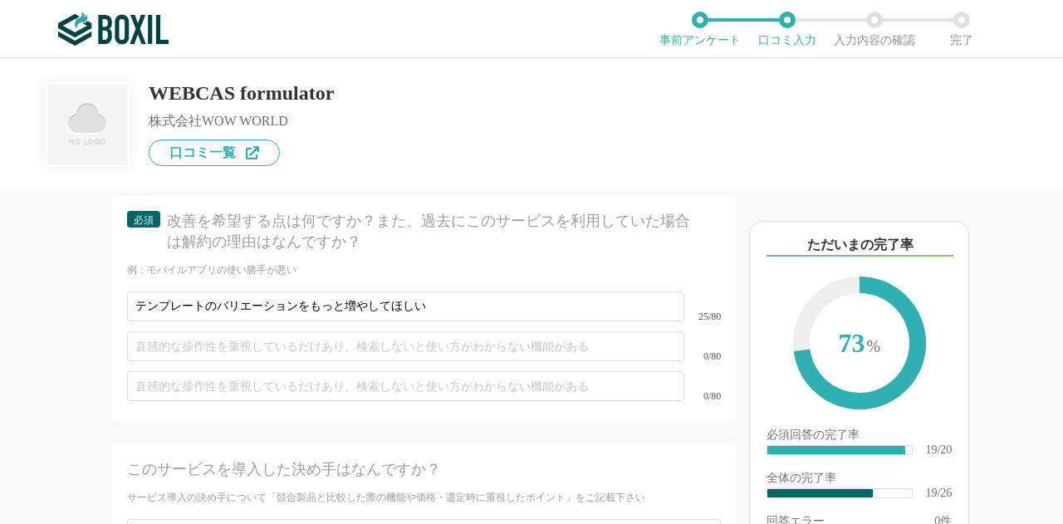
click at [17, 326] on div "他のサービス・ツールと連携していますか？ ※複数選択可 例：Slack、Salesforce 選択したサービス 未選択 必須 サービス導入が完了するまでどれく…" at bounding box center [368, 357] width 736 height 333
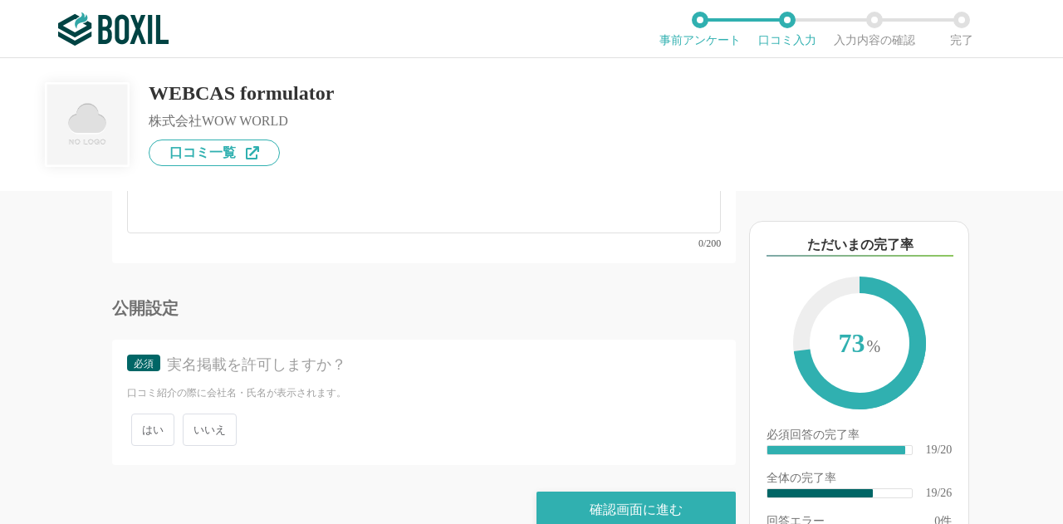
scroll to position [4521, 0]
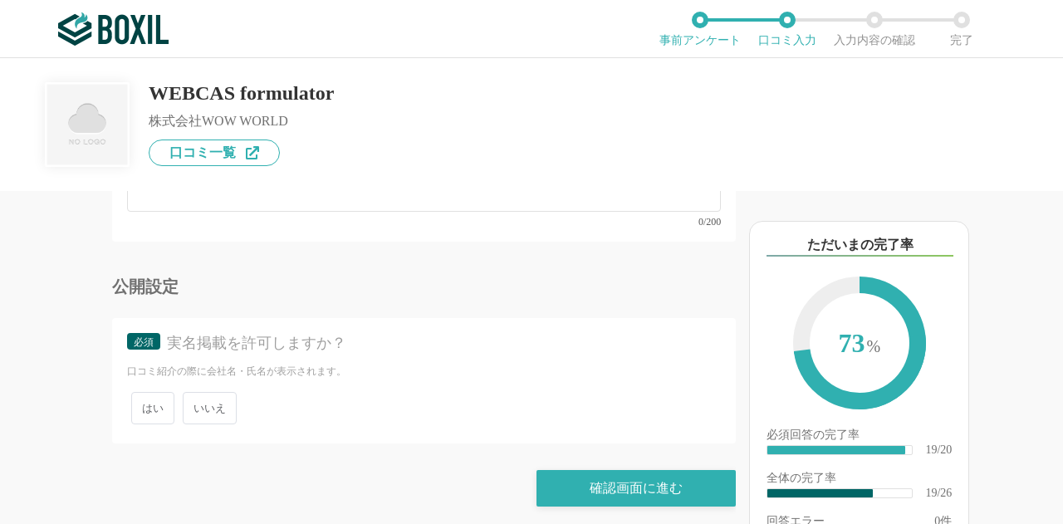
click at [226, 397] on span "いいえ" at bounding box center [210, 408] width 54 height 32
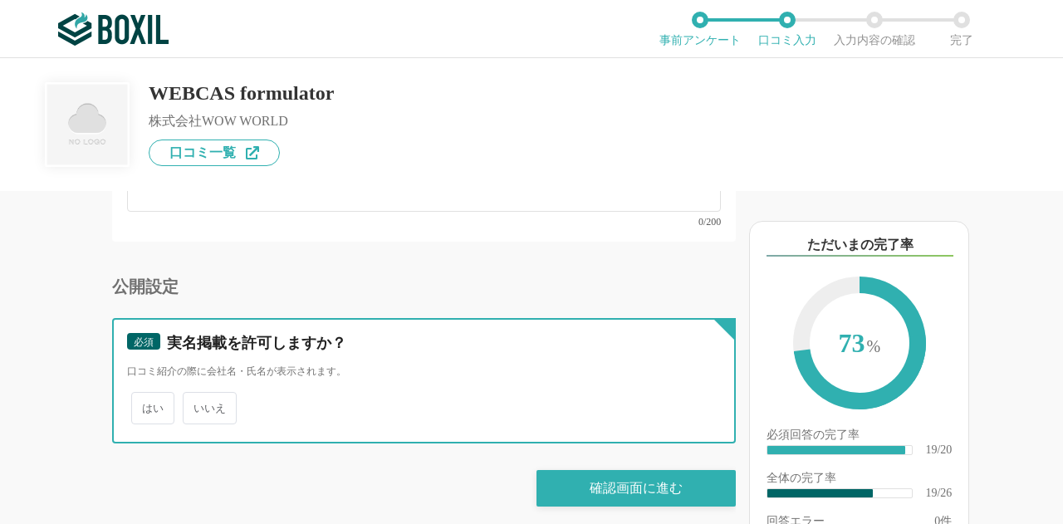
click at [198, 397] on input "いいえ" at bounding box center [192, 400] width 11 height 11
radio input "true"
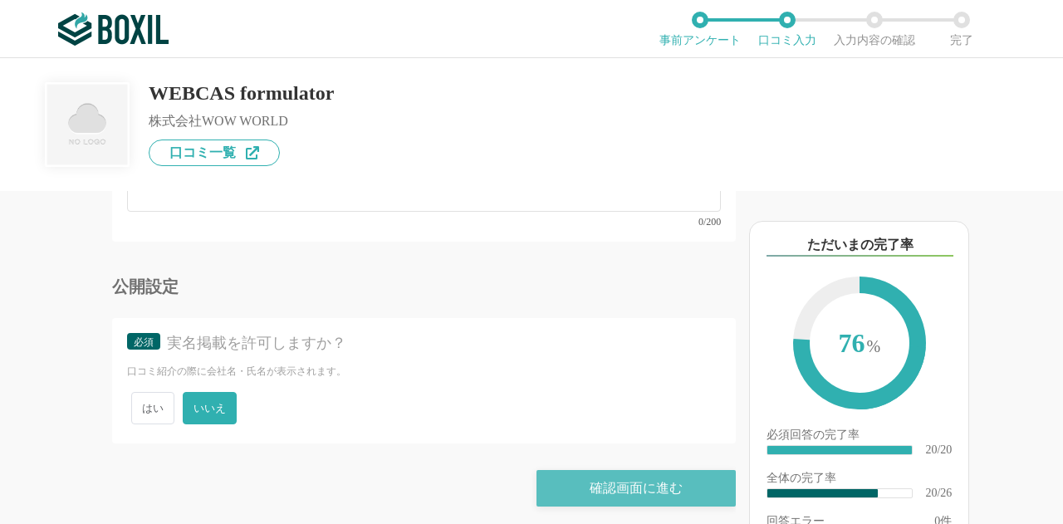
click at [577, 470] on div "確認画面に進む" at bounding box center [636, 488] width 199 height 37
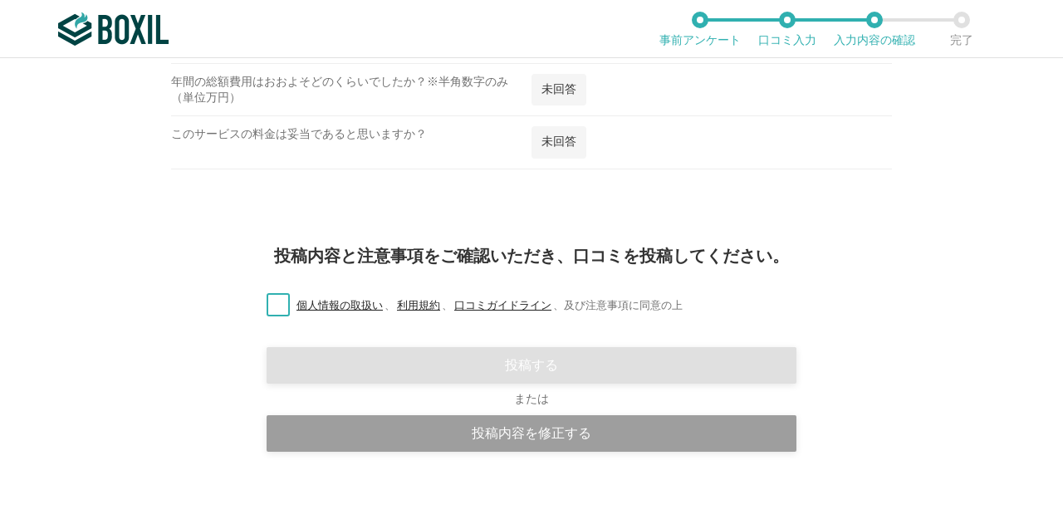
scroll to position [2032, 0]
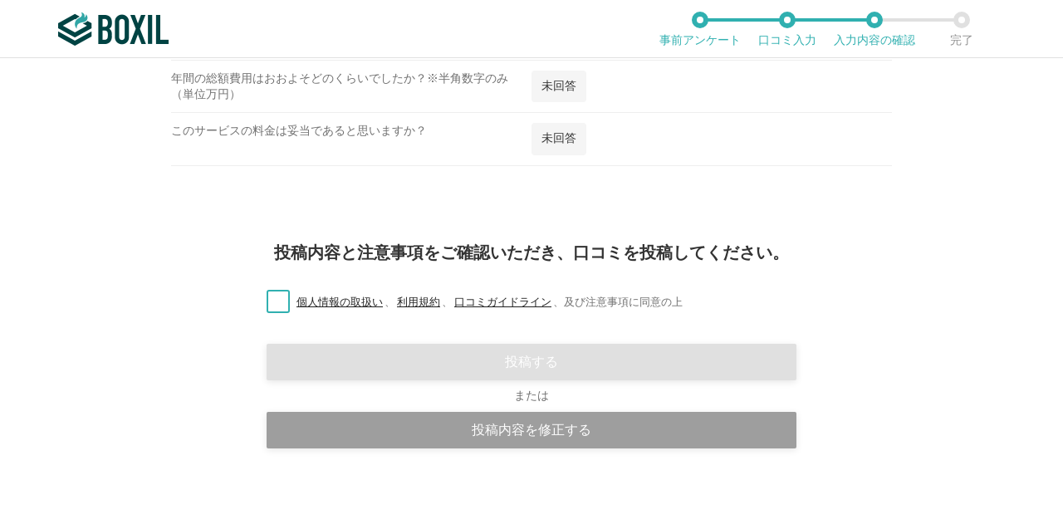
click at [266, 297] on label "個人情報の取扱い 、 利用規約 、 口コミガイドライン 、 及び注意事項に同意の上" at bounding box center [468, 302] width 430 height 17
click at [0, 0] on input "個人情報の取扱い 、 利用規約 、 口コミガイドライン 、 及び注意事項に同意の上" at bounding box center [0, 0] width 0 height 0
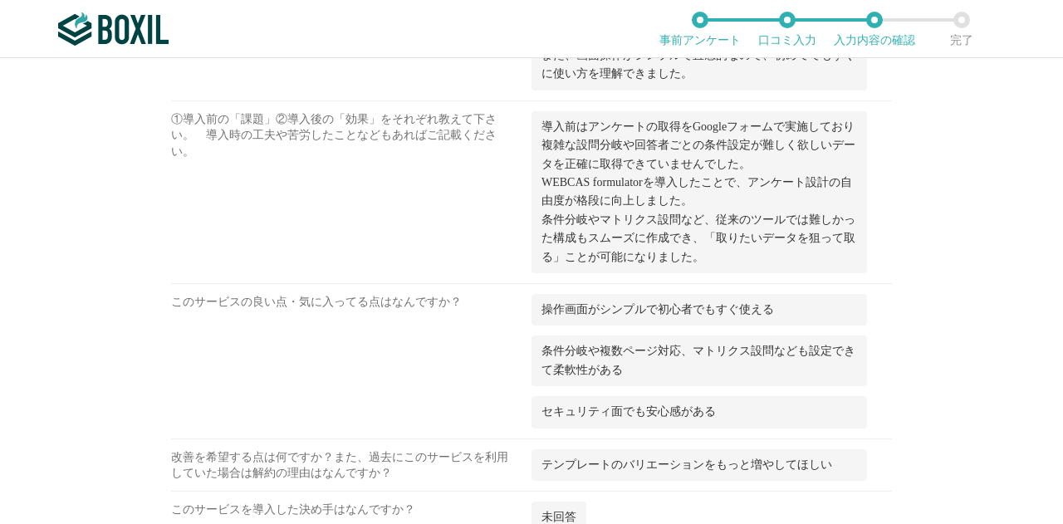
scroll to position [1994, 0]
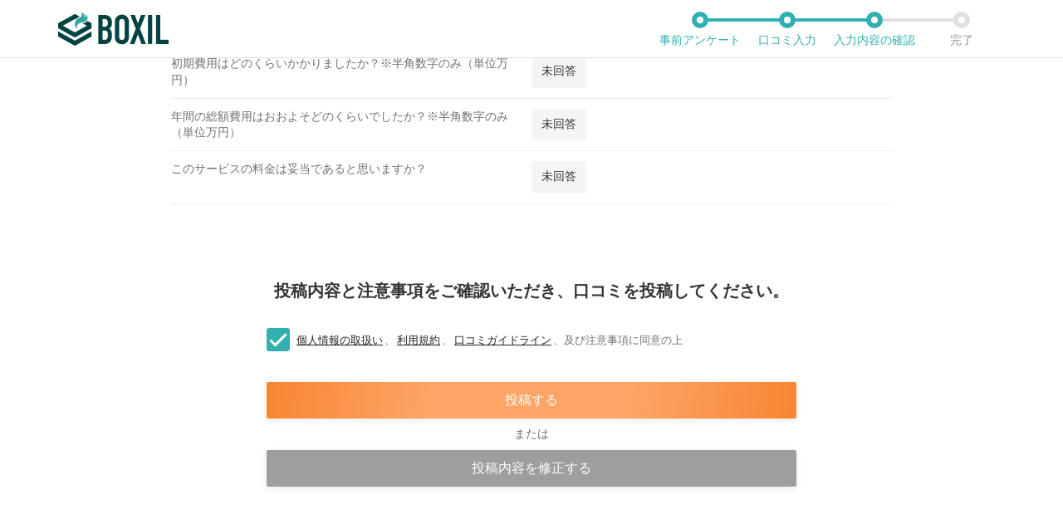
click at [463, 396] on div "投稿する" at bounding box center [532, 400] width 530 height 37
